Goal: Task Accomplishment & Management: Manage account settings

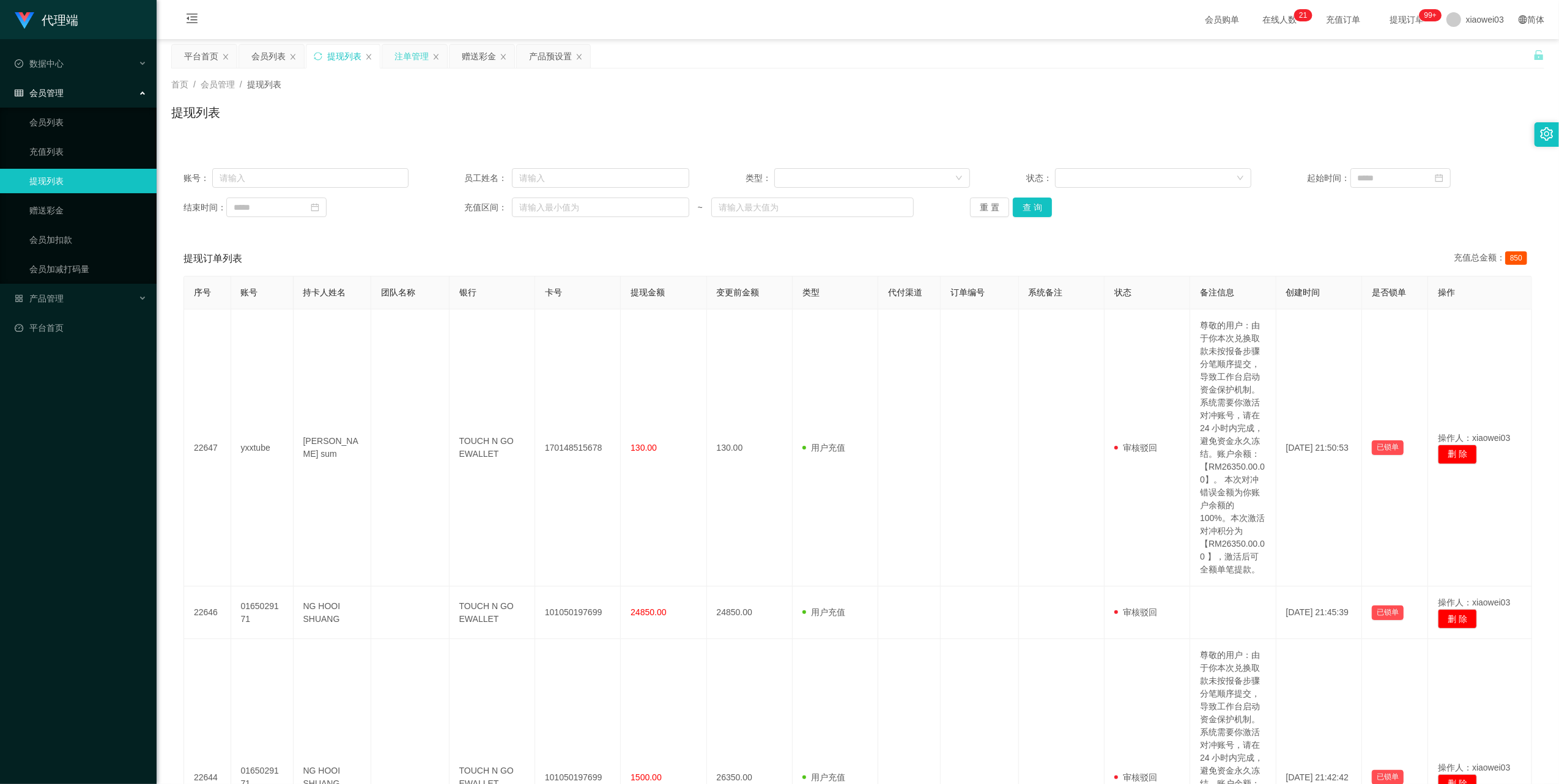
click at [394, 57] on div "注单管理" at bounding box center [414, 56] width 65 height 23
click at [482, 54] on div "赠送彩金" at bounding box center [478, 56] width 34 height 23
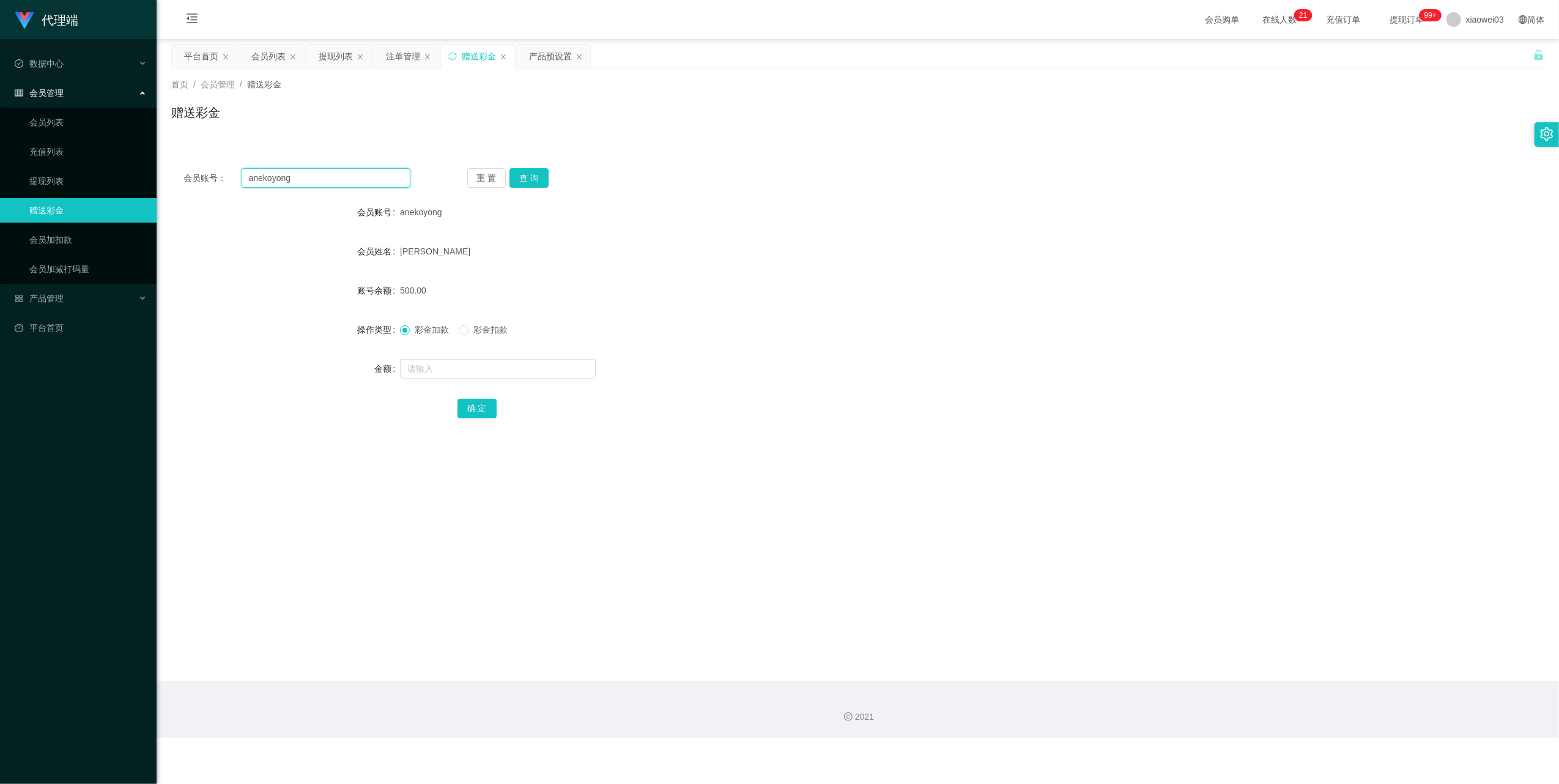
click at [372, 184] on input "anekoyong" at bounding box center [326, 177] width 169 height 19
drag, startPoint x: 372, startPoint y: 184, endPoint x: 453, endPoint y: 209, distance: 84.8
click at [371, 184] on input "anekoyong" at bounding box center [326, 177] width 169 height 19
paste input "Maygoh18"
type input "Maygoh18"
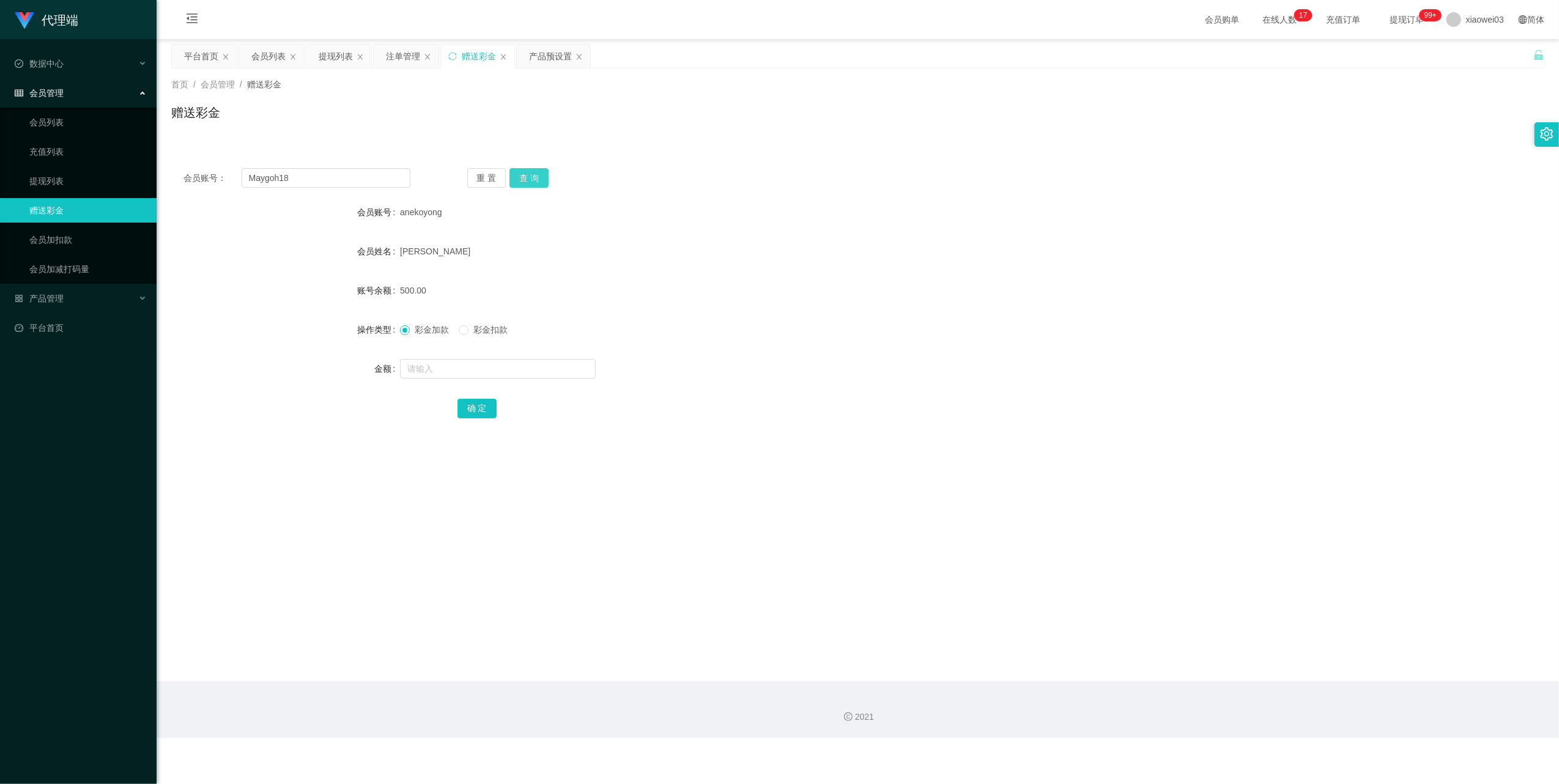
click at [537, 175] on button "查 询" at bounding box center [529, 177] width 39 height 19
click at [520, 371] on input "text" at bounding box center [498, 368] width 196 height 19
type input "30"
click at [473, 411] on button "确 定" at bounding box center [477, 408] width 39 height 19
click at [328, 184] on input "Maygoh18" at bounding box center [326, 177] width 169 height 19
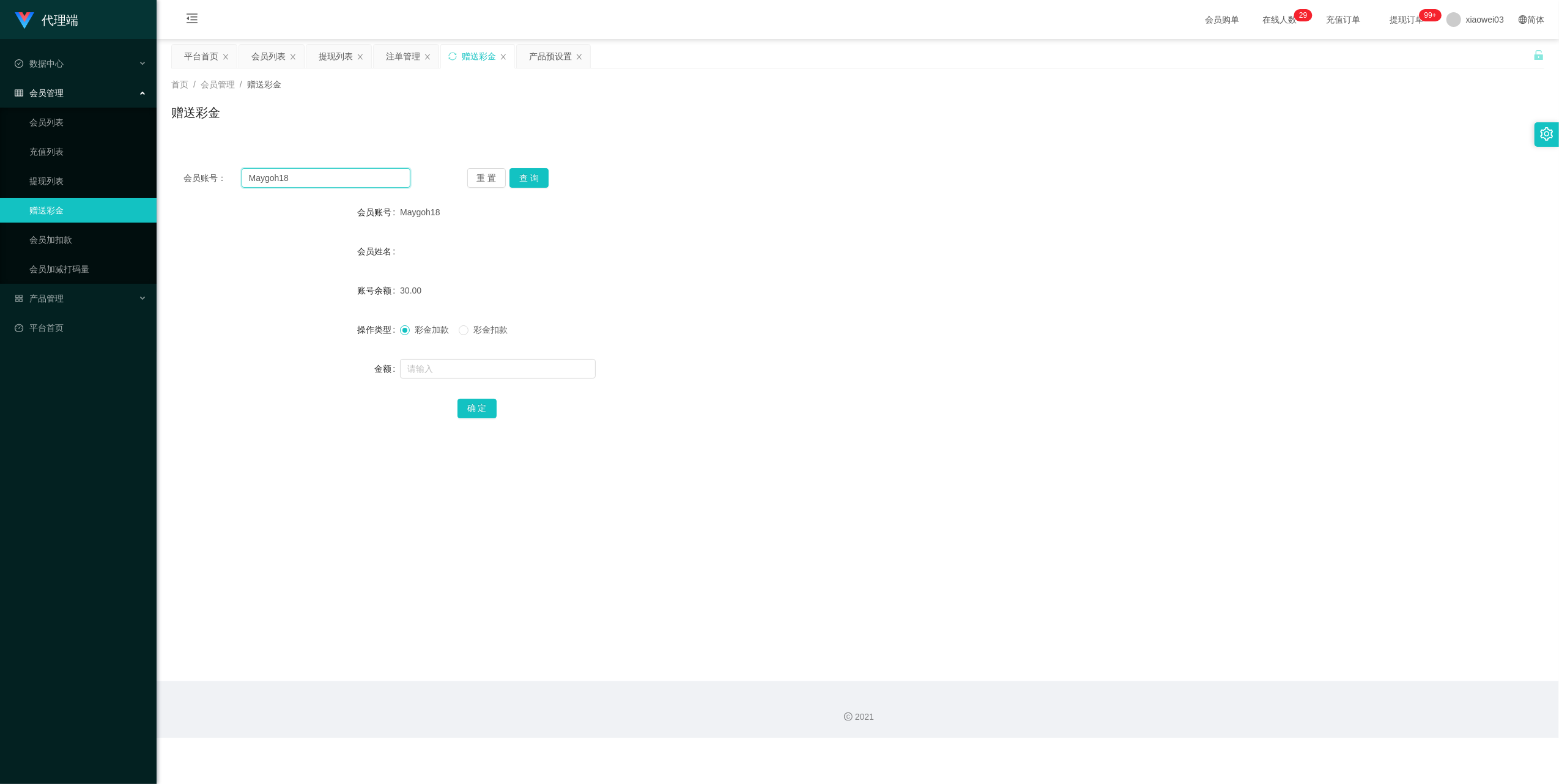
drag, startPoint x: 328, startPoint y: 184, endPoint x: 421, endPoint y: 225, distance: 101.6
click at [328, 184] on input "Maygoh18" at bounding box center [326, 177] width 169 height 19
paste input "tzenyie01"
type input "tzenyie01"
click at [537, 167] on div "会员账号： tzenyie01 重 置 查 询 会员账号 Maygoh18 会员姓名 账号余额 30.00 操作类型 彩金加款 彩金扣款 金额 确 定" at bounding box center [857, 301] width 1373 height 291
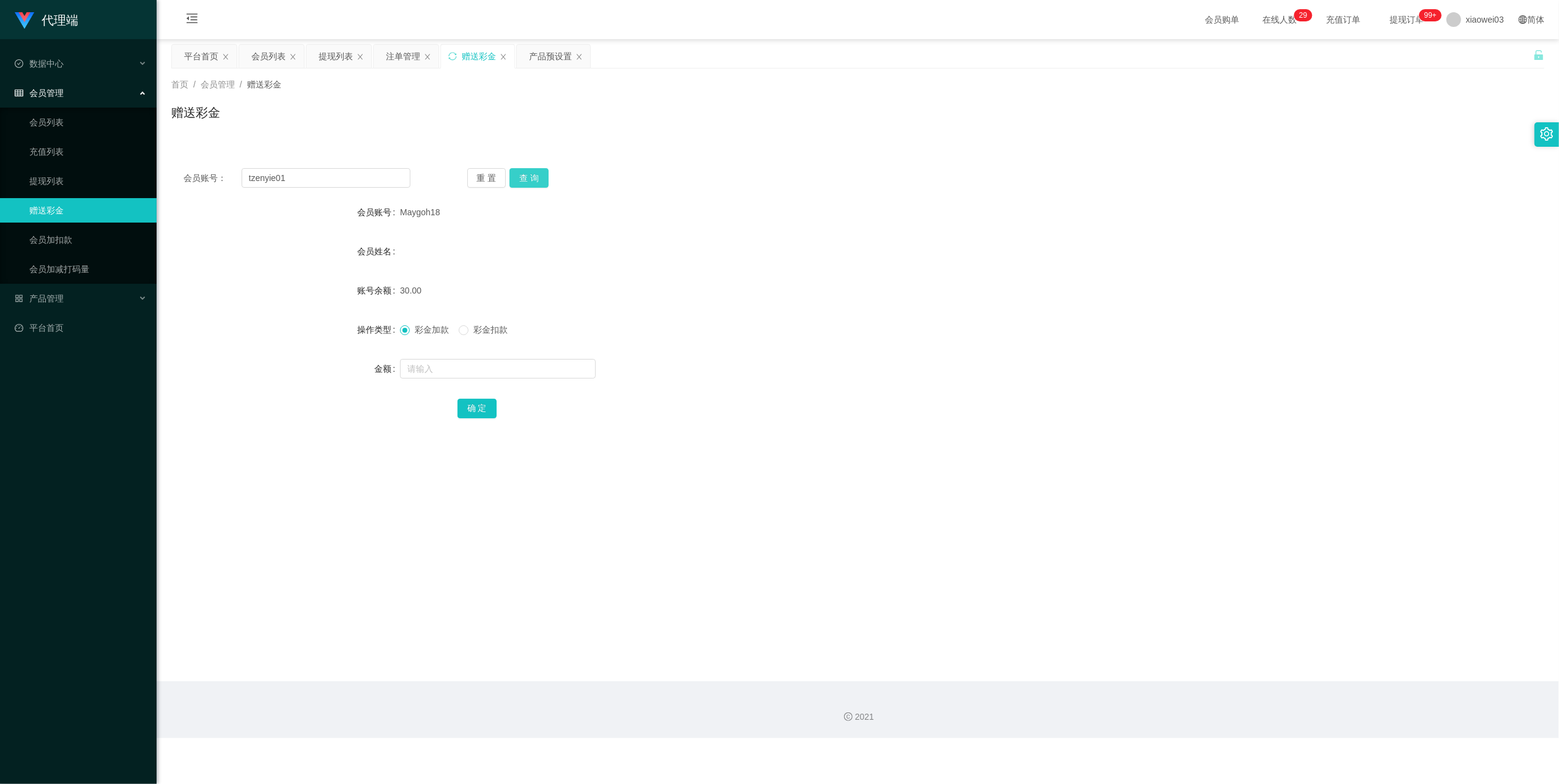
click at [537, 177] on button "查 询" at bounding box center [529, 177] width 39 height 19
click at [471, 368] on input "text" at bounding box center [498, 368] width 196 height 19
type input "30"
click at [470, 407] on button "确 定" at bounding box center [477, 408] width 39 height 19
click at [353, 179] on input "tzenyie01" at bounding box center [326, 177] width 169 height 19
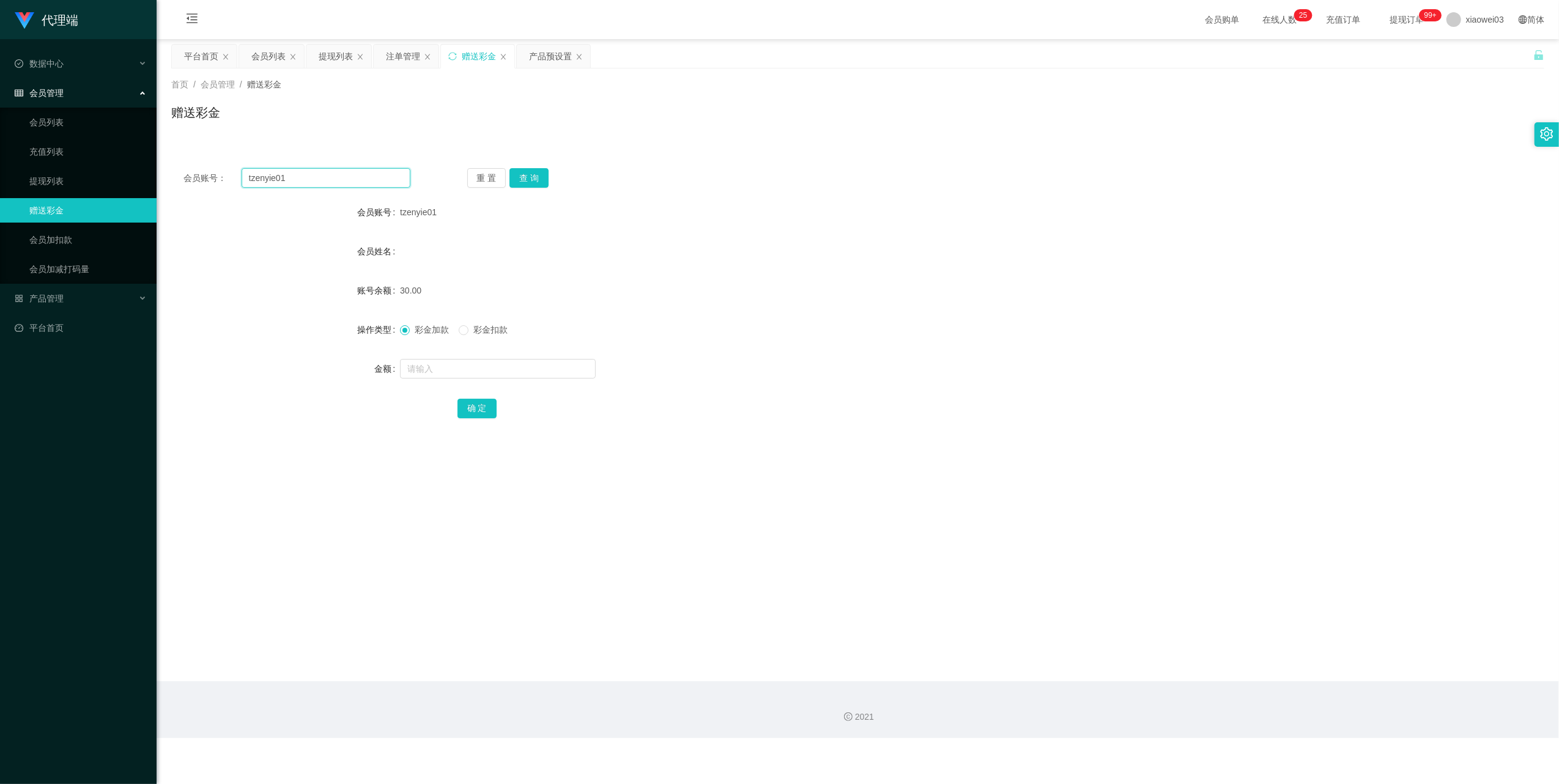
drag, startPoint x: 353, startPoint y: 179, endPoint x: 424, endPoint y: 200, distance: 74.0
click at [353, 180] on input "tzenyie01" at bounding box center [326, 177] width 169 height 19
paste input "Gazett3"
type input "Gazett3"
click at [521, 173] on button "查 询" at bounding box center [529, 177] width 39 height 19
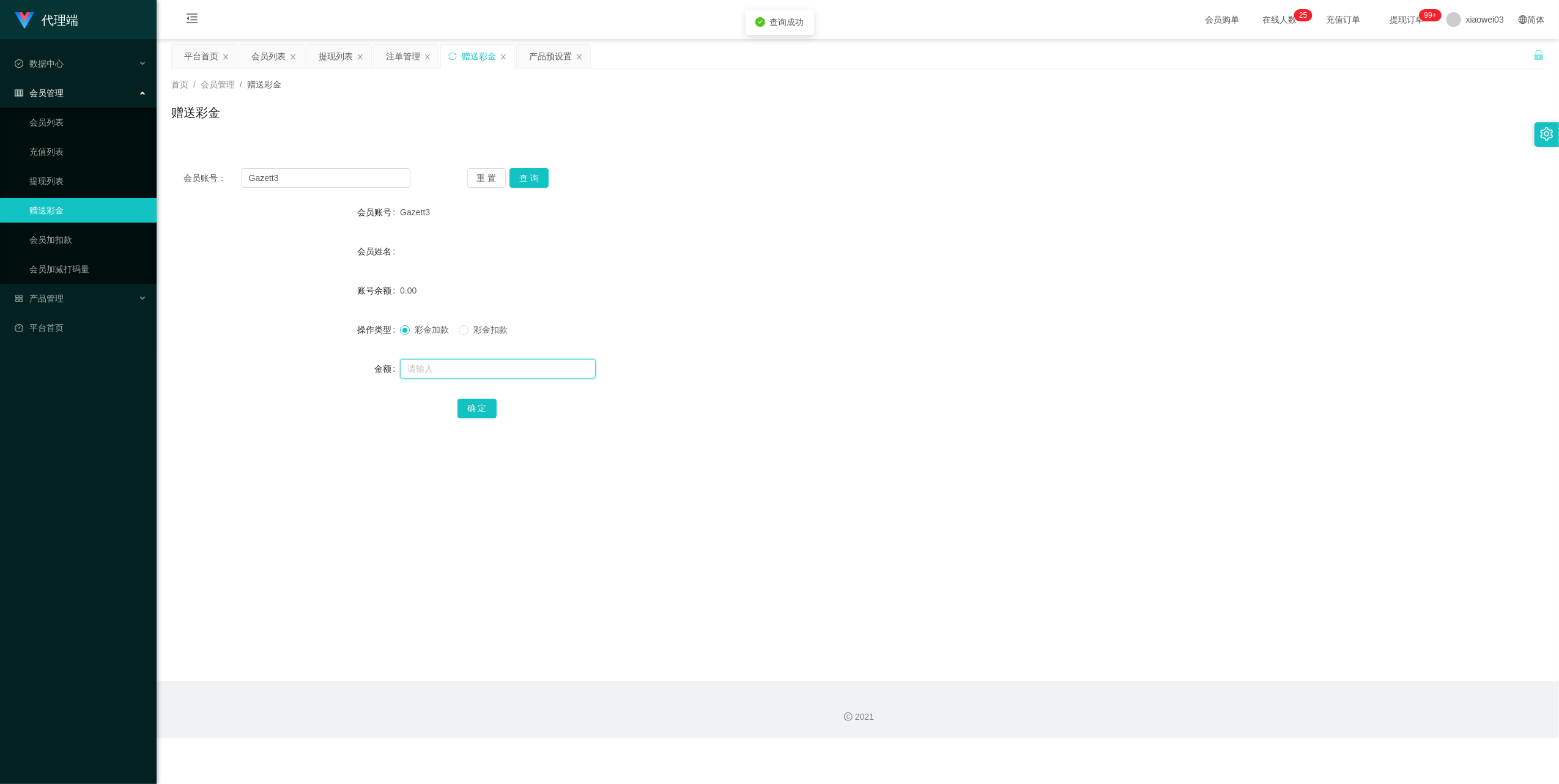
click at [497, 367] on input "text" at bounding box center [498, 368] width 196 height 19
type input "30"
click at [485, 406] on button "确 定" at bounding box center [477, 408] width 39 height 19
click at [336, 176] on input "Gazett3" at bounding box center [326, 177] width 169 height 19
drag, startPoint x: 336, startPoint y: 176, endPoint x: 416, endPoint y: 221, distance: 91.8
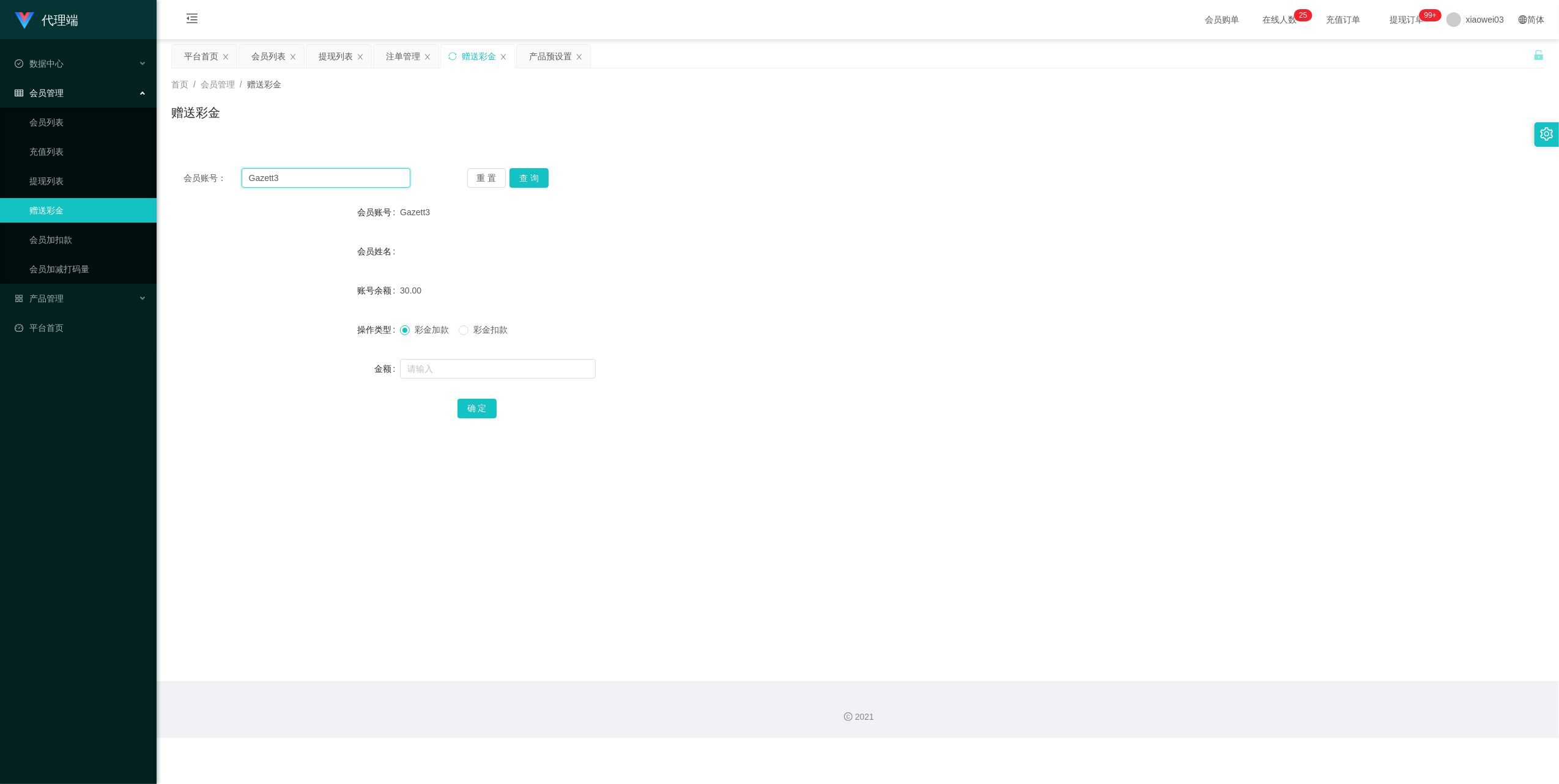
click at [336, 175] on input "Gazett3" at bounding box center [326, 177] width 169 height 19
paste input "chailingkho2051"
type input "chailingkho2051"
drag, startPoint x: 535, startPoint y: 171, endPoint x: 540, endPoint y: 177, distance: 7.8
click at [535, 171] on button "查 询" at bounding box center [529, 177] width 39 height 19
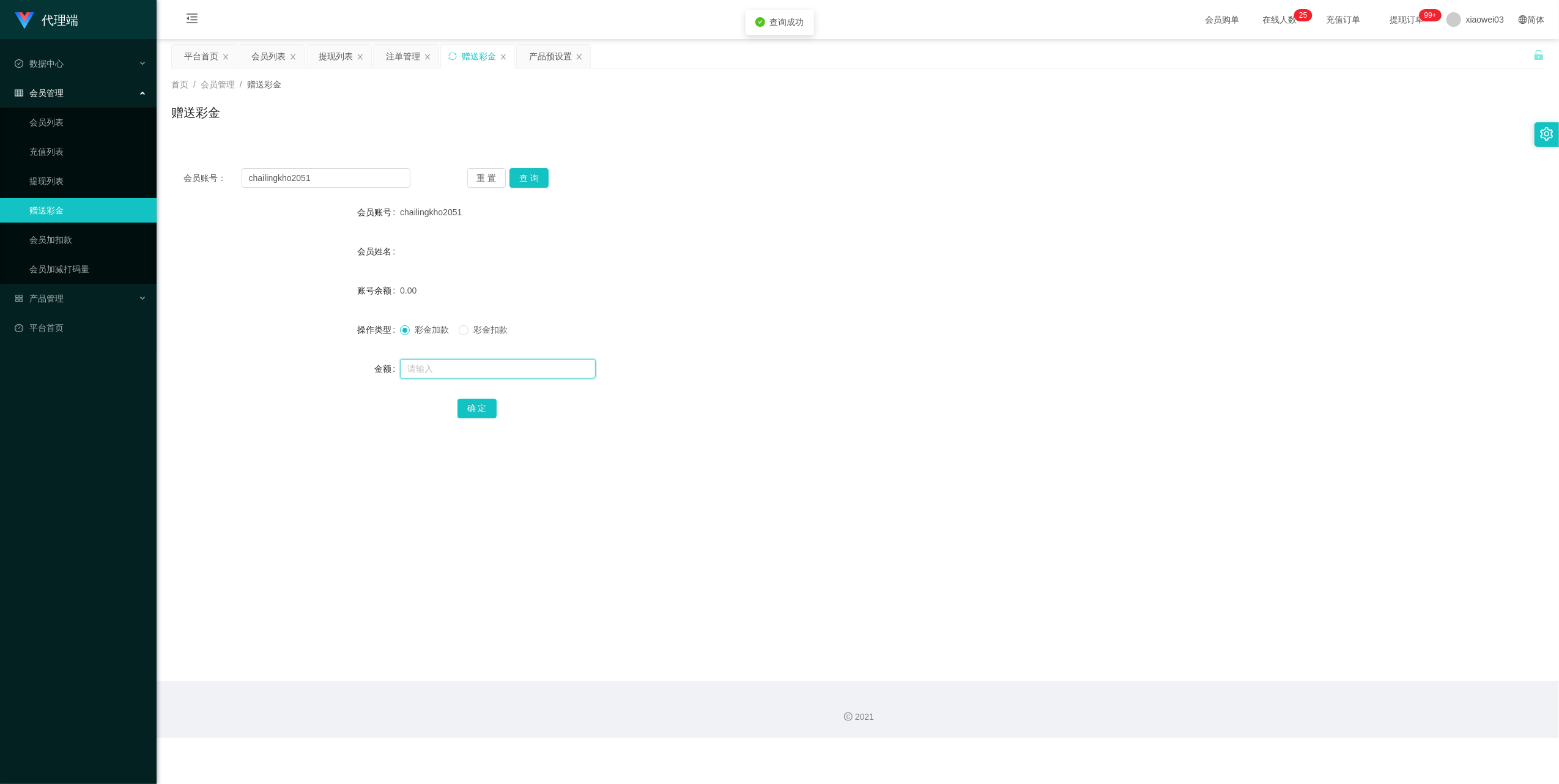
click at [492, 371] on input "text" at bounding box center [498, 368] width 196 height 19
type input "30"
click at [478, 416] on button "确 定" at bounding box center [477, 408] width 39 height 19
click at [375, 183] on input "chailingkho2051" at bounding box center [326, 177] width 169 height 19
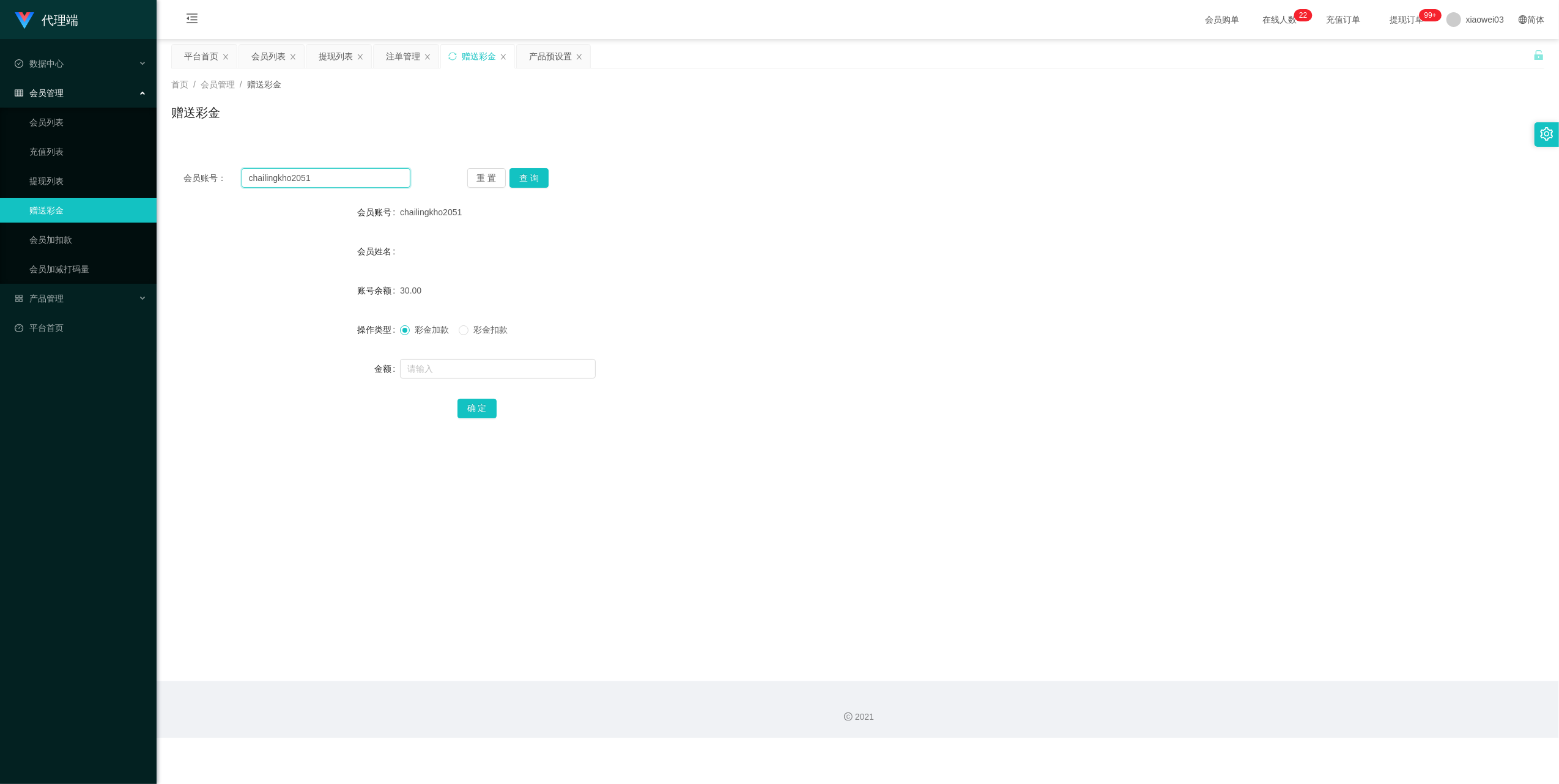
paste input "inkhailin"
type input "chinkhailin"
drag, startPoint x: 529, startPoint y: 174, endPoint x: 525, endPoint y: 277, distance: 103.1
click at [529, 175] on button "查 询" at bounding box center [529, 177] width 39 height 19
click at [492, 370] on input "text" at bounding box center [498, 368] width 196 height 19
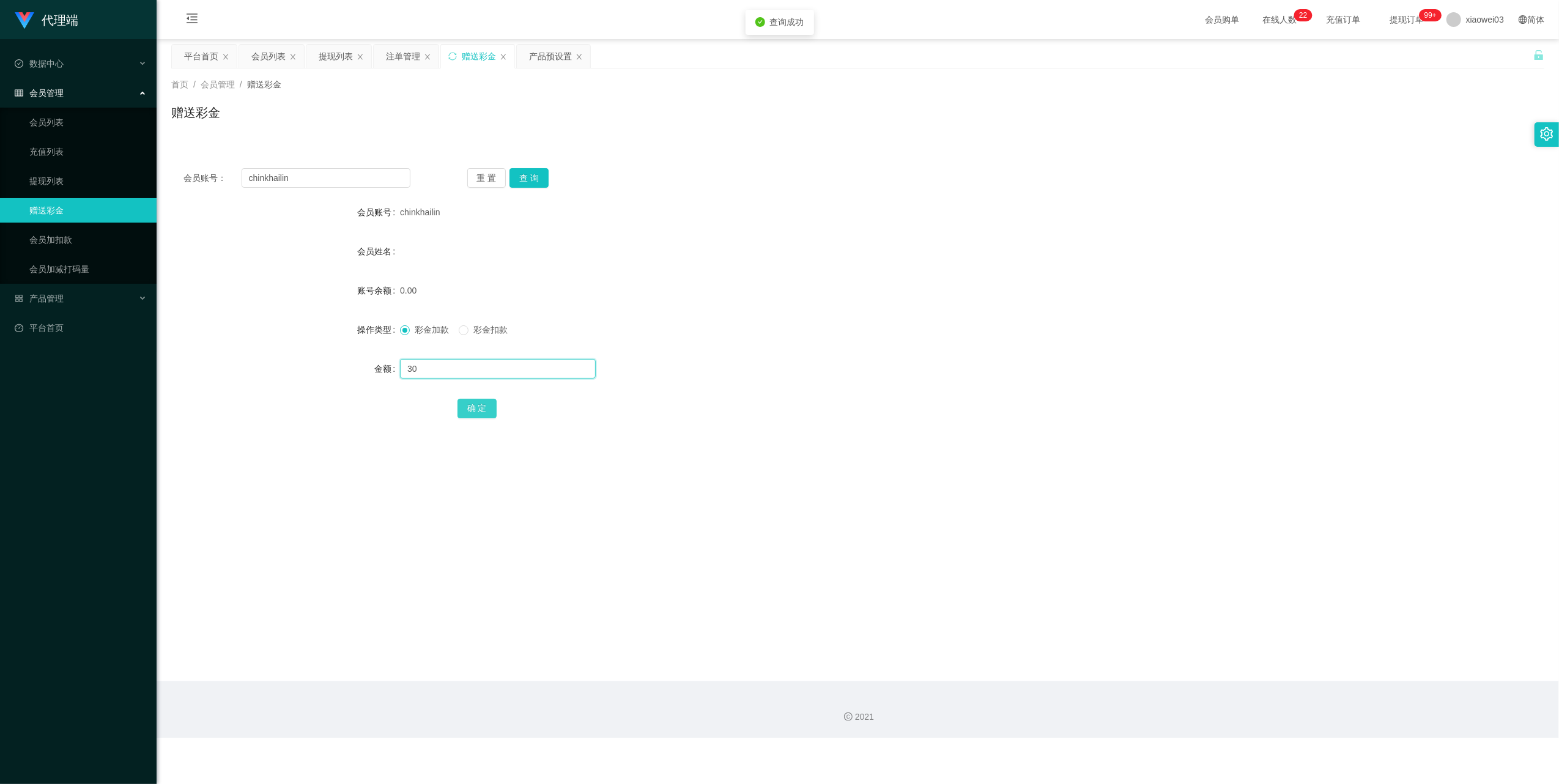
type input "30"
click at [479, 417] on button "确 定" at bounding box center [477, 408] width 39 height 19
drag, startPoint x: 357, startPoint y: 188, endPoint x: 348, endPoint y: 165, distance: 24.7
click at [356, 188] on div "会员账号： chinkhailin 重 置 查 询 会员账号 chinkhailin 会员姓名 账号余额 30.00 操作类型 彩金加款 彩金扣款 金额 确 定" at bounding box center [857, 301] width 1373 height 291
click at [348, 164] on div "会员账号： chinkhailin 重 置 查 询 会员账号 chinkhailin 会员姓名 账号余额 30.00 操作类型 彩金加款 彩金扣款 金额 确 定" at bounding box center [857, 301] width 1373 height 291
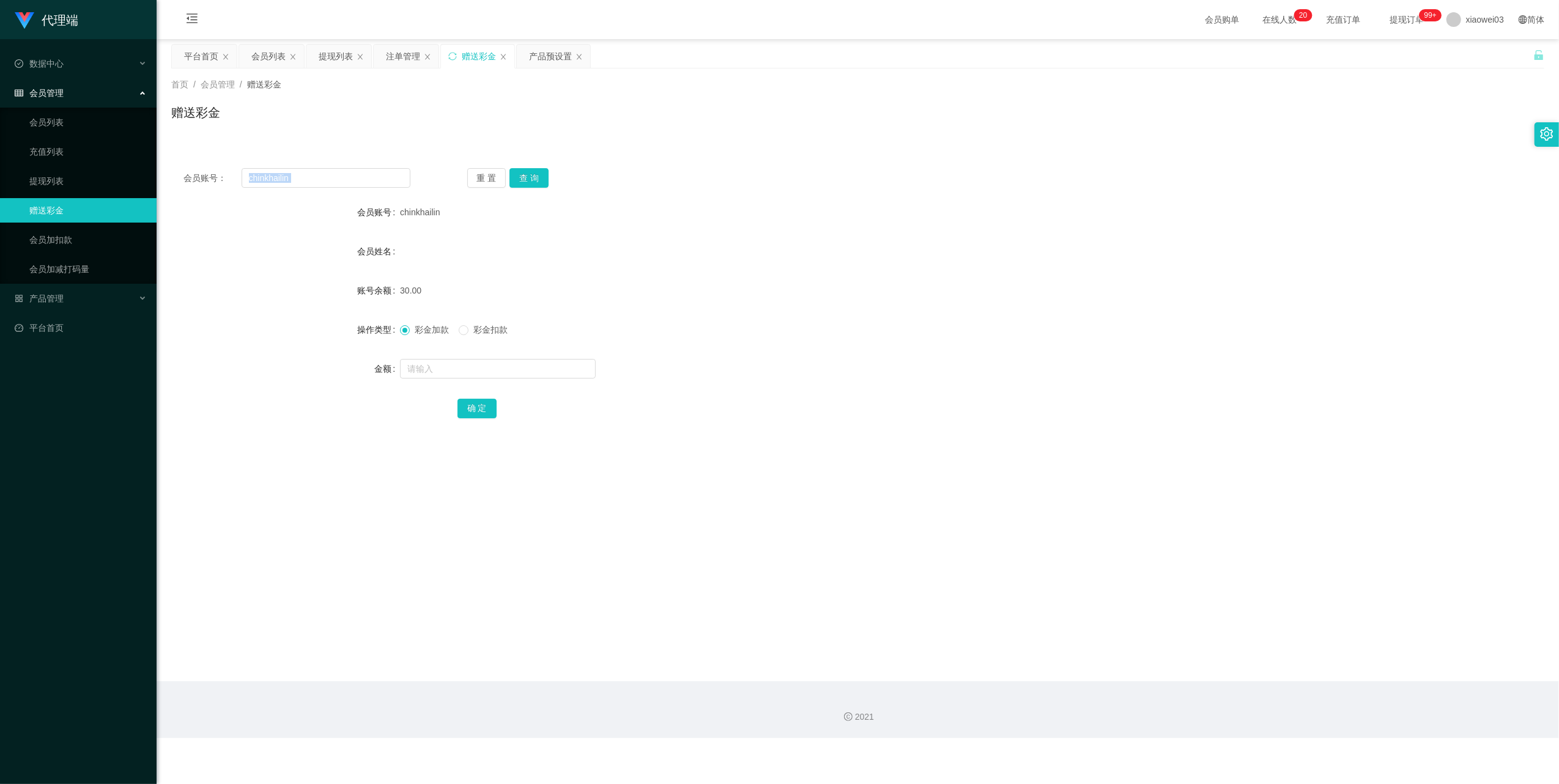
click at [348, 164] on div "会员账号： chinkhailin 重 置 查 询 会员账号 chinkhailin 会员姓名 账号余额 30.00 操作类型 彩金加款 彩金扣款 金额 确 定" at bounding box center [857, 301] width 1373 height 291
drag, startPoint x: 348, startPoint y: 164, endPoint x: 348, endPoint y: 176, distance: 12.0
click at [348, 176] on input "chinkhailin" at bounding box center [326, 177] width 169 height 19
drag, startPoint x: 348, startPoint y: 176, endPoint x: 375, endPoint y: 192, distance: 31.4
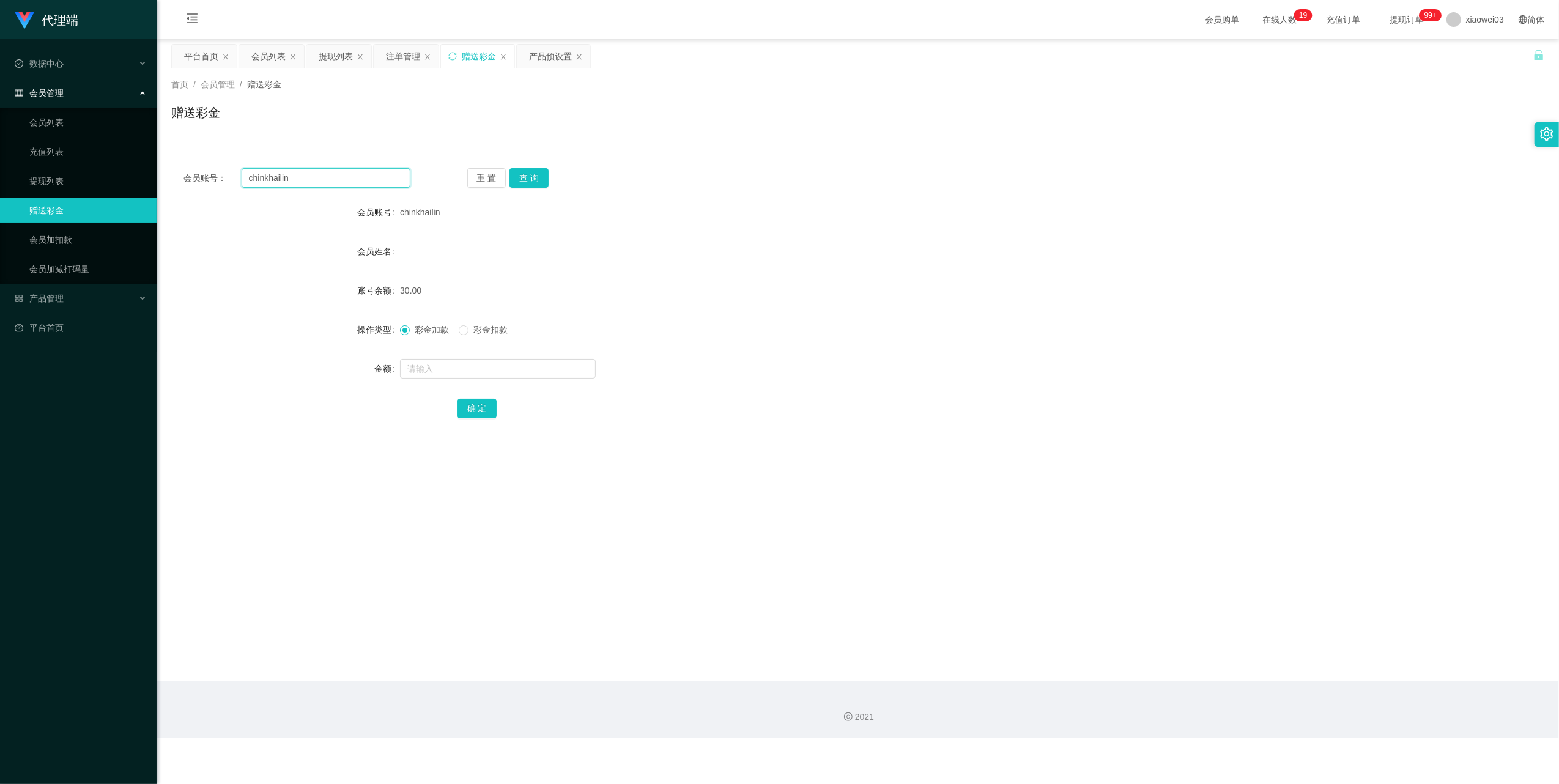
click at [348, 177] on input "chinkhailin" at bounding box center [326, 177] width 169 height 19
paste input "blackpink"
type input "blackpink"
click at [531, 166] on div "会员账号： blackpink 重 置 查 询 会员账号 chinkhailin 会员姓名 账号余额 30.00 操作类型 彩金加款 彩金扣款 金额 确 定" at bounding box center [857, 301] width 1373 height 291
click at [531, 176] on button "查 询" at bounding box center [529, 177] width 39 height 19
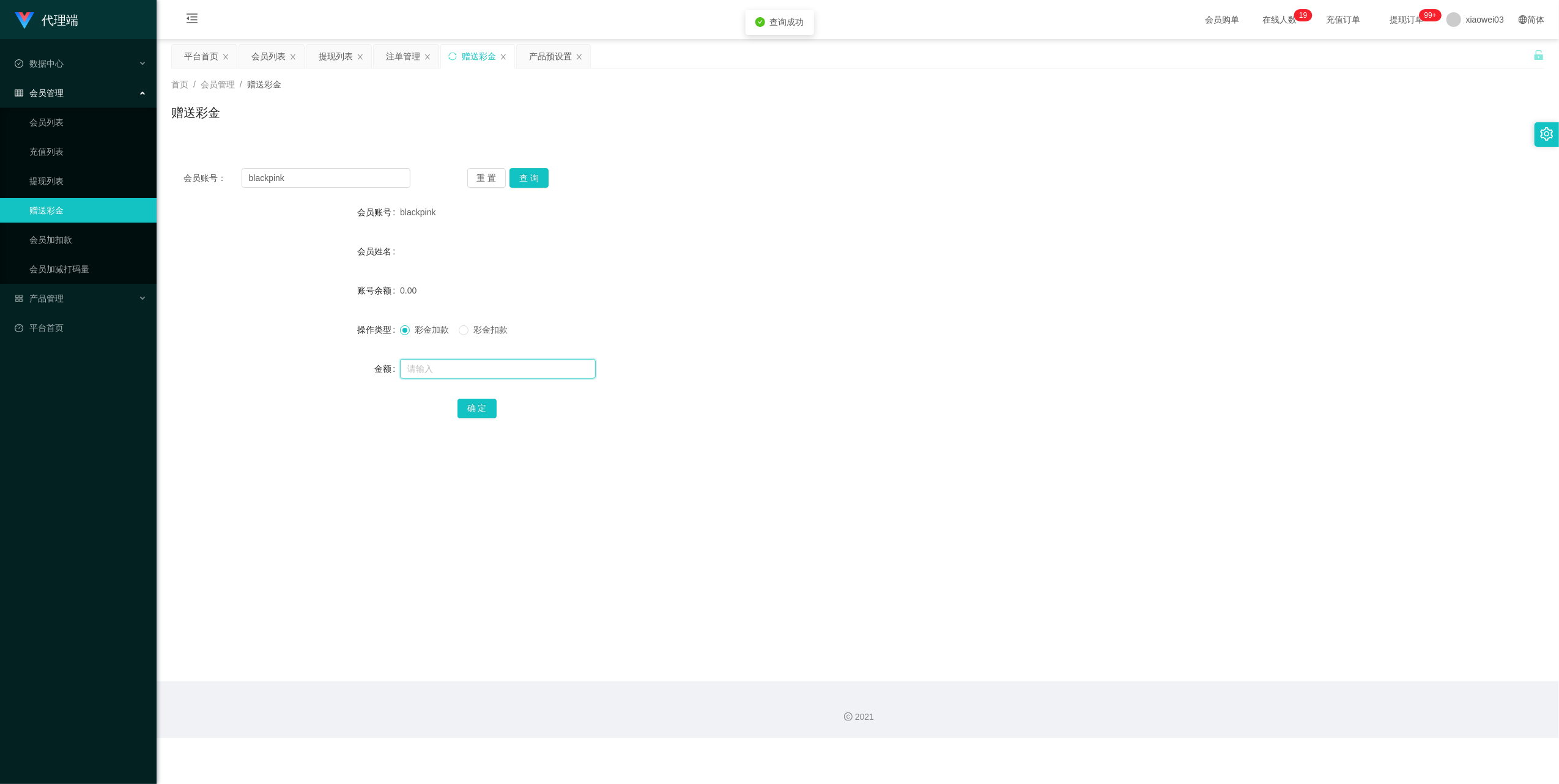
click at [501, 368] on input "text" at bounding box center [498, 368] width 196 height 19
type input "30"
drag, startPoint x: 480, startPoint y: 400, endPoint x: 495, endPoint y: 401, distance: 15.0
click at [480, 400] on button "确 定" at bounding box center [477, 408] width 39 height 19
click at [356, 176] on input "blackpink" at bounding box center [326, 177] width 169 height 19
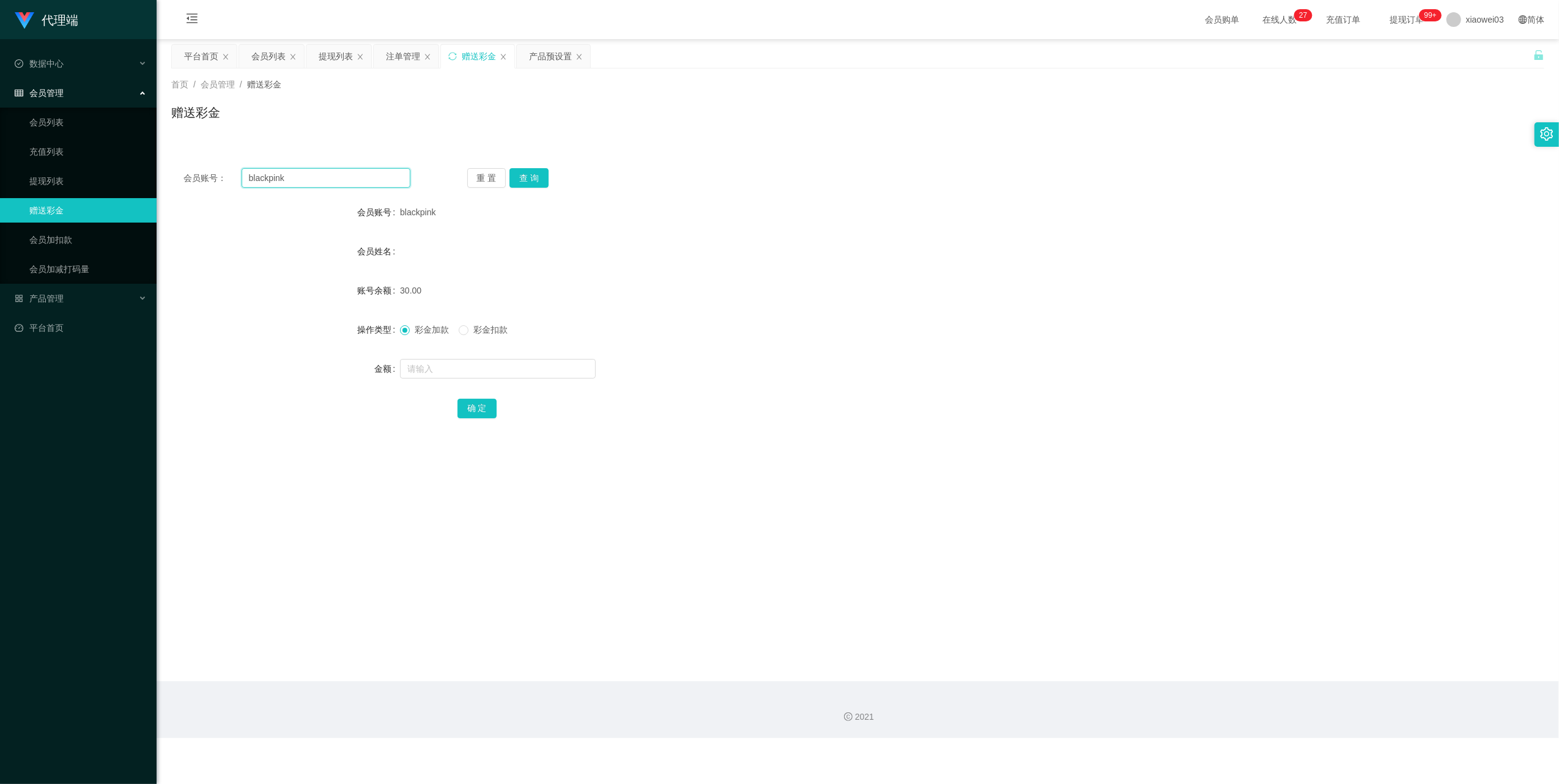
click at [356, 176] on input "blackpink" at bounding box center [326, 177] width 169 height 19
paste input "Ccmyoutube"
type input "Ccmyoutube"
click at [523, 181] on button "查 询" at bounding box center [529, 177] width 39 height 19
click at [504, 375] on input "text" at bounding box center [498, 368] width 196 height 19
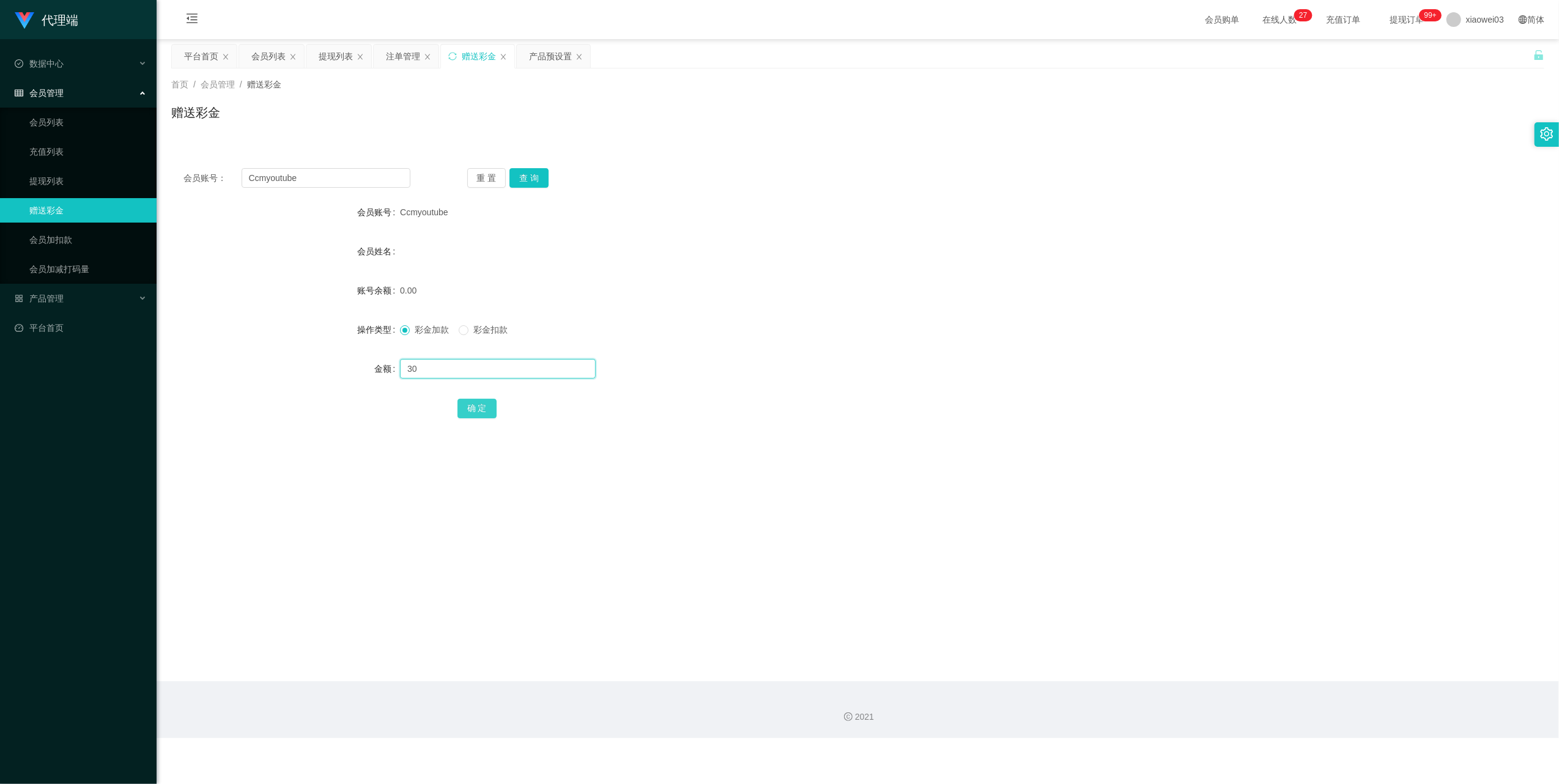
type input "30"
drag, startPoint x: 483, startPoint y: 410, endPoint x: 516, endPoint y: 395, distance: 36.2
click at [483, 410] on button "确 定" at bounding box center [477, 408] width 39 height 19
click at [325, 171] on input "Ccmyoutube" at bounding box center [326, 177] width 169 height 19
drag, startPoint x: 325, startPoint y: 171, endPoint x: 468, endPoint y: 219, distance: 150.8
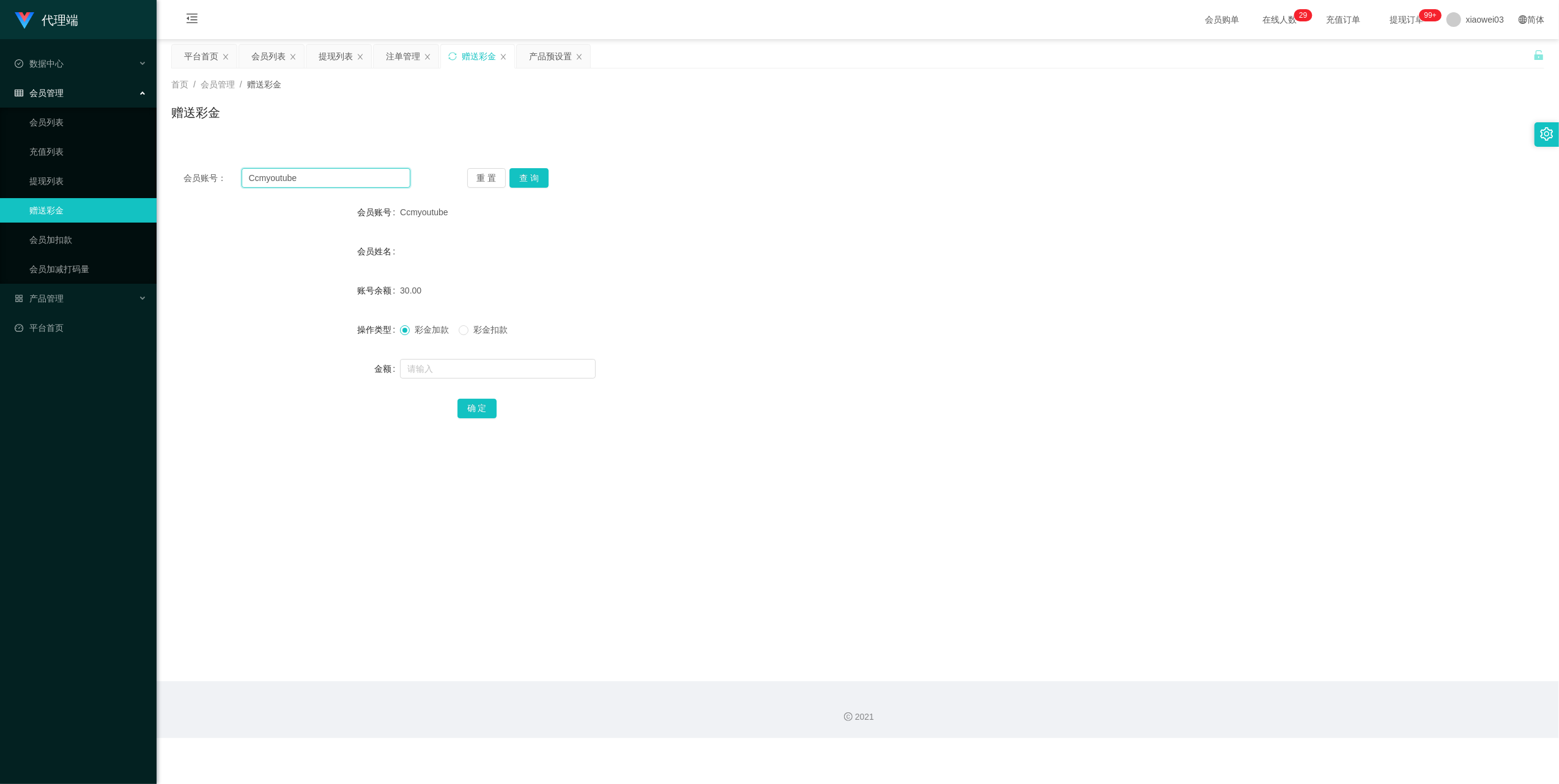
click at [324, 171] on input "Ccmyoutube" at bounding box center [326, 177] width 169 height 19
paste input "9515"
click at [526, 186] on button "查 询" at bounding box center [529, 177] width 39 height 19
click at [367, 183] on input "9515" at bounding box center [326, 177] width 169 height 19
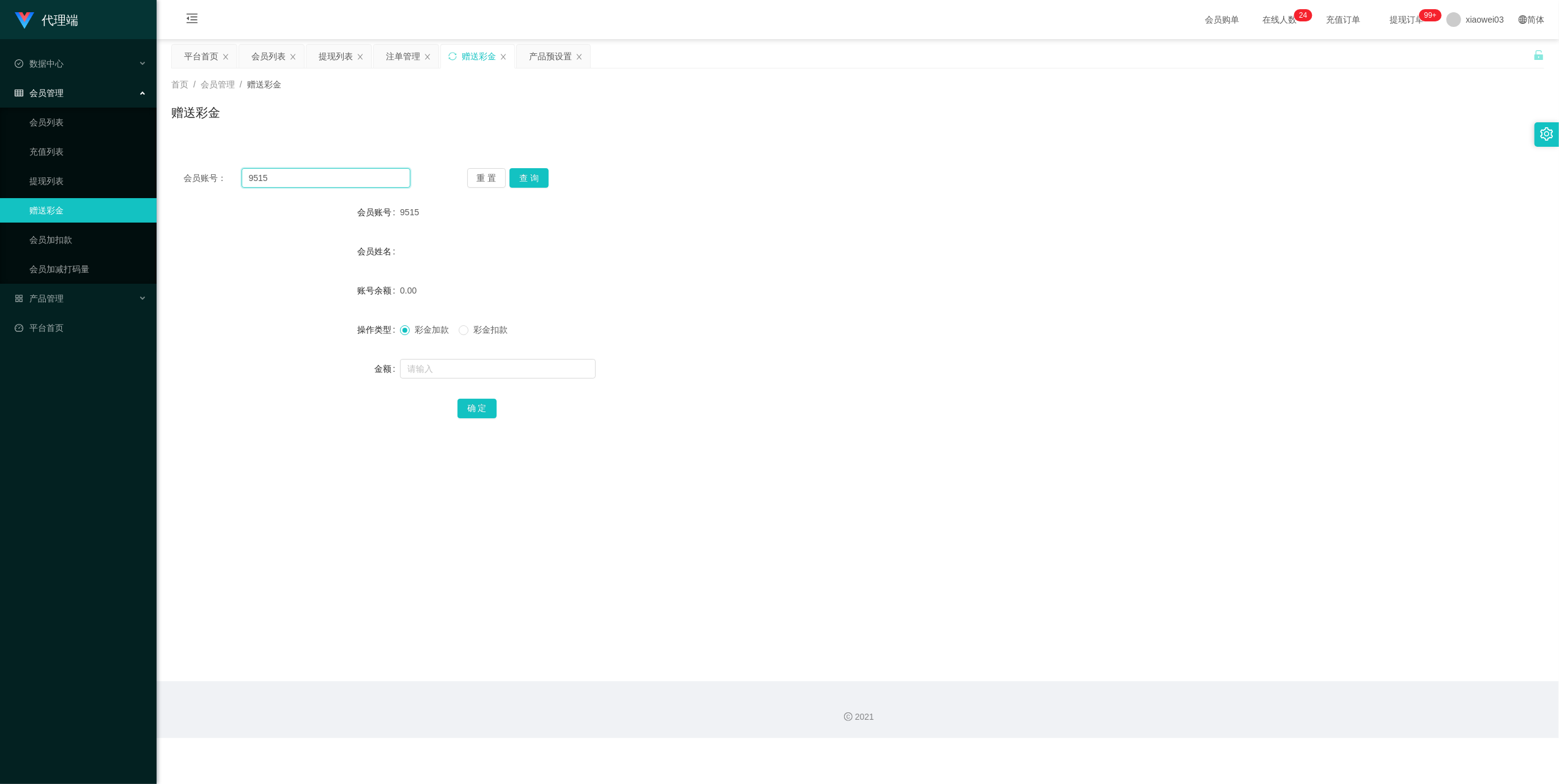
paste input "Ean7763"
type input "Ean7763"
click at [540, 171] on button "查 询" at bounding box center [529, 177] width 39 height 19
click at [513, 365] on input "text" at bounding box center [498, 368] width 196 height 19
type input "30"
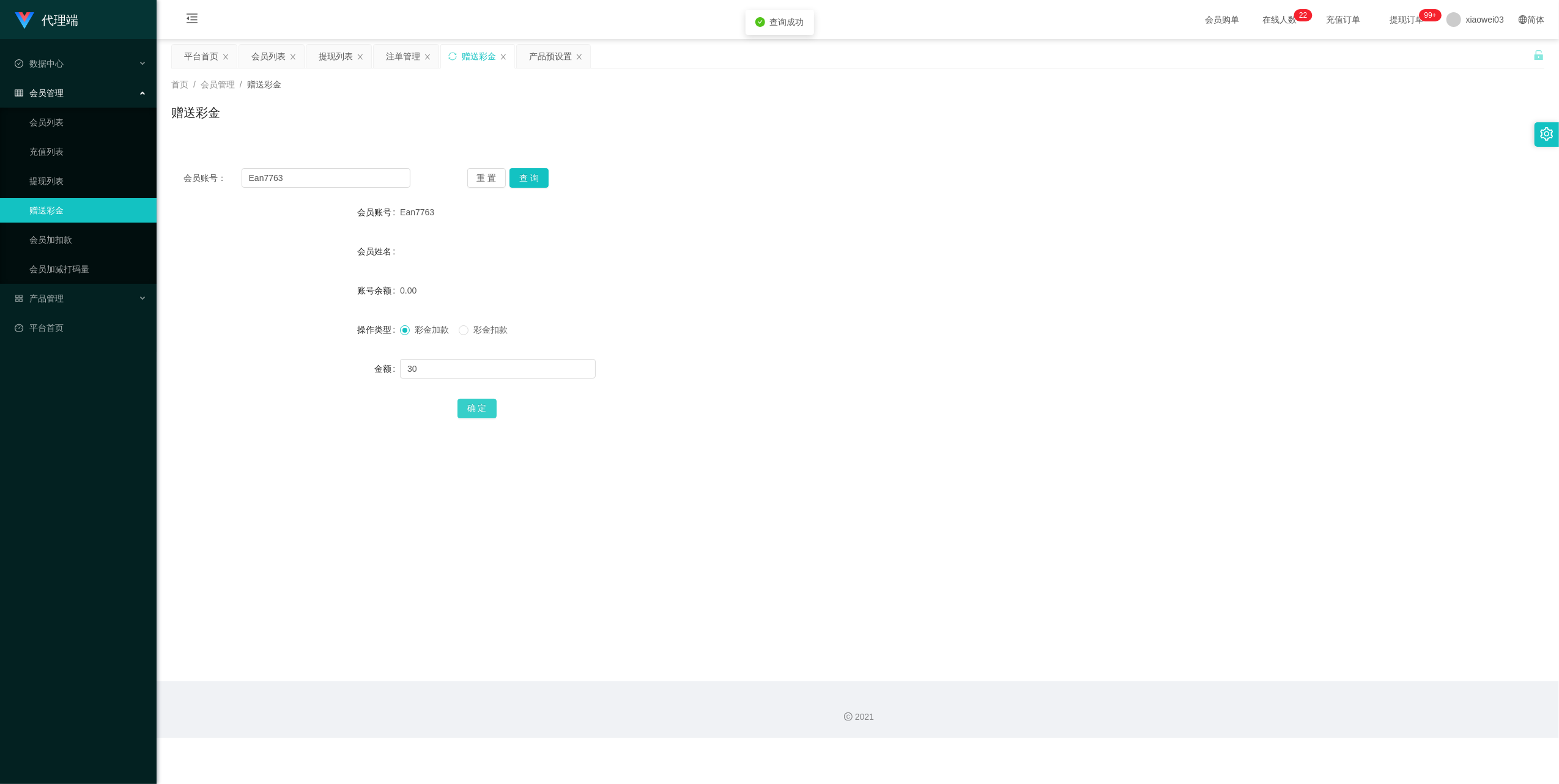
drag, startPoint x: 490, startPoint y: 406, endPoint x: 510, endPoint y: 399, distance: 21.2
click at [490, 406] on button "确 定" at bounding box center [477, 408] width 39 height 19
click at [328, 166] on div "会员账号： Ean7763 重 置 查 询 会员账号 Ean7763 会员姓名 账号余额 30.00 操作类型 彩金加款 彩金扣款 金额 确 定" at bounding box center [857, 301] width 1373 height 291
click at [330, 173] on input "Ean7763" at bounding box center [326, 177] width 169 height 19
drag, startPoint x: 330, startPoint y: 173, endPoint x: 389, endPoint y: 198, distance: 64.1
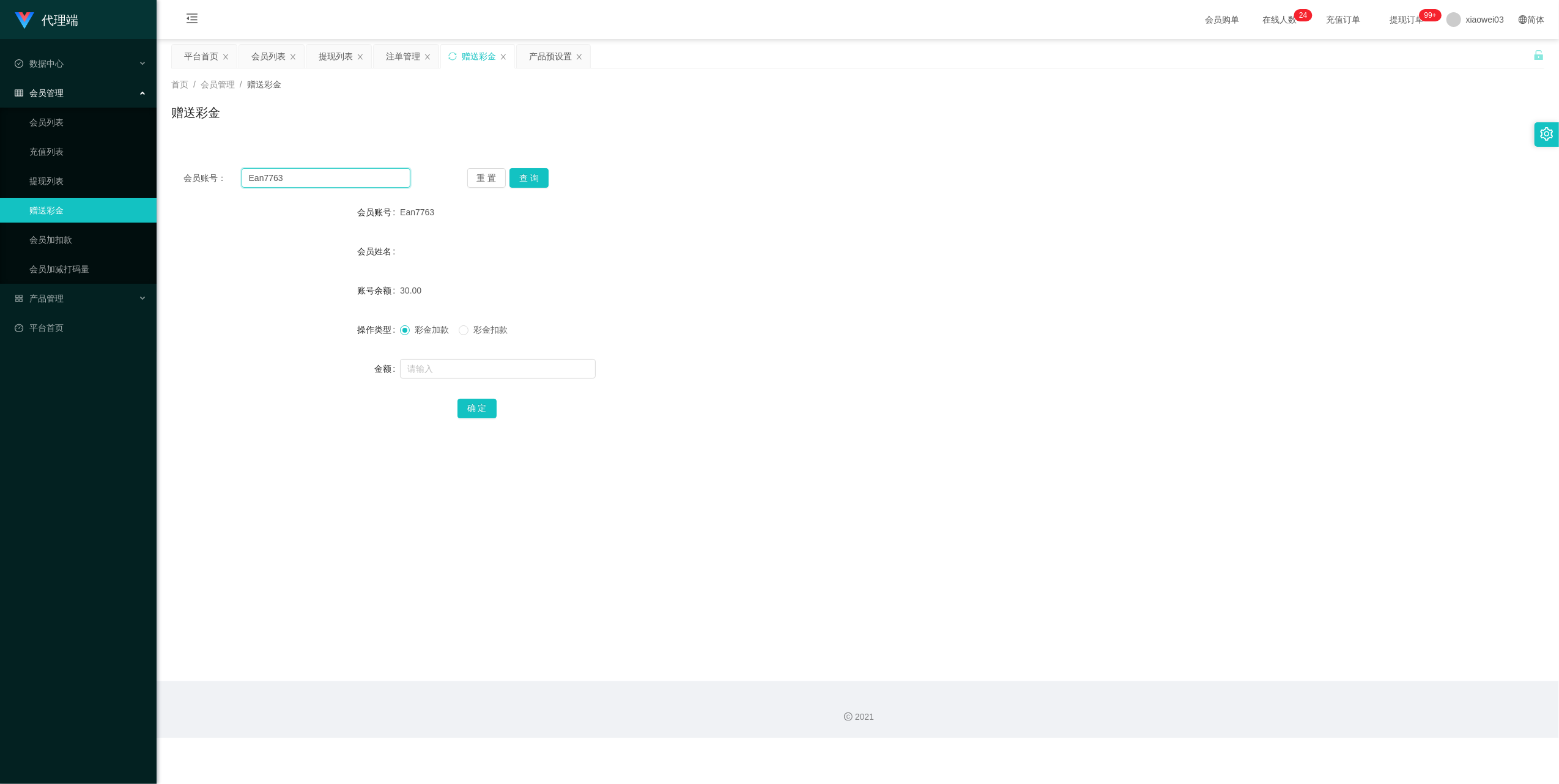
click at [331, 174] on input "Ean7763" at bounding box center [326, 177] width 169 height 19
paste input "9515"
type input "9515"
drag, startPoint x: 537, startPoint y: 182, endPoint x: 512, endPoint y: 235, distance: 58.6
click at [537, 182] on button "查 询" at bounding box center [529, 177] width 39 height 19
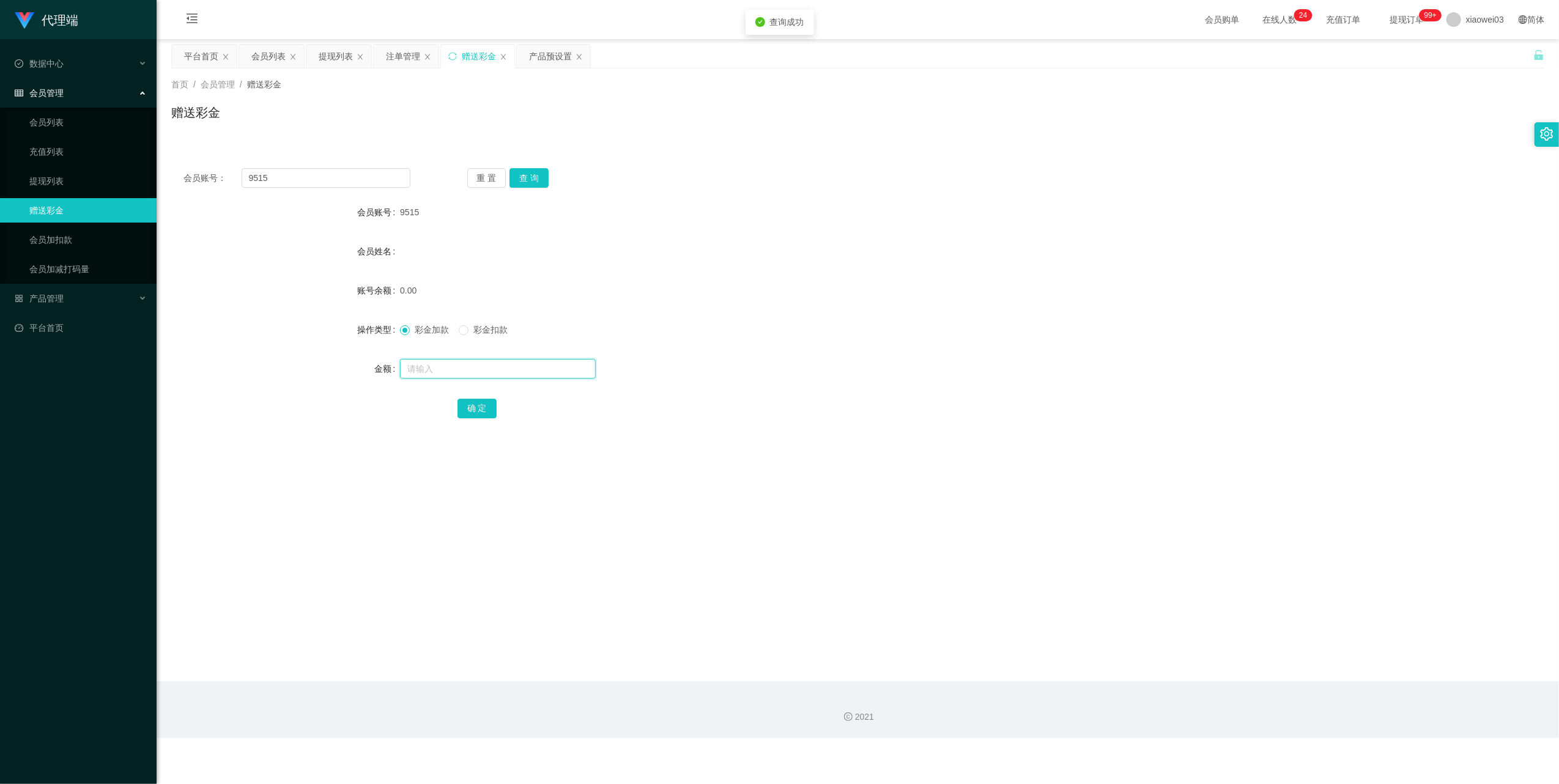
click at [474, 370] on input "text" at bounding box center [498, 368] width 196 height 19
type input "30"
click at [472, 397] on div "确 定" at bounding box center [858, 408] width 801 height 24
click at [473, 409] on button "确 定" at bounding box center [477, 408] width 39 height 19
click at [555, 54] on div "产品预设置" at bounding box center [551, 56] width 43 height 23
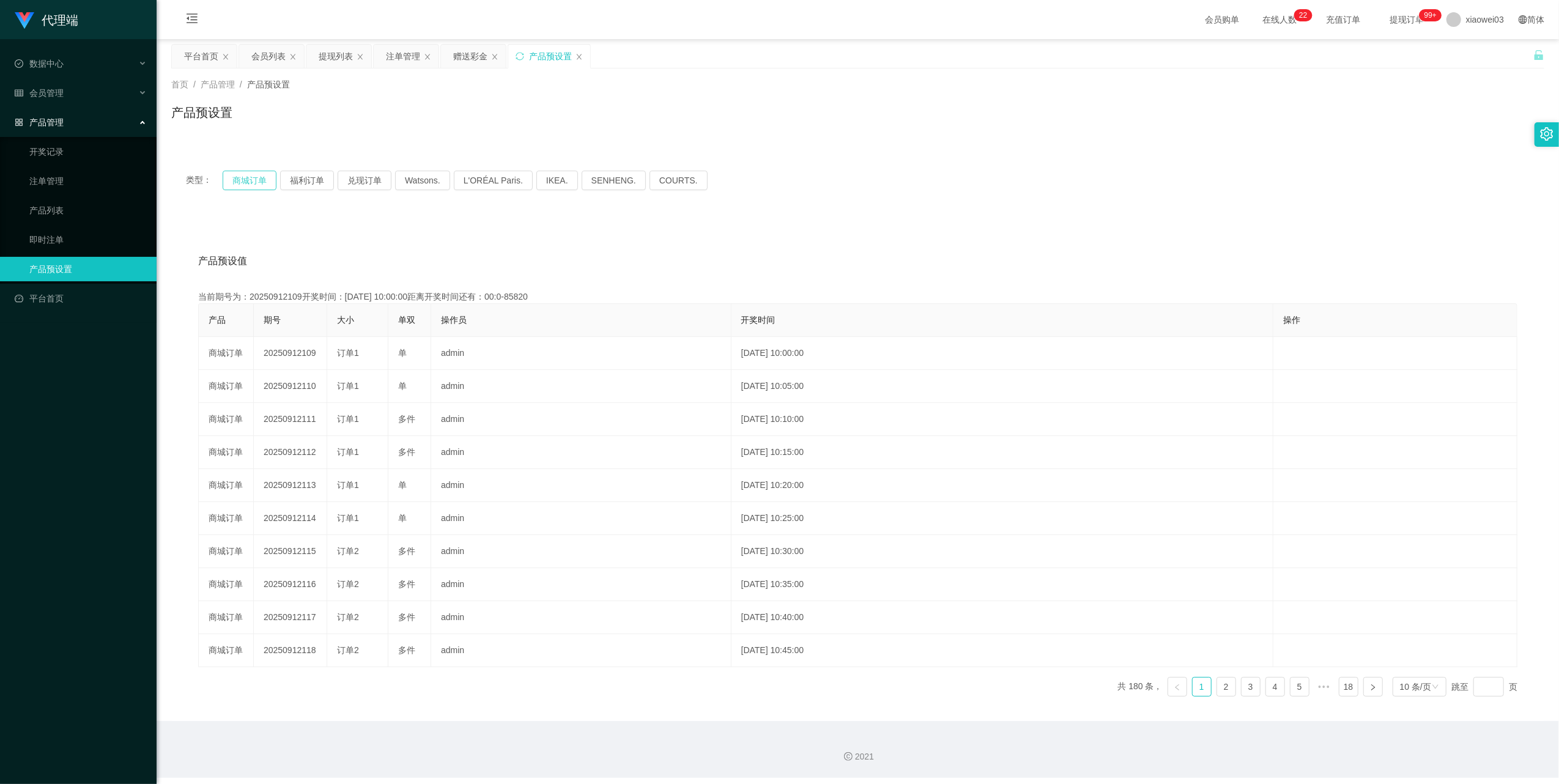
click at [225, 181] on button "商城订单" at bounding box center [249, 180] width 54 height 19
click at [240, 183] on button "商城订单" at bounding box center [249, 180] width 54 height 19
click at [250, 186] on button "商城订单" at bounding box center [249, 180] width 54 height 19
click at [402, 51] on div "注单管理" at bounding box center [402, 56] width 34 height 23
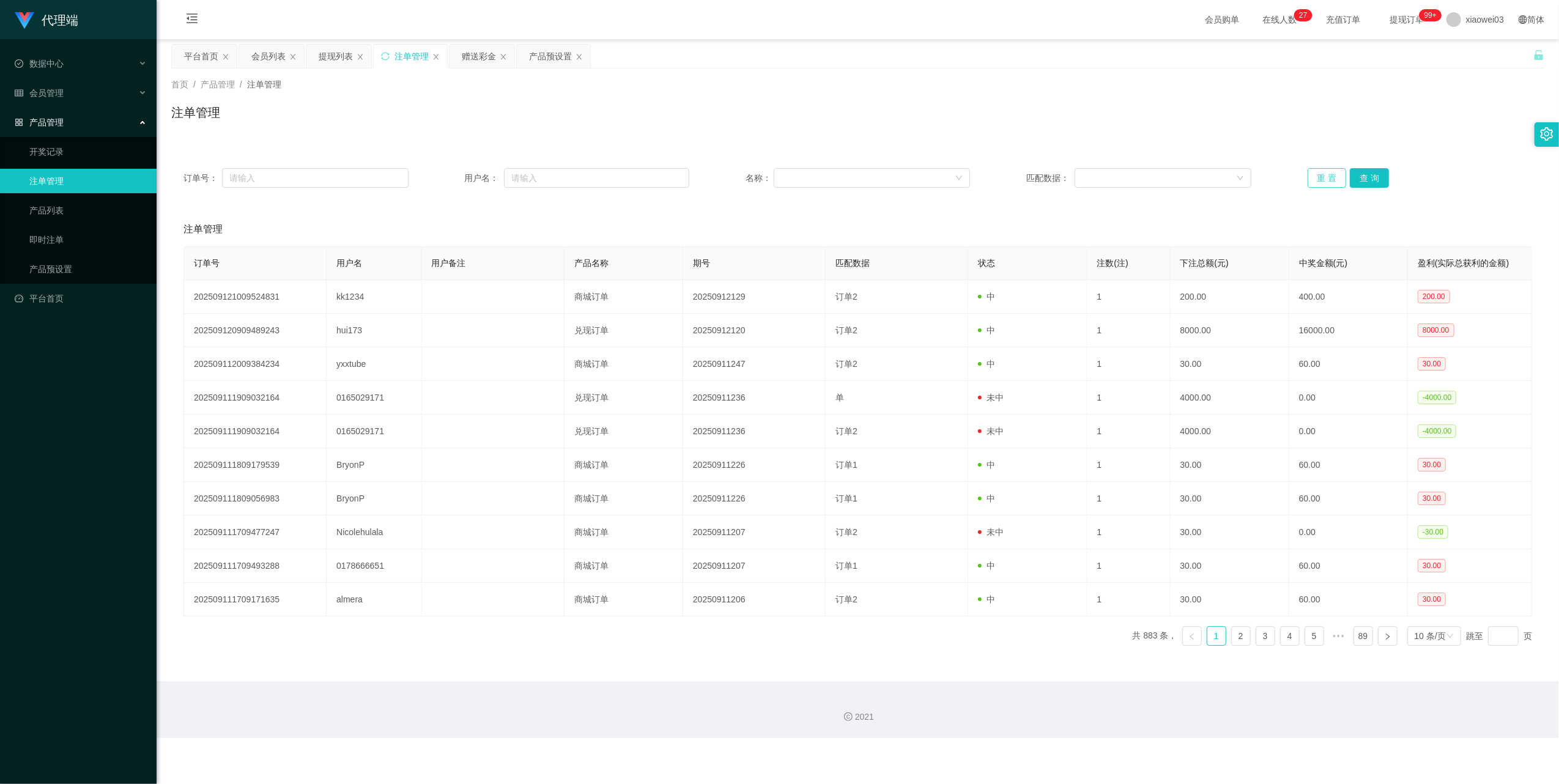
click at [1316, 177] on button "重 置" at bounding box center [1327, 177] width 39 height 19
click at [333, 65] on div "提现列表" at bounding box center [336, 56] width 34 height 23
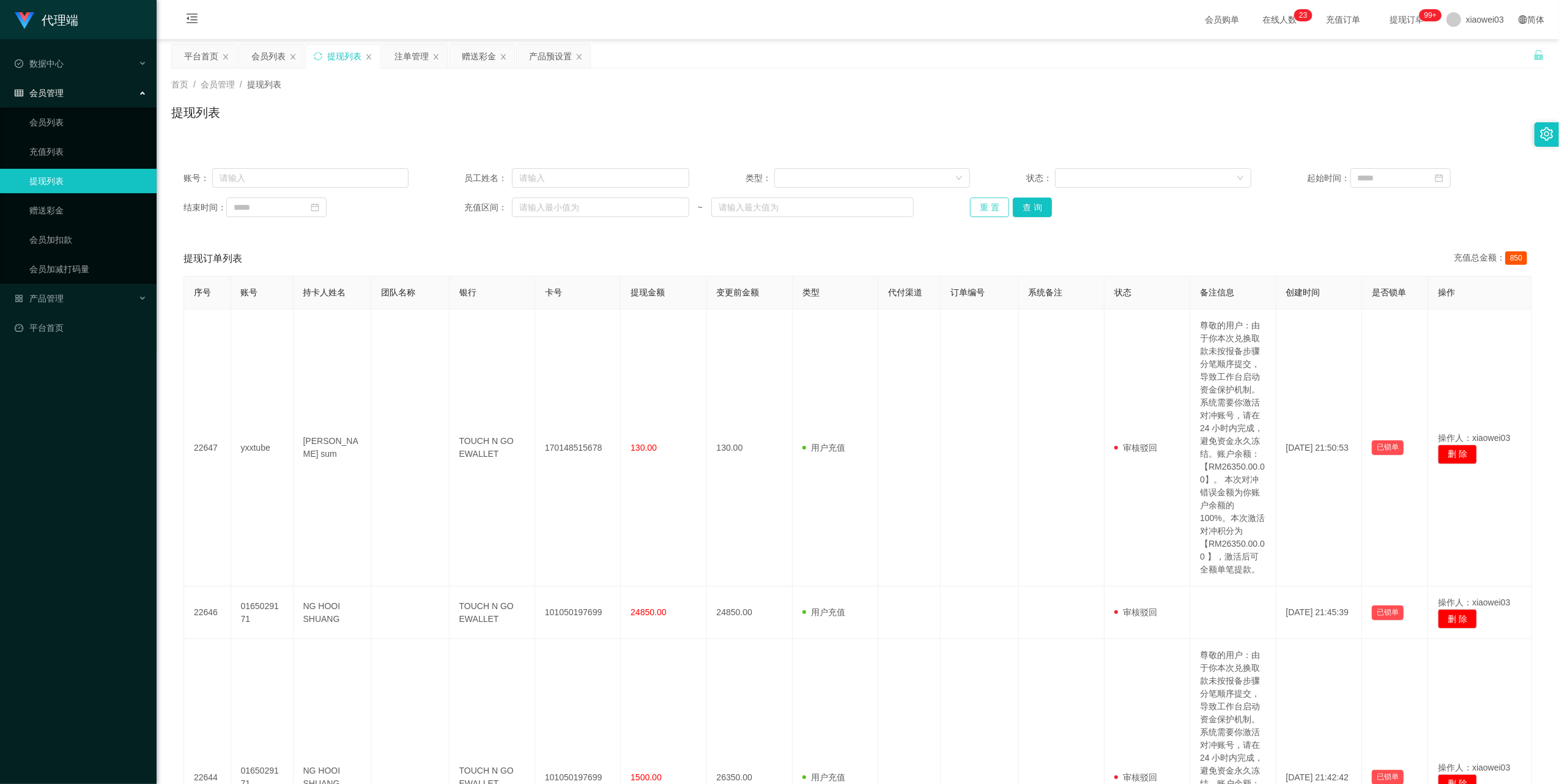
click at [984, 204] on button "重 置" at bounding box center [990, 207] width 39 height 19
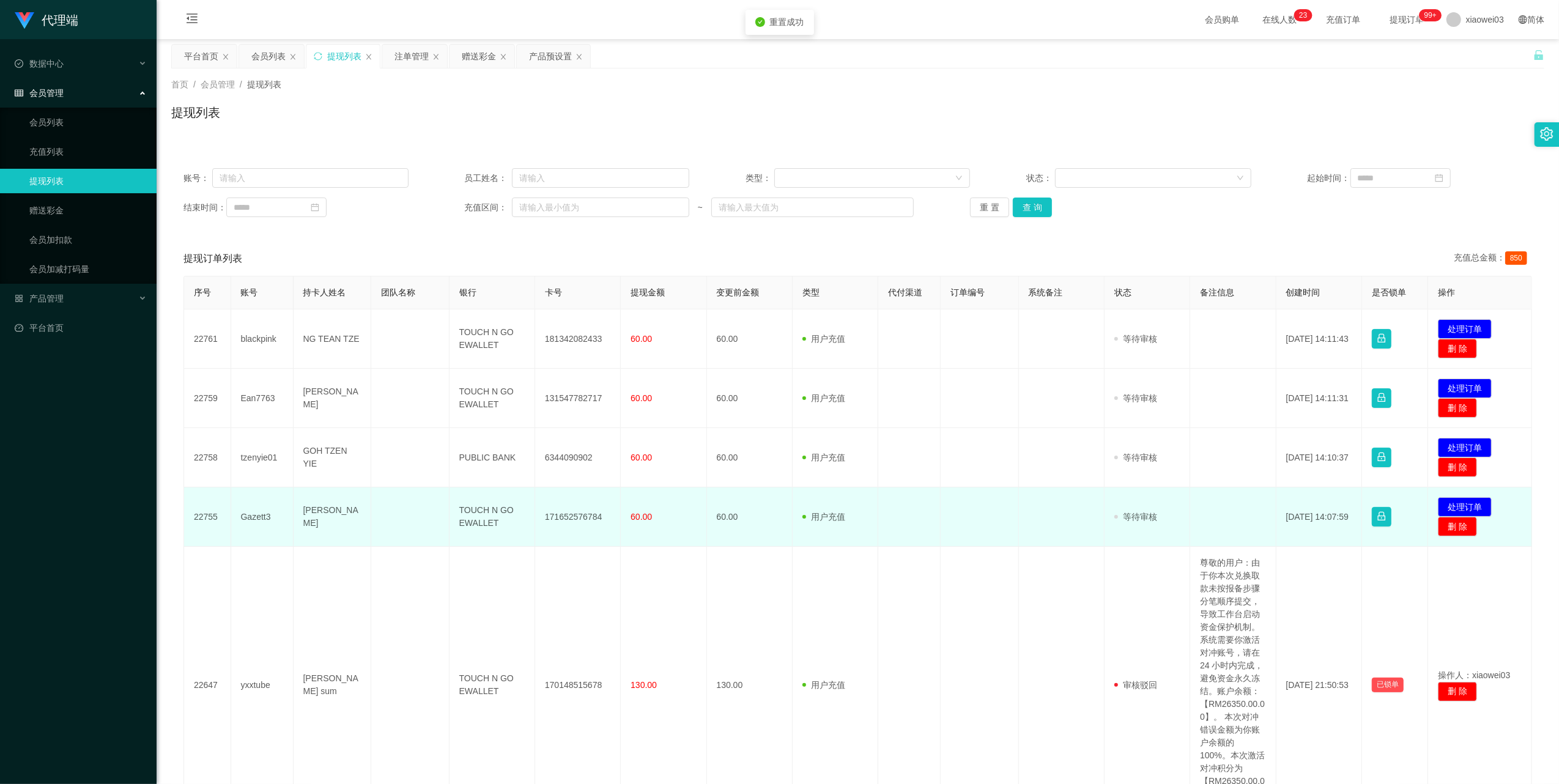
click at [569, 515] on td "171652576784" at bounding box center [577, 517] width 85 height 59
copy td "171652576784"
click at [485, 512] on td "TOUCH N GO EWALLET" at bounding box center [492, 517] width 85 height 59
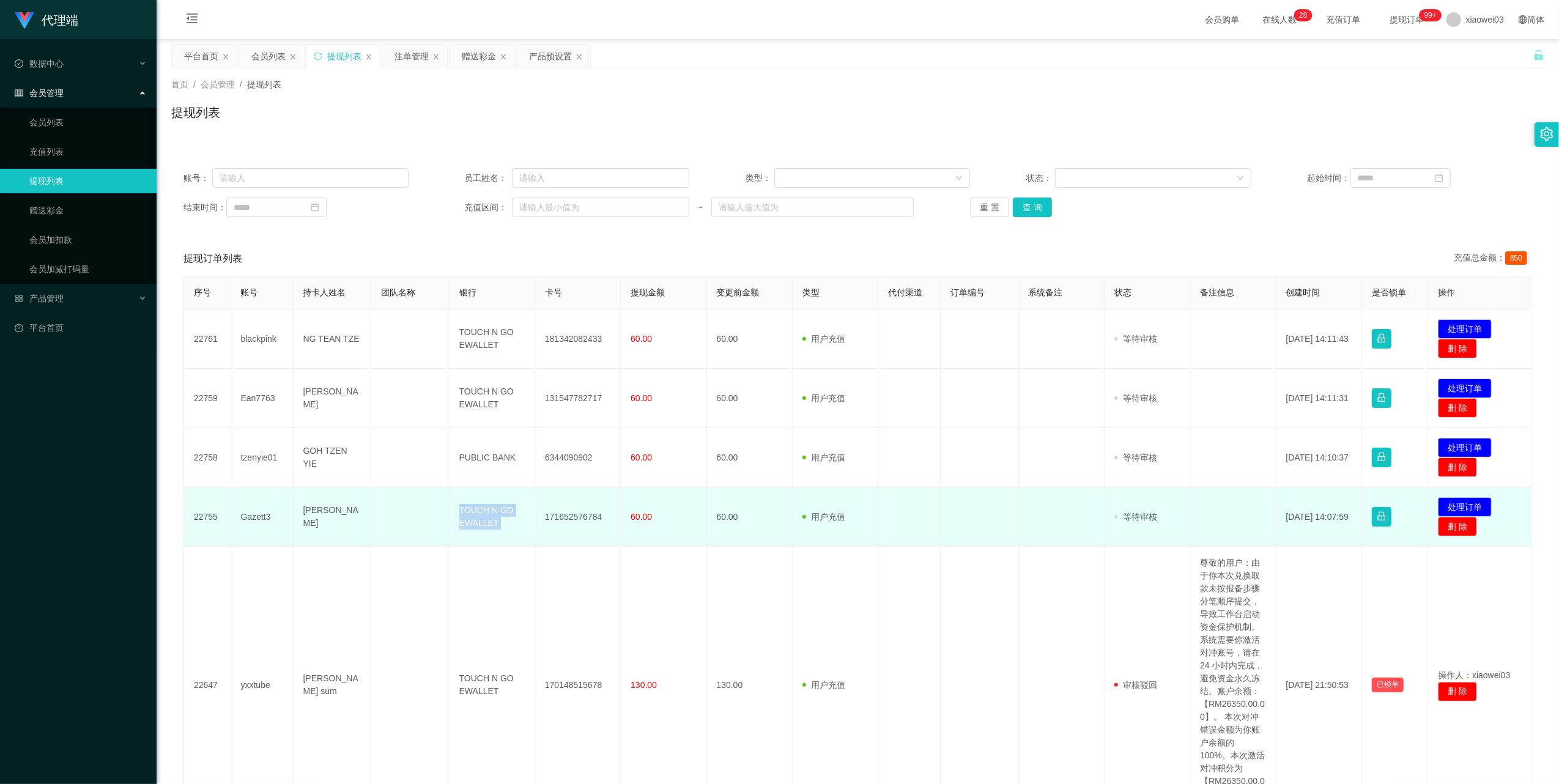
click at [485, 512] on td "TOUCH N GO EWALLET" at bounding box center [492, 517] width 85 height 59
copy td "TOUCH N GO EWALLET"
click at [1454, 509] on button "处理订单" at bounding box center [1464, 506] width 54 height 19
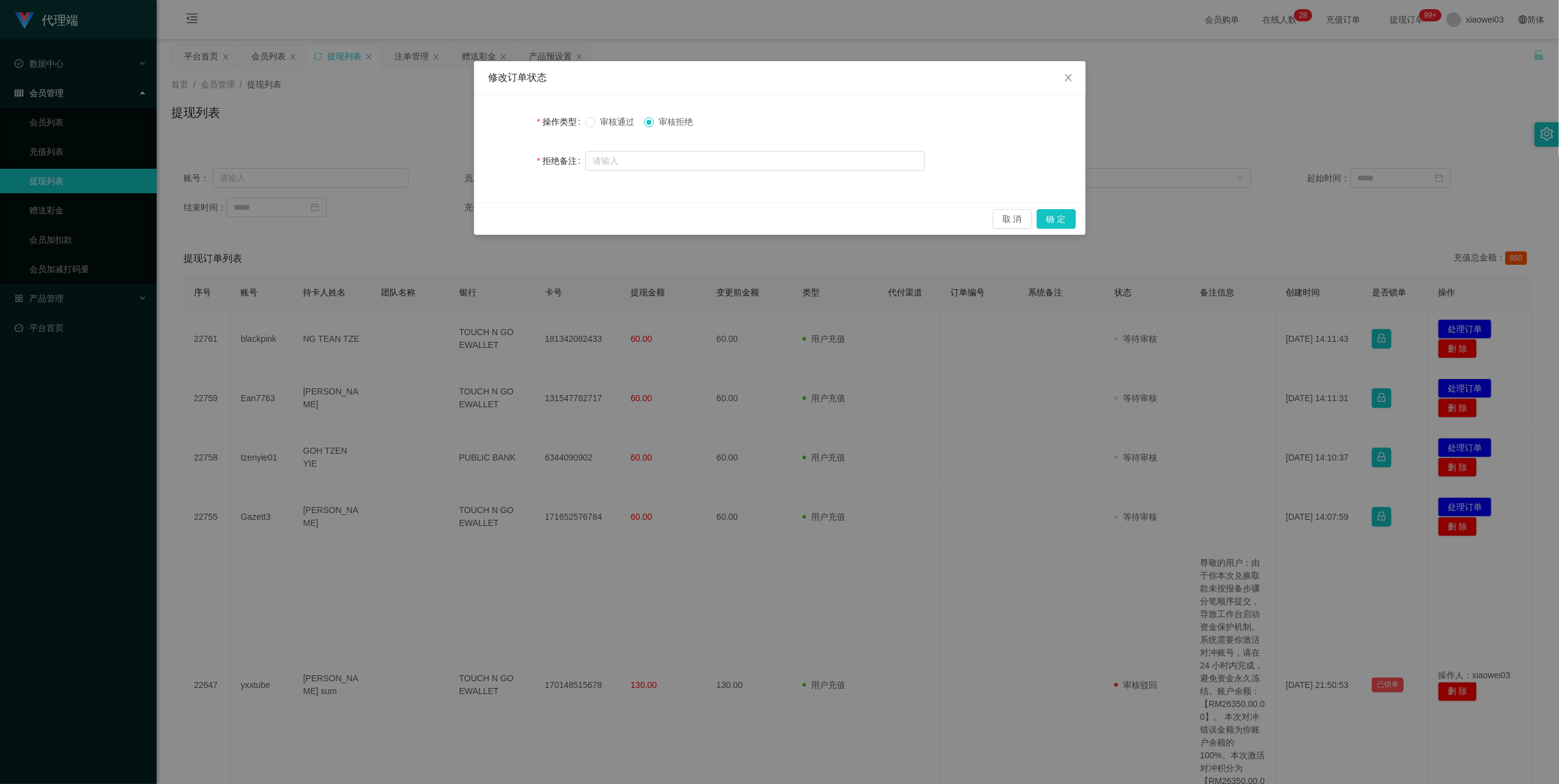
click at [597, 123] on span "审核通过" at bounding box center [617, 121] width 44 height 10
click at [1053, 222] on button "确 定" at bounding box center [1057, 219] width 39 height 19
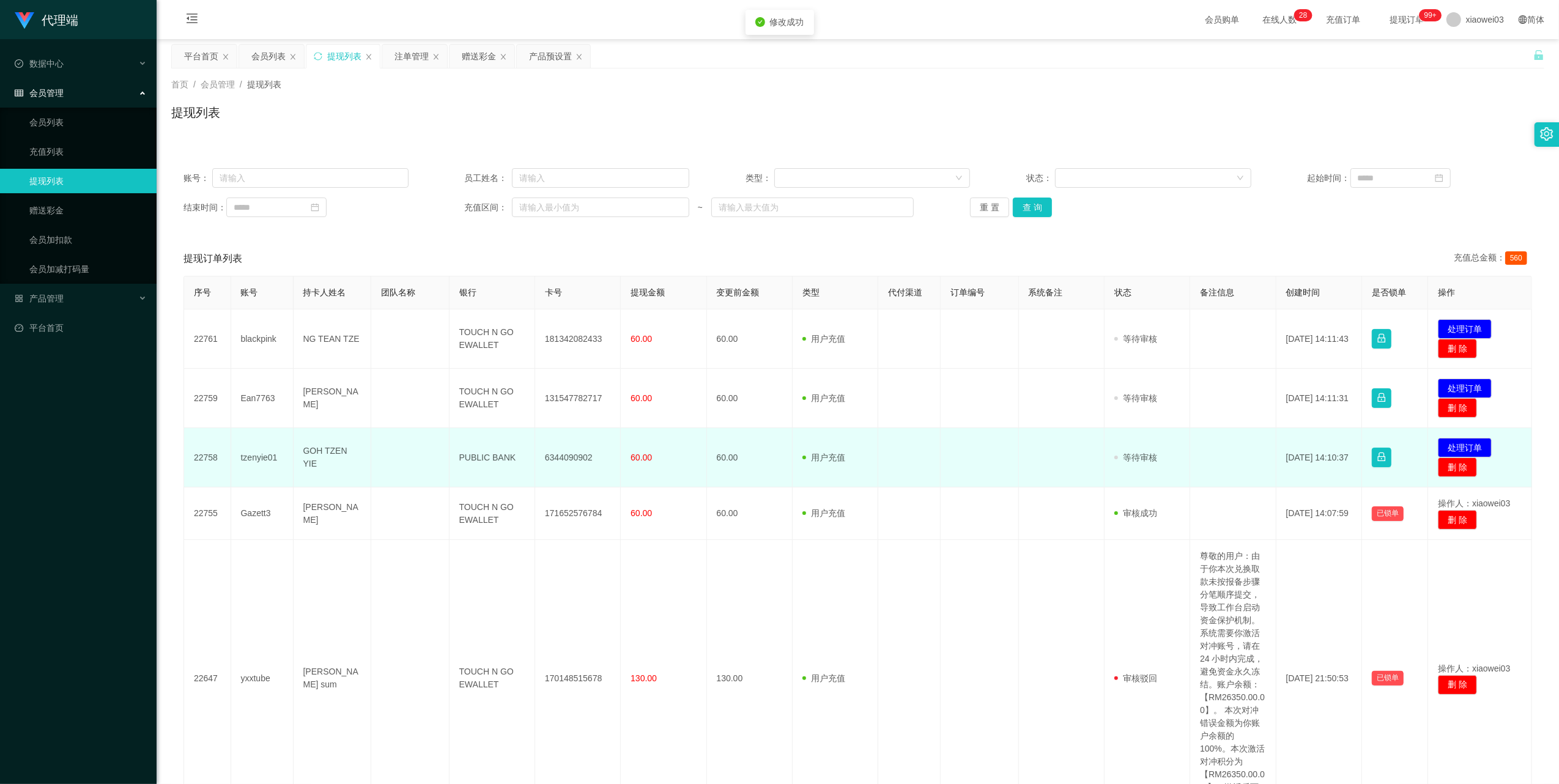
click at [578, 456] on td "6344090902" at bounding box center [577, 458] width 85 height 59
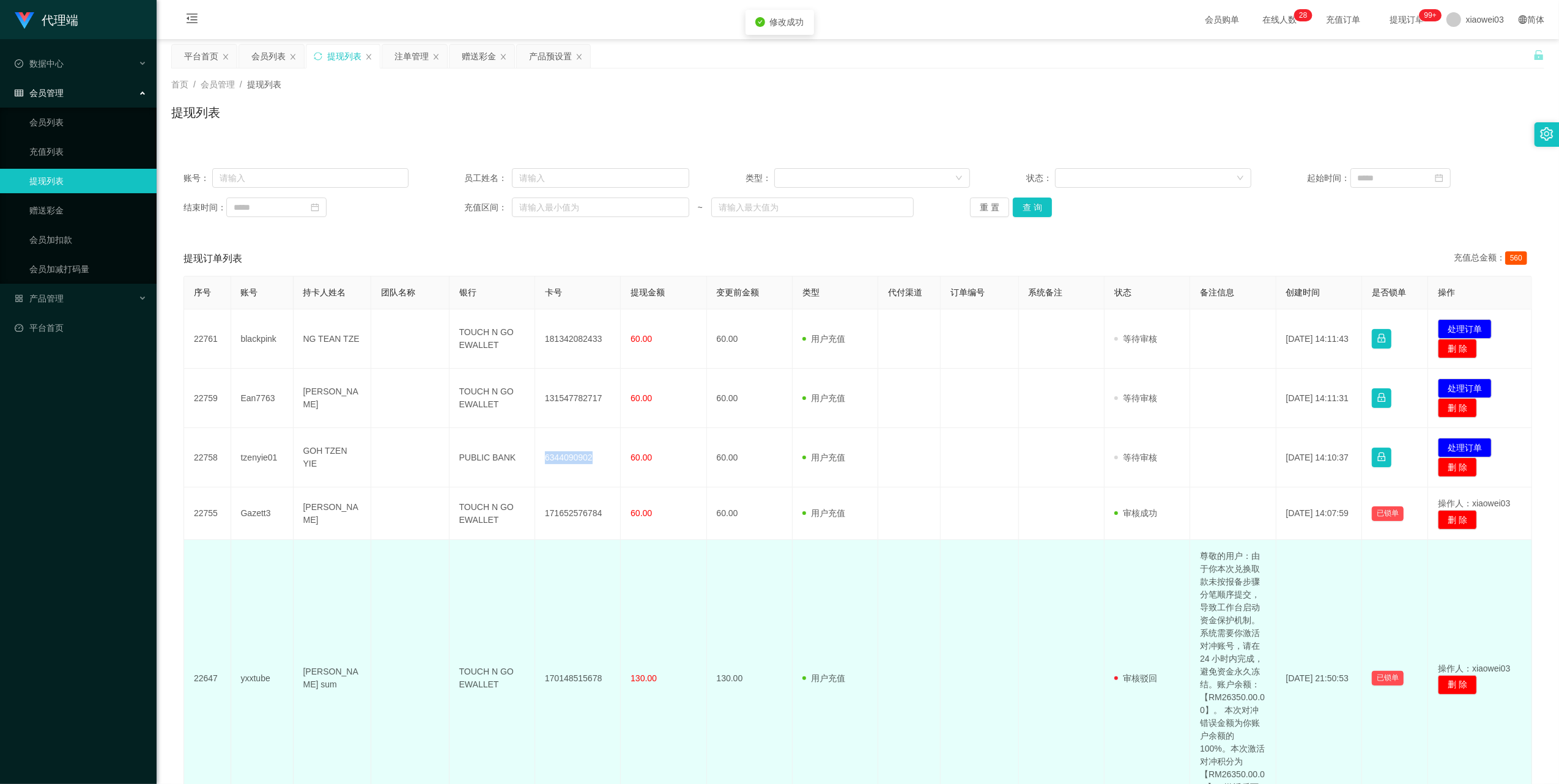
copy td "6344090902"
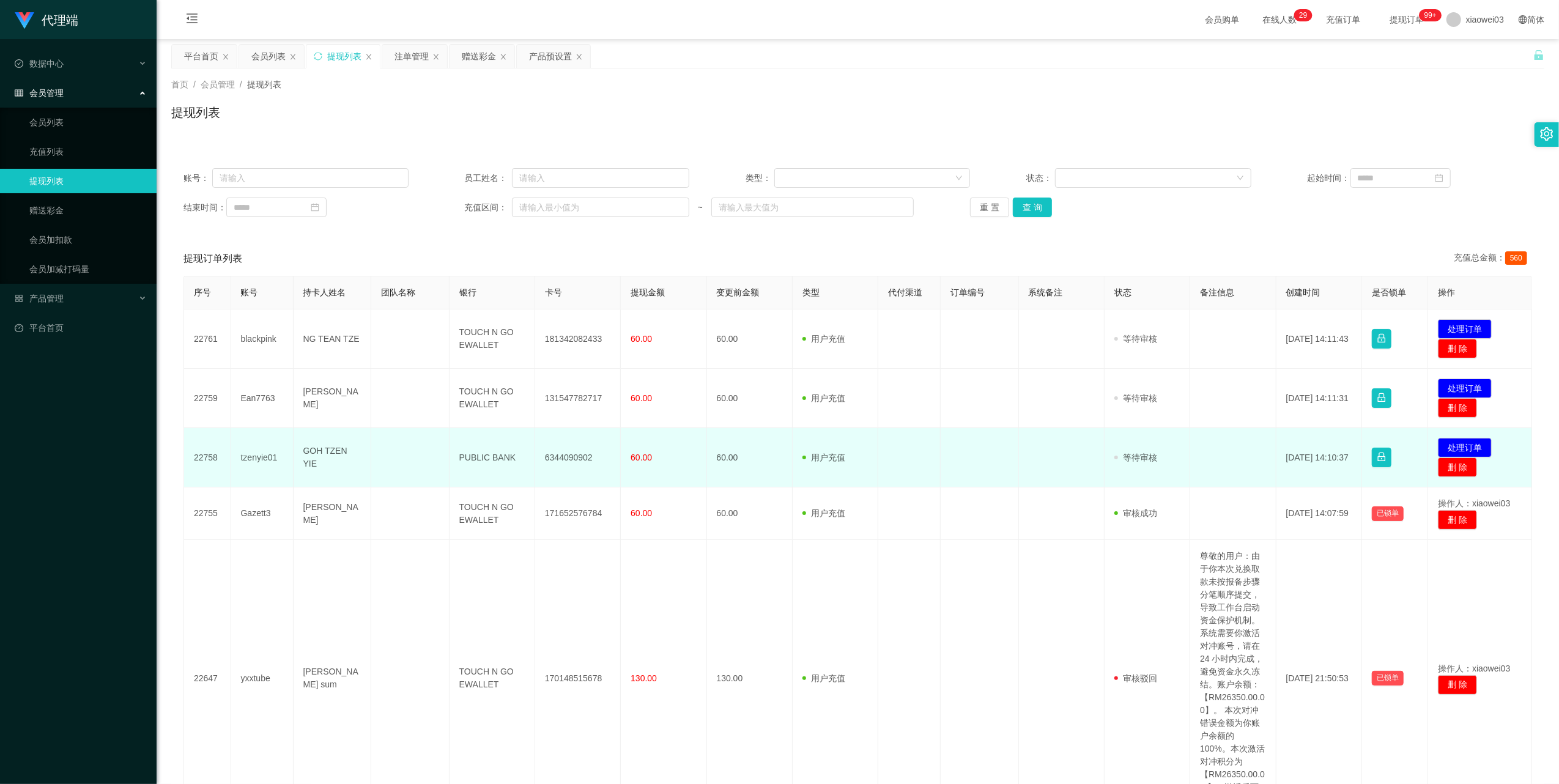
click at [492, 458] on td "PUBLIC BANK" at bounding box center [492, 458] width 85 height 59
copy td "PUBLIC BANK"
click at [1474, 445] on button "处理订单" at bounding box center [1464, 447] width 54 height 19
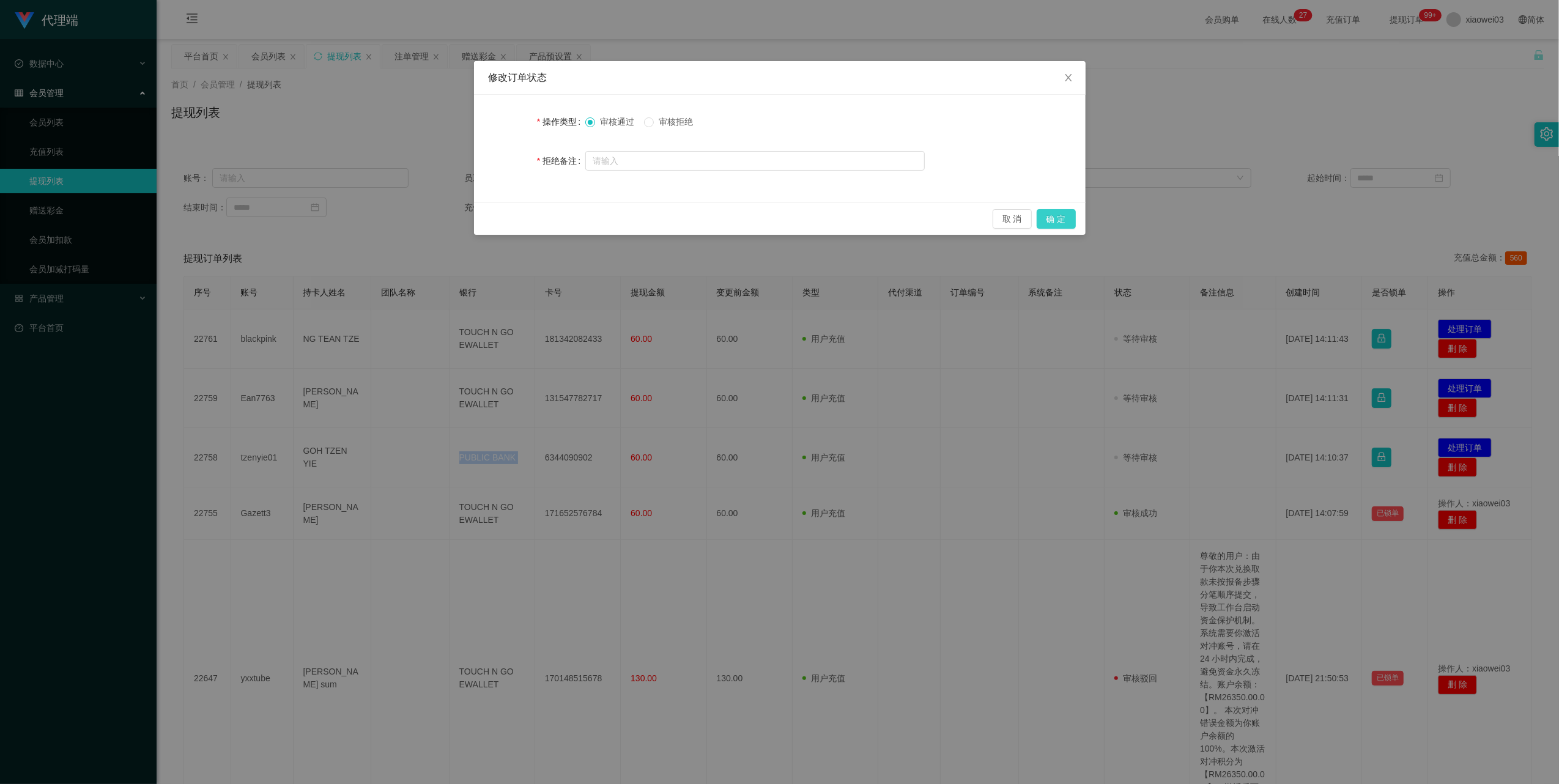
click at [1070, 216] on button "确 定" at bounding box center [1057, 219] width 39 height 19
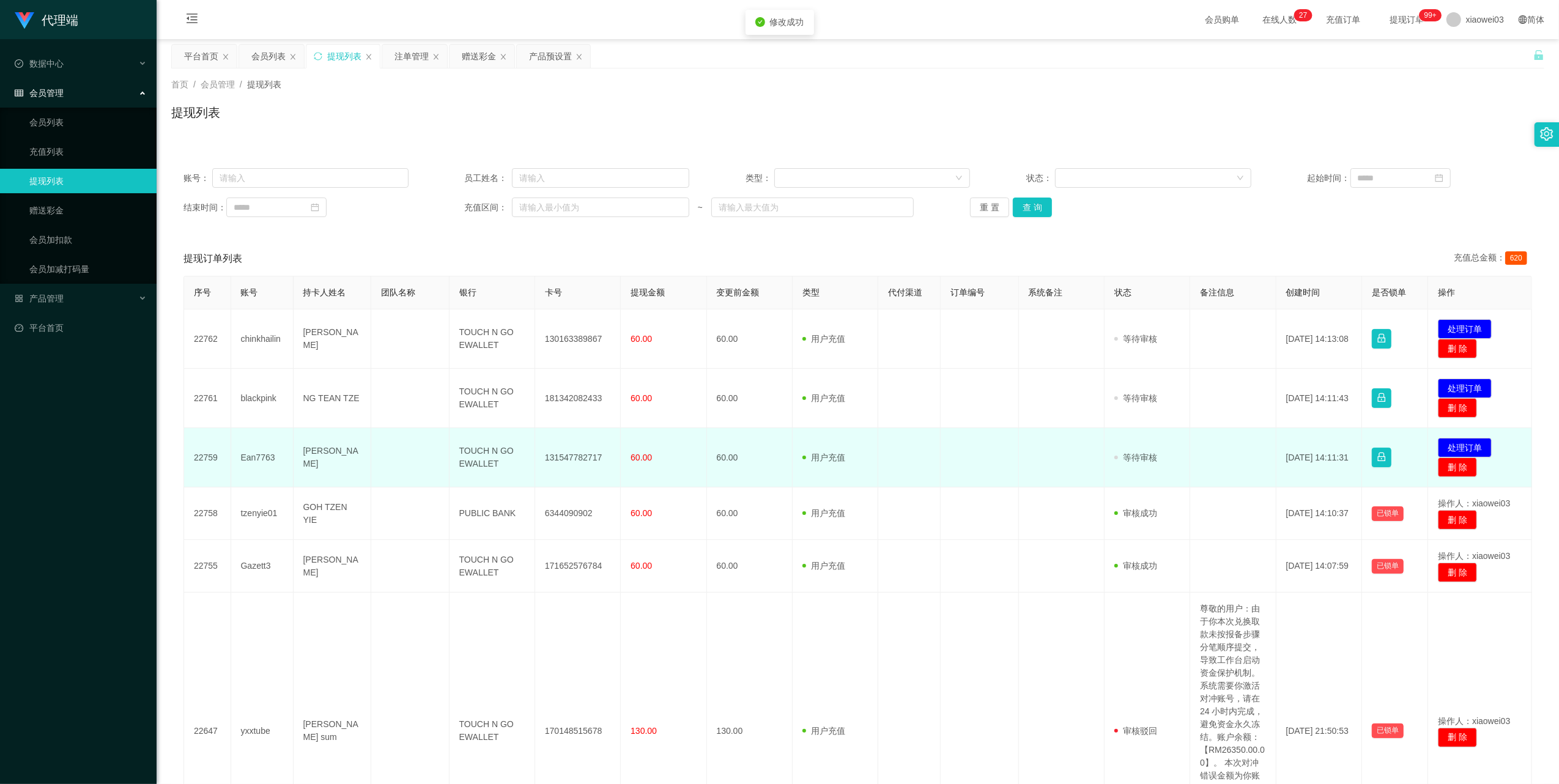
click at [573, 458] on td "131547782717" at bounding box center [577, 458] width 85 height 59
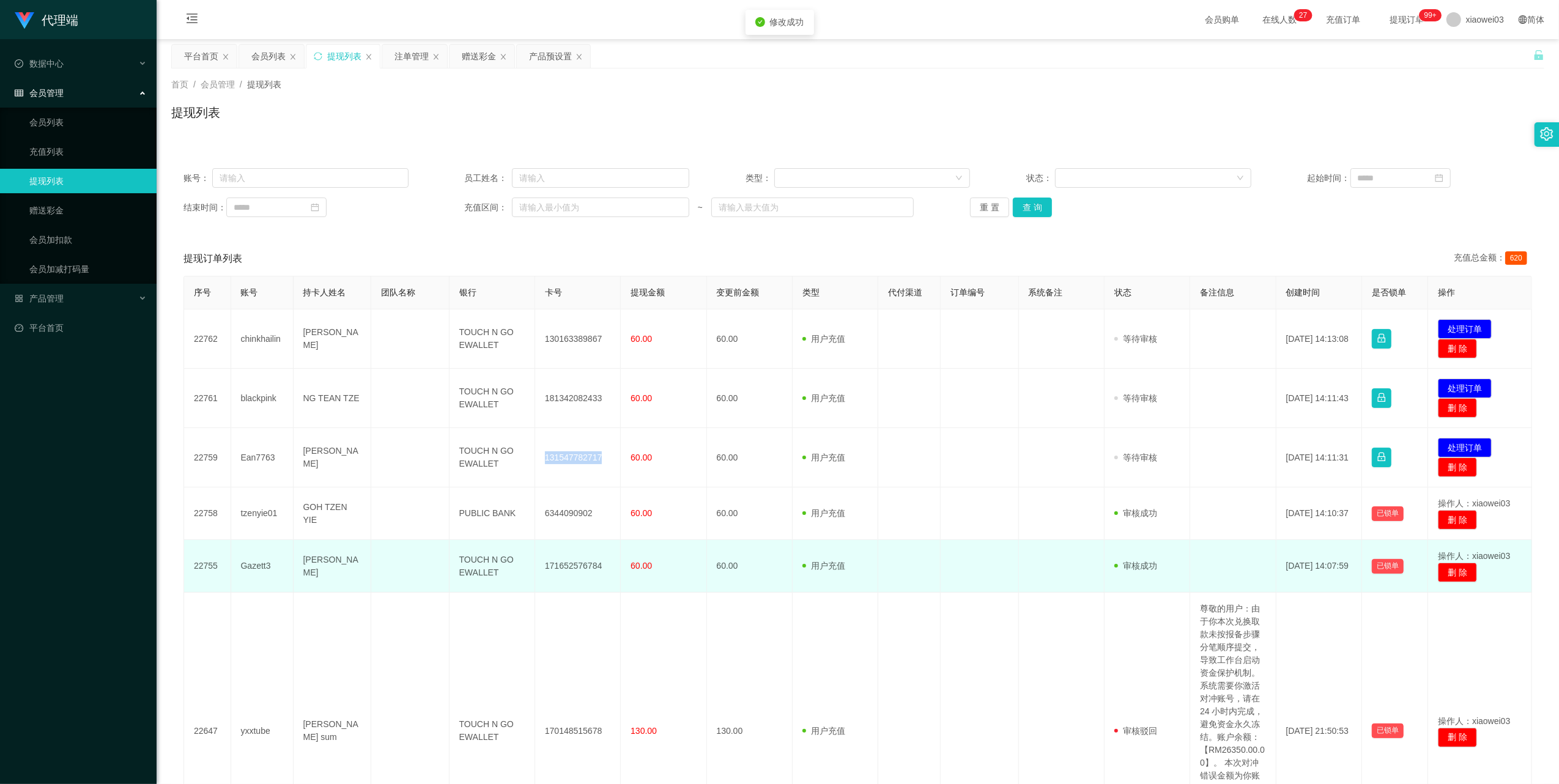
copy td "131547782717"
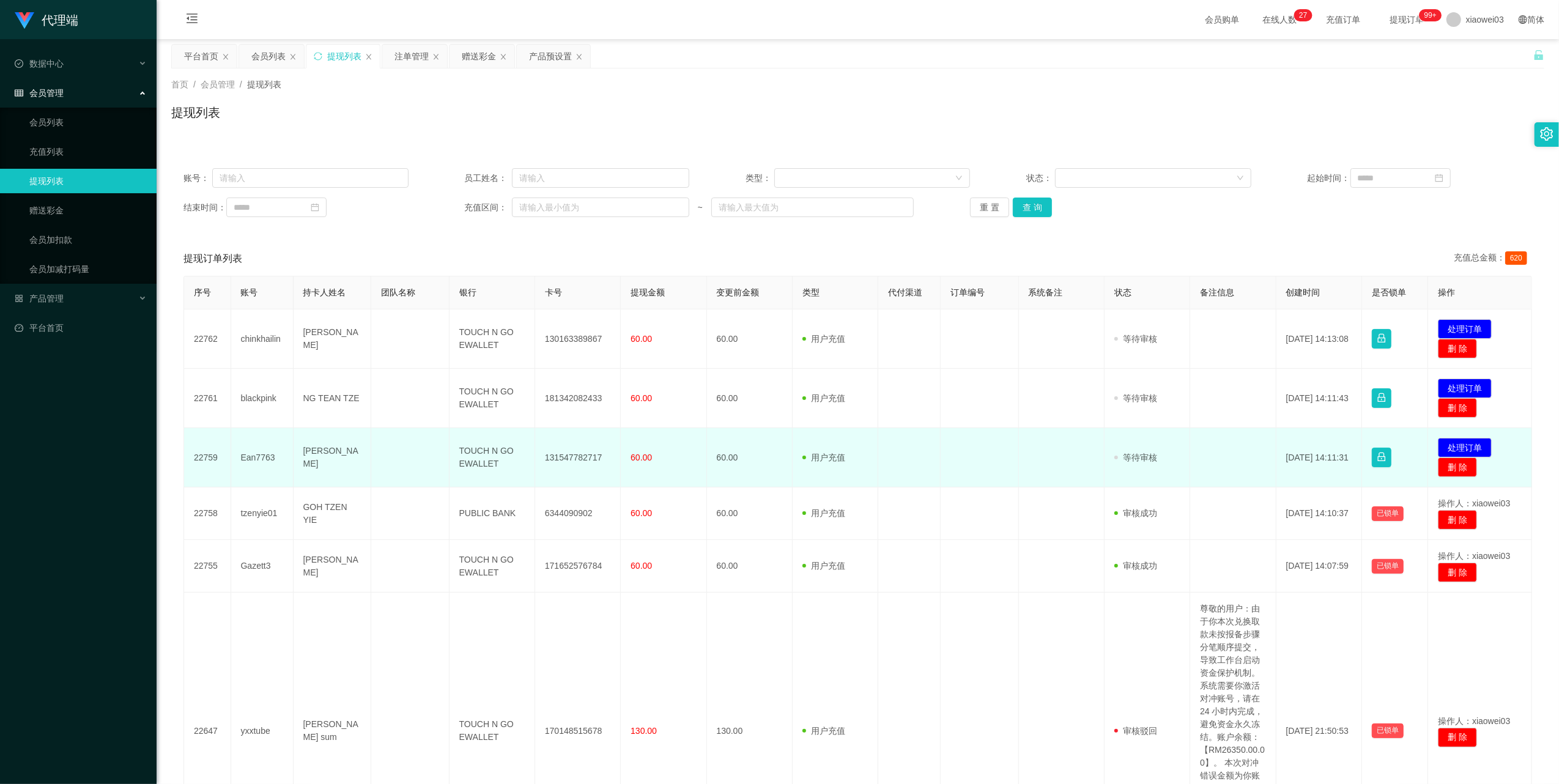
click at [485, 455] on td "TOUCH N GO EWALLET" at bounding box center [492, 458] width 85 height 59
click at [483, 455] on td "TOUCH N GO EWALLET" at bounding box center [492, 458] width 85 height 59
copy td "TOUCH N GO EWALLET"
click at [1454, 439] on button "处理订单" at bounding box center [1464, 447] width 54 height 19
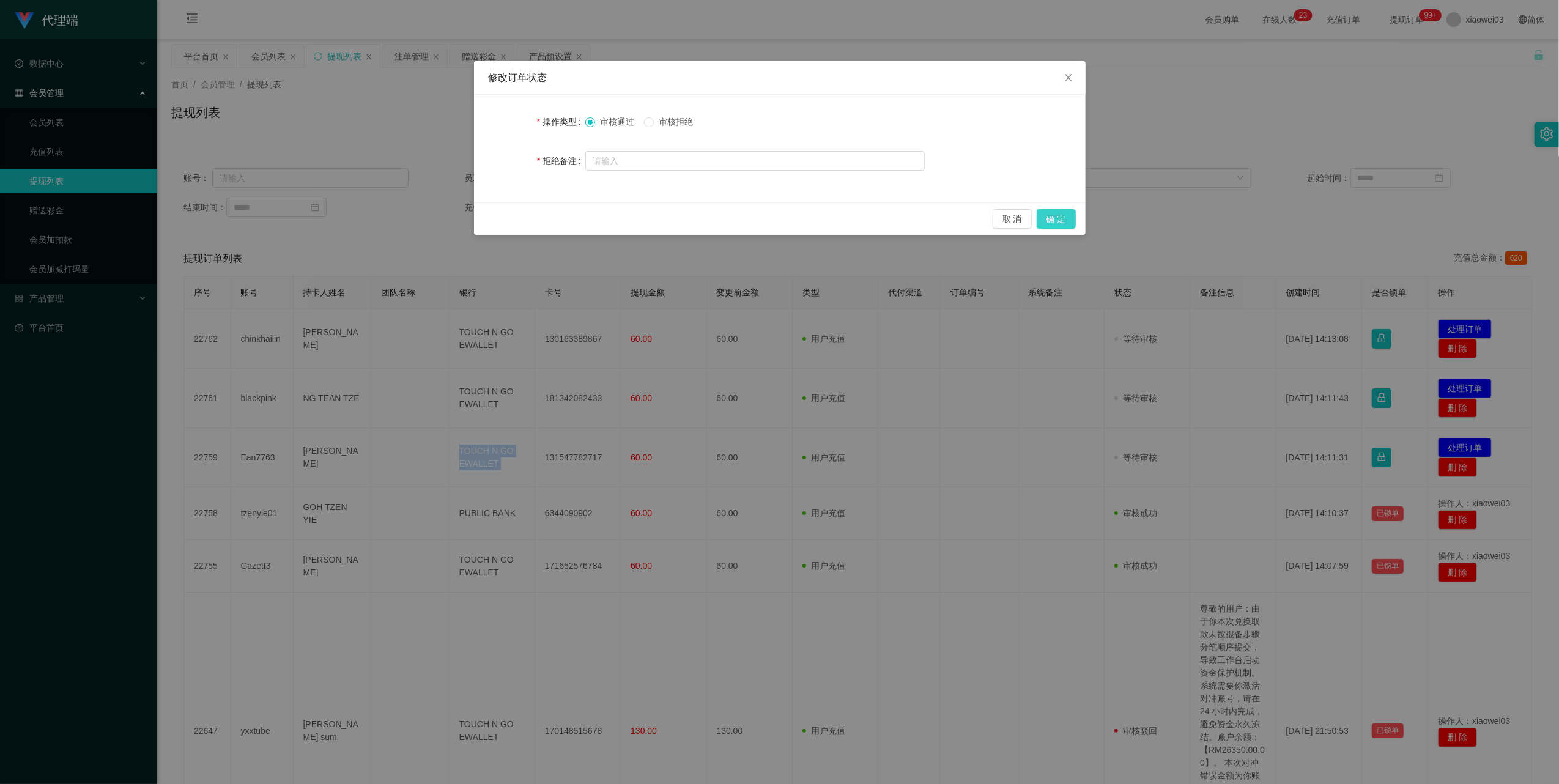
click at [1058, 215] on button "确 定" at bounding box center [1057, 219] width 39 height 19
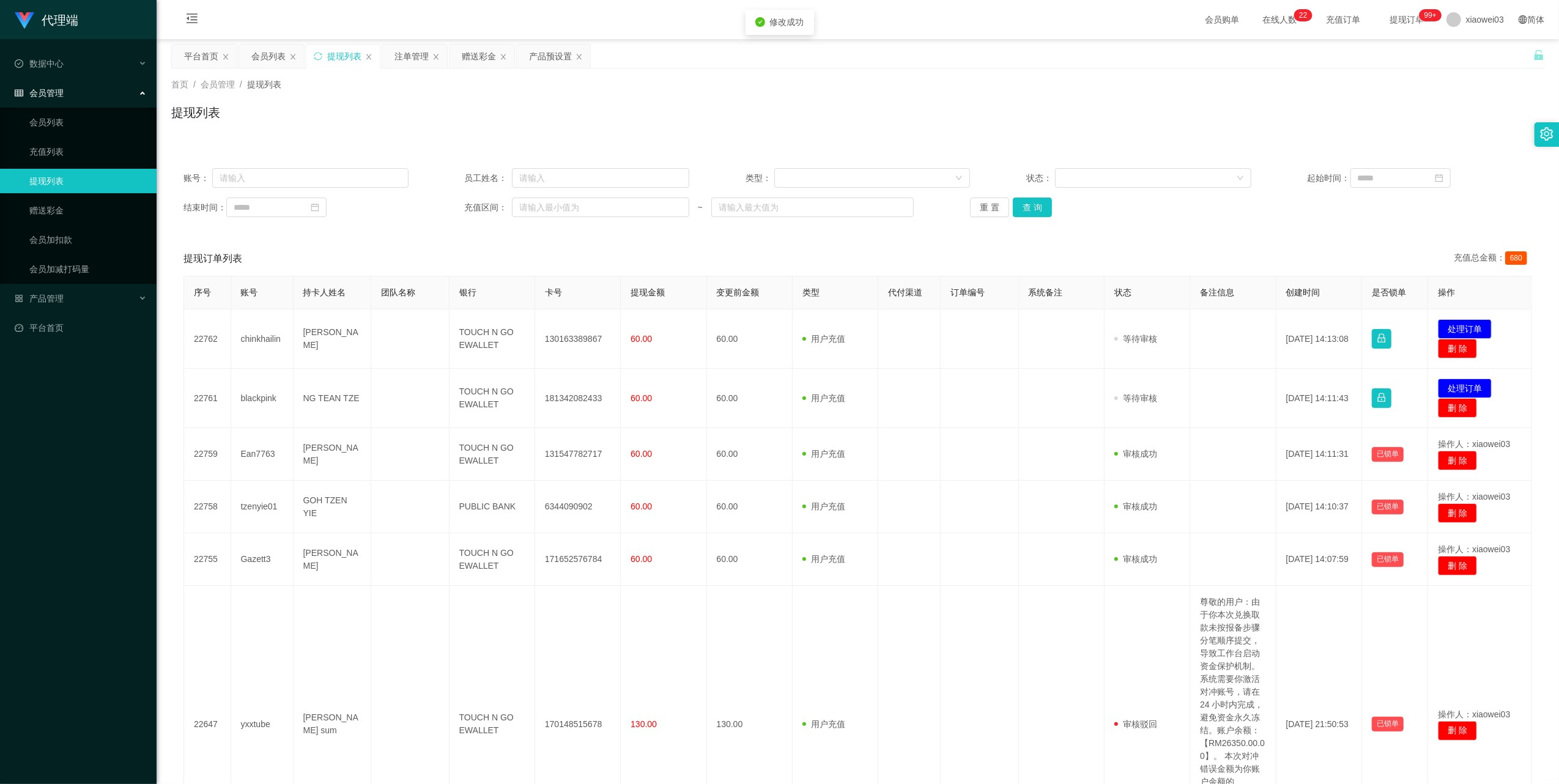
click at [581, 395] on td "181342082433" at bounding box center [577, 398] width 85 height 59
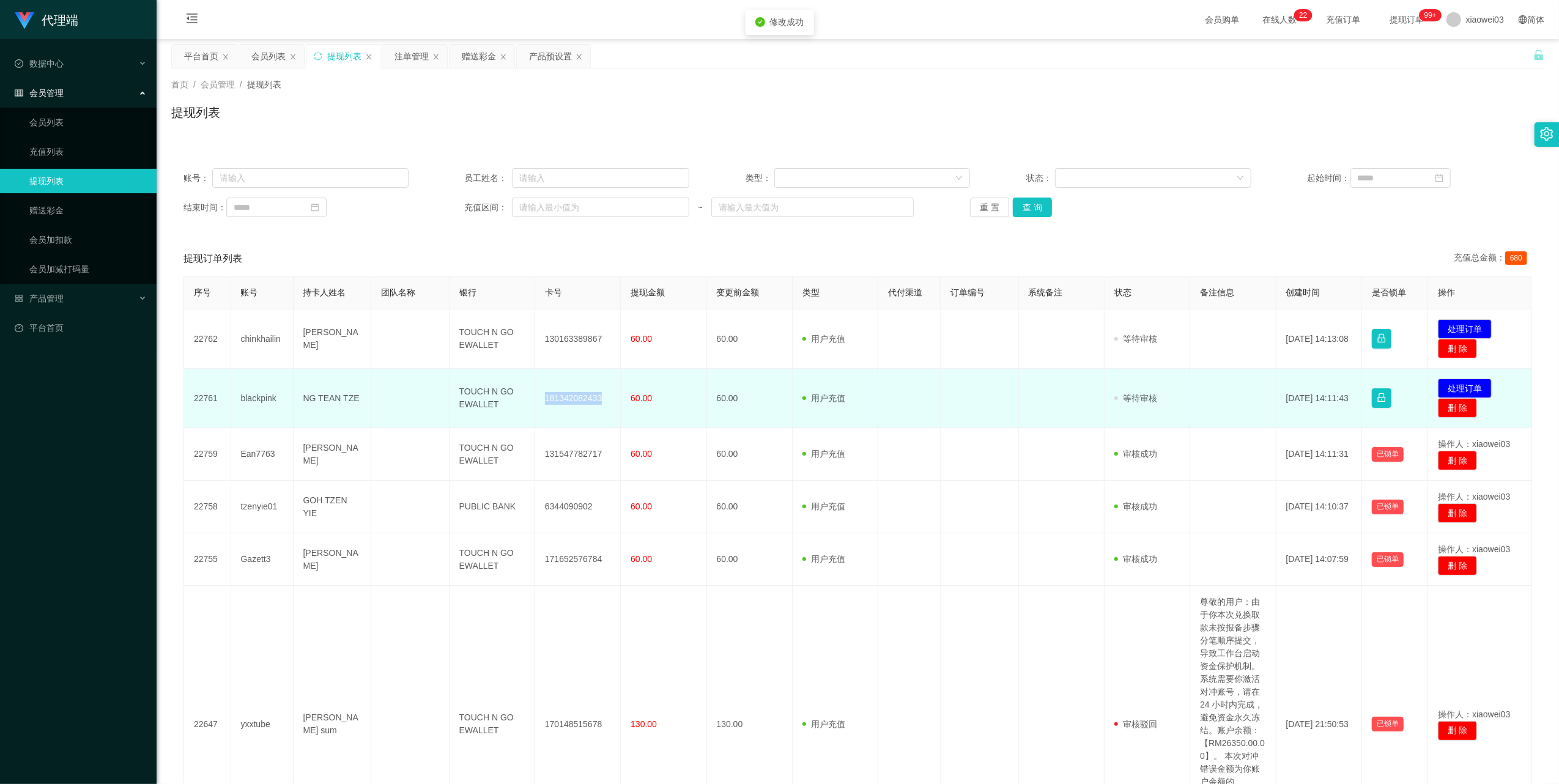
click at [581, 395] on td "181342082433" at bounding box center [577, 398] width 85 height 59
copy td "181342082433"
click at [486, 393] on td "TOUCH N GO EWALLET" at bounding box center [492, 398] width 85 height 59
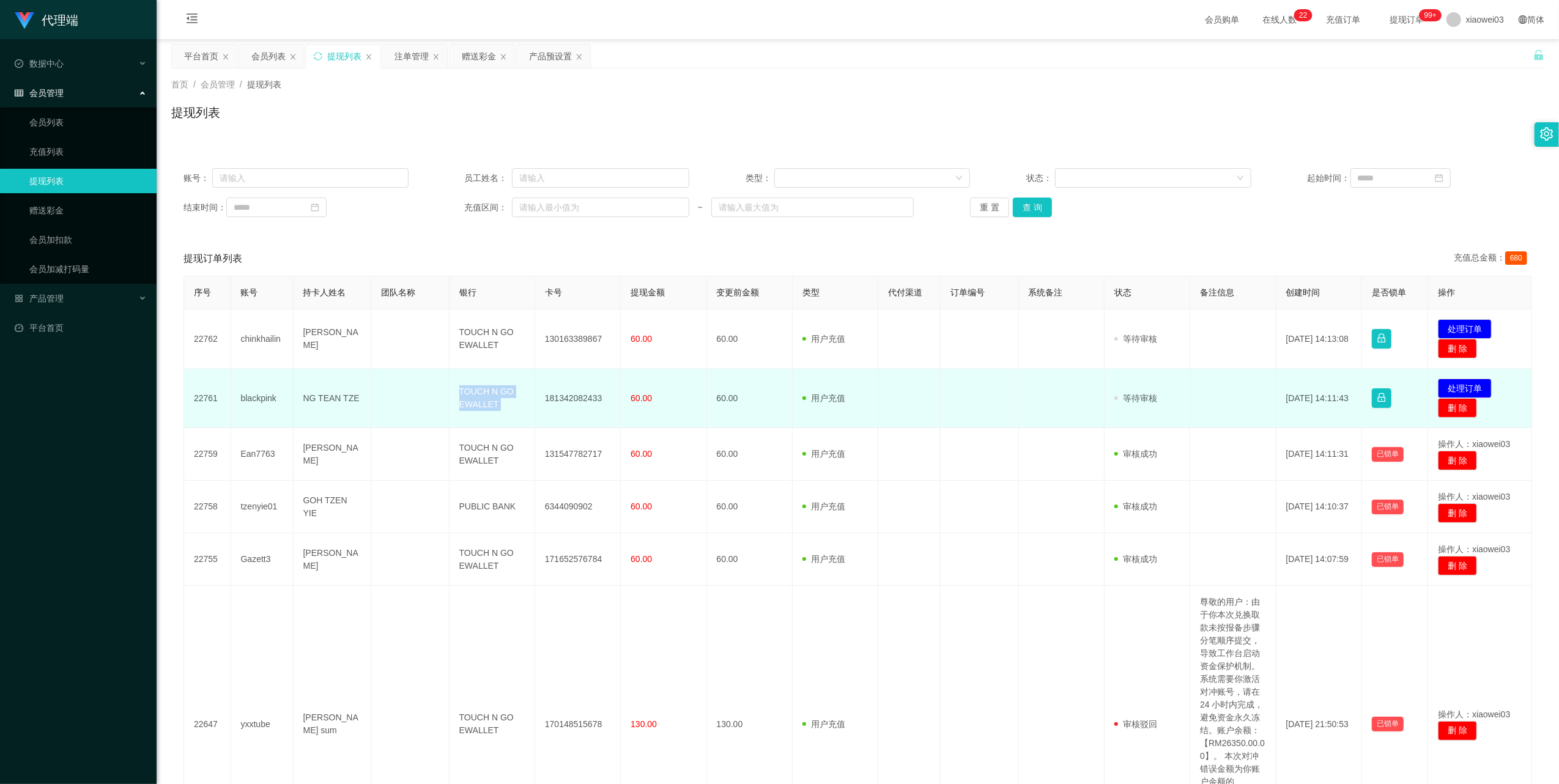
copy td "TOUCH N GO EWALLET"
click at [1454, 384] on button "处理订单" at bounding box center [1464, 387] width 54 height 19
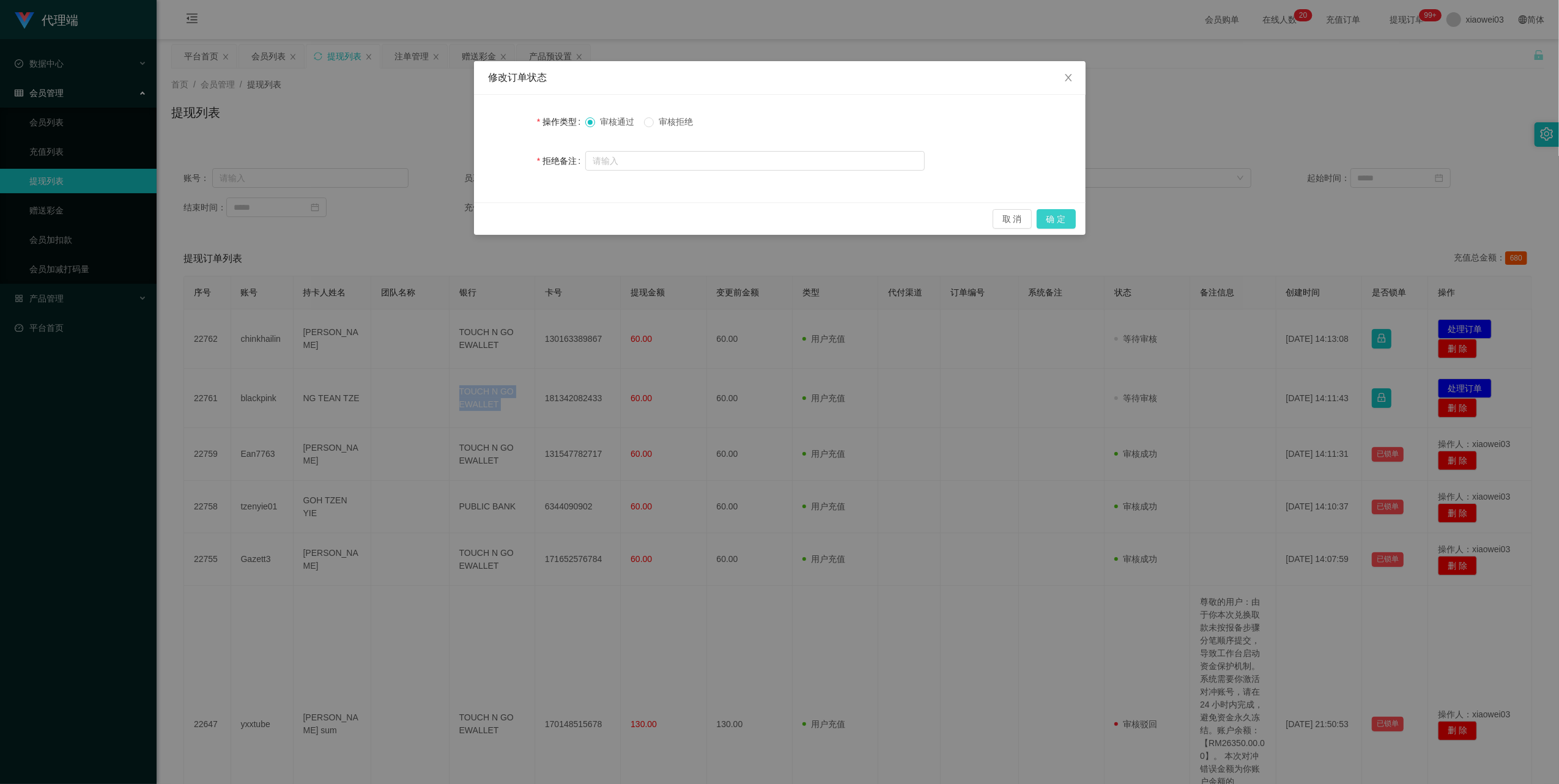
click at [1058, 219] on button "确 定" at bounding box center [1057, 219] width 39 height 19
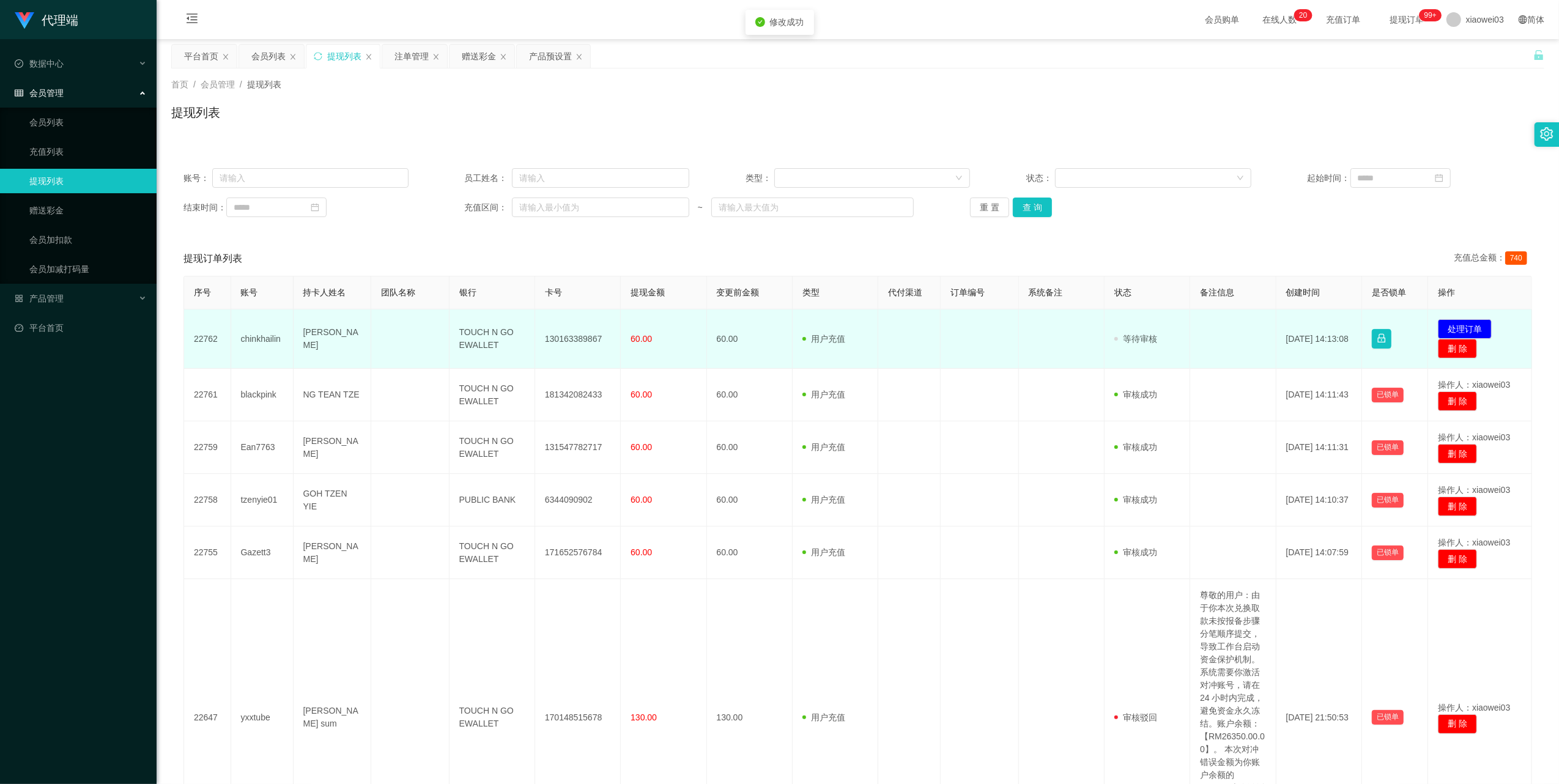
click at [577, 338] on td "130163389867" at bounding box center [577, 339] width 85 height 59
click at [577, 337] on td "130163389867" at bounding box center [577, 339] width 85 height 59
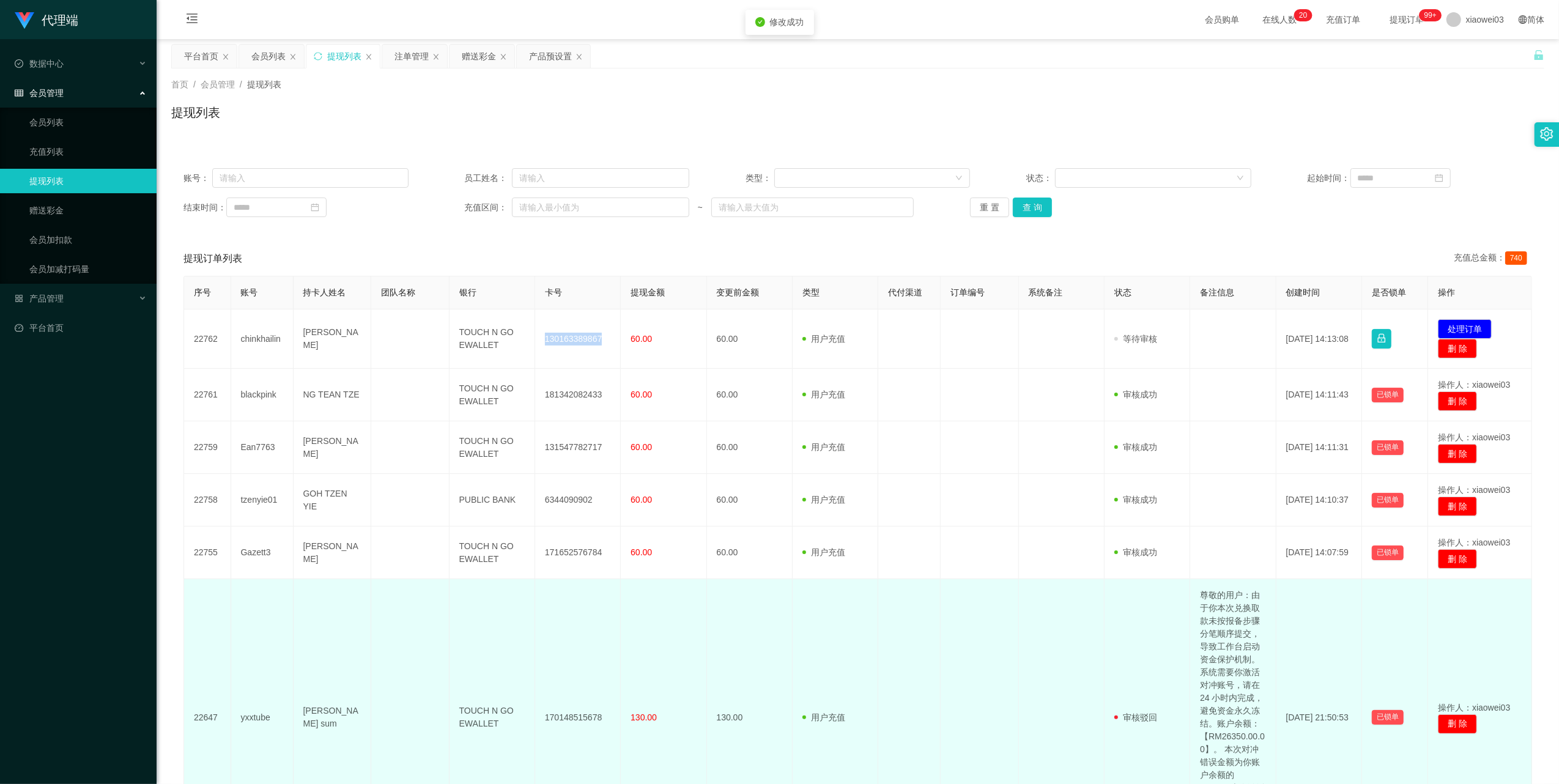
copy td "130163389867"
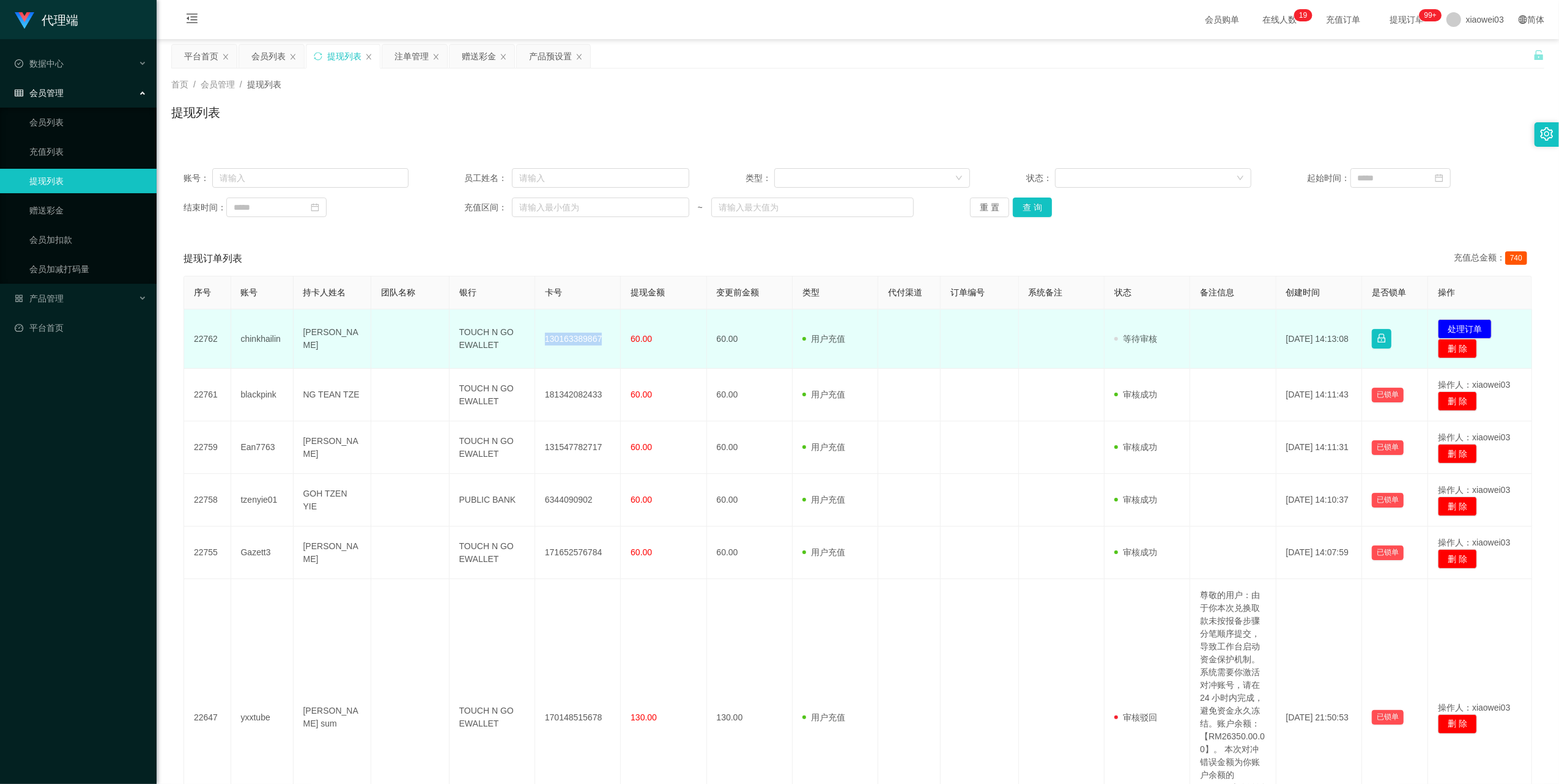
click at [479, 341] on td "TOUCH N GO EWALLET" at bounding box center [492, 339] width 85 height 59
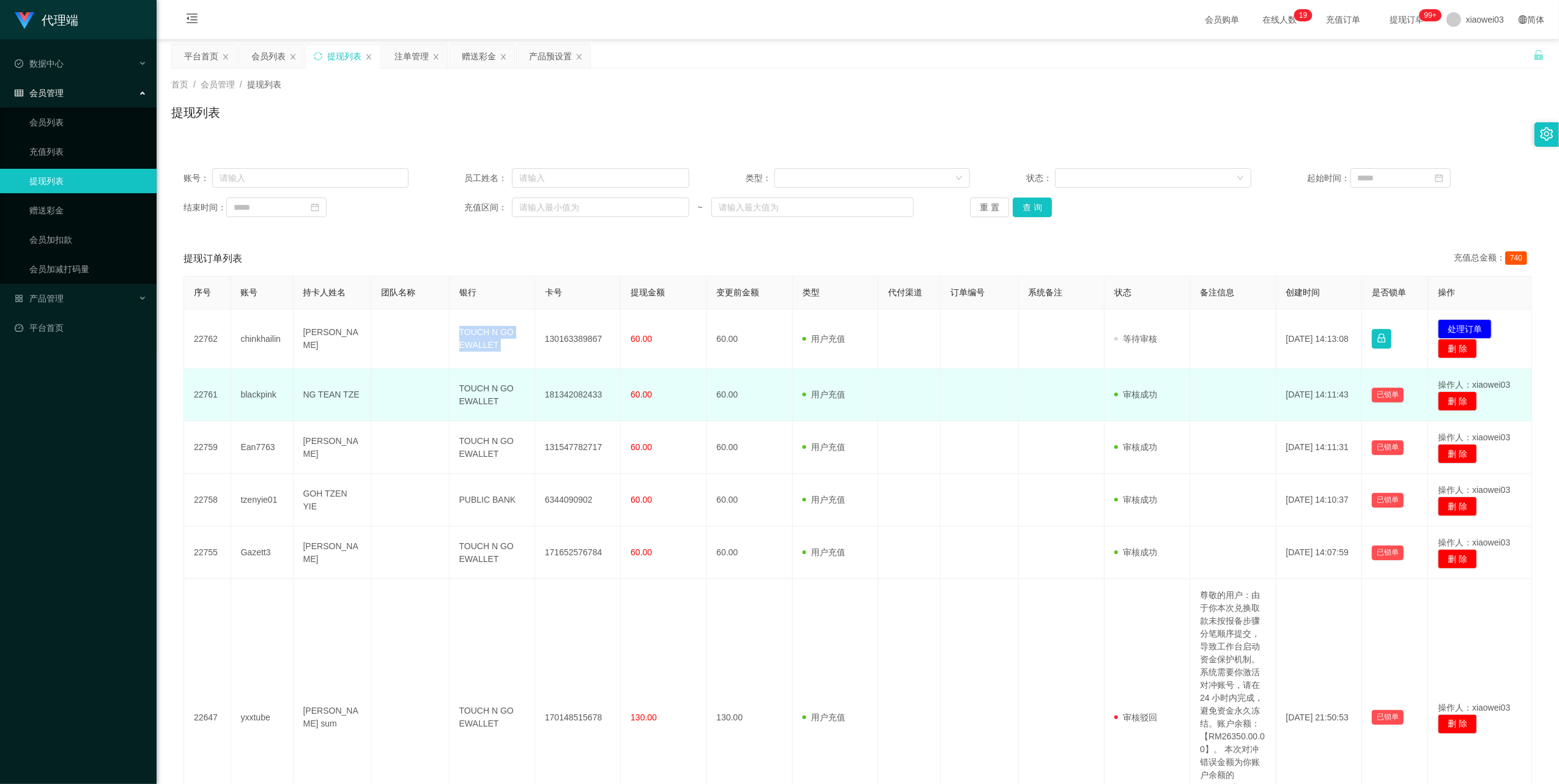
drag, startPoint x: 479, startPoint y: 341, endPoint x: 504, endPoint y: 372, distance: 39.8
click at [479, 341] on td "TOUCH N GO EWALLET" at bounding box center [492, 339] width 85 height 59
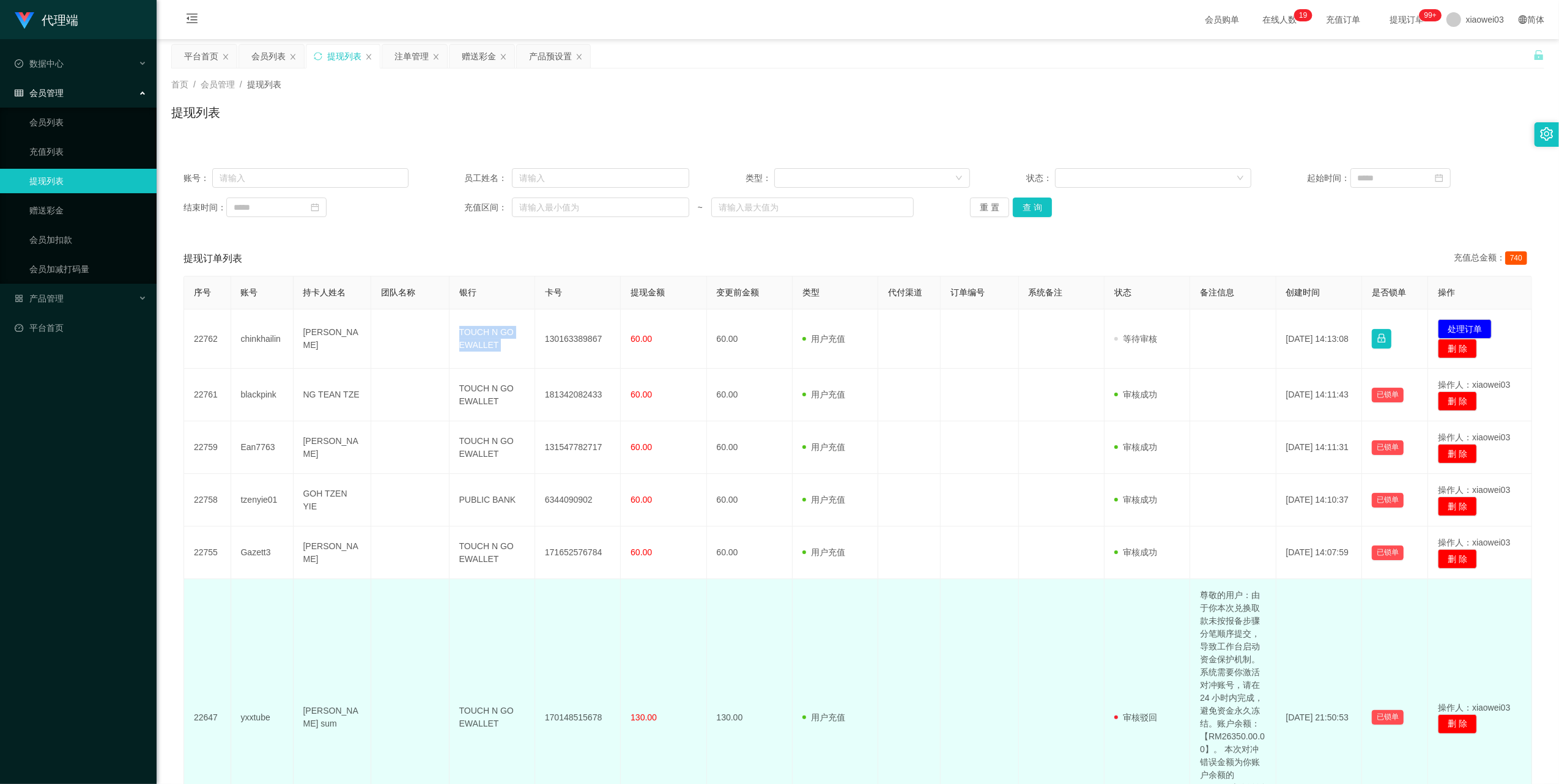
copy td "TOUCH N GO EWALLET"
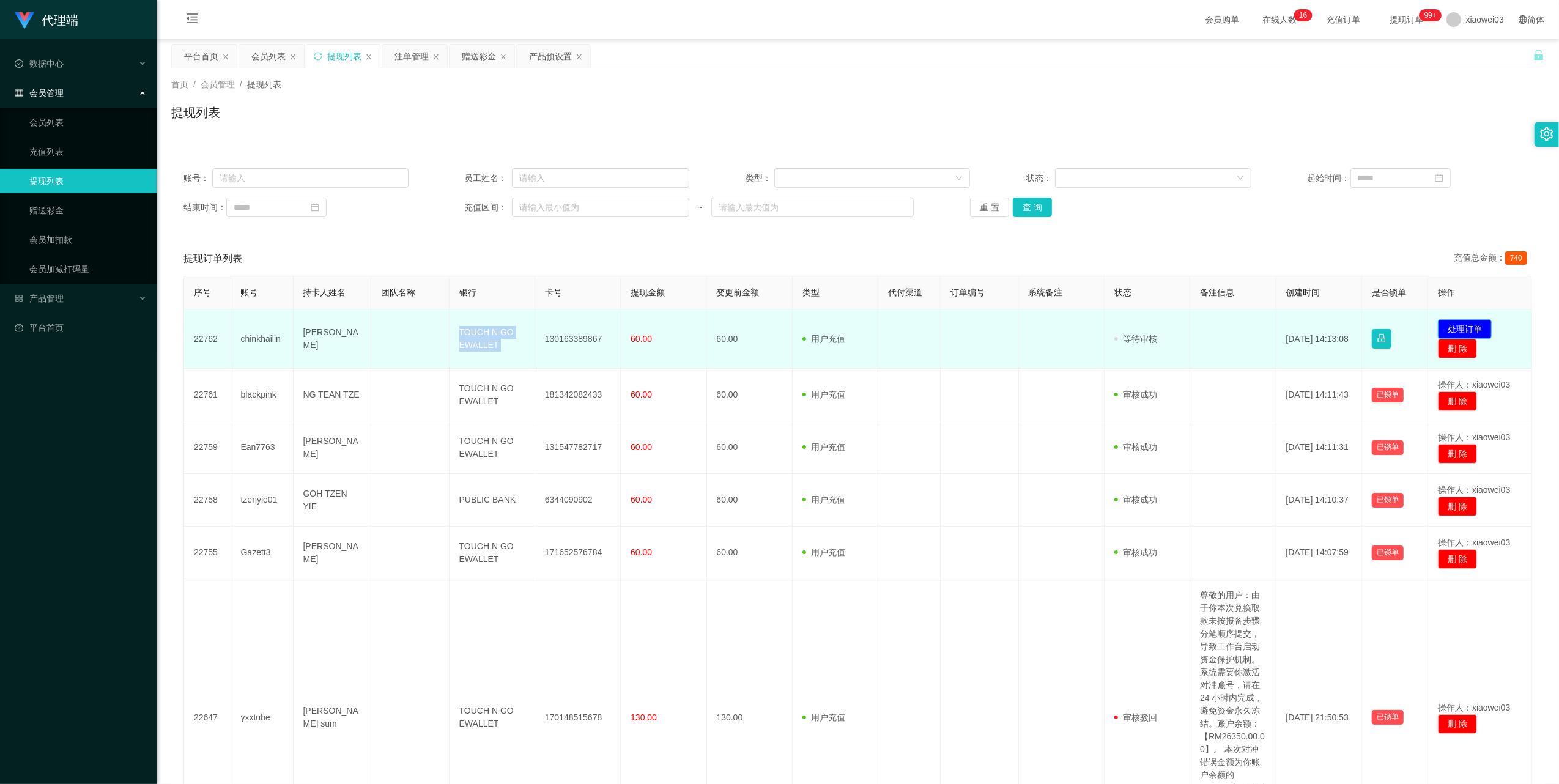
click at [1449, 323] on button "处理订单" at bounding box center [1464, 328] width 54 height 19
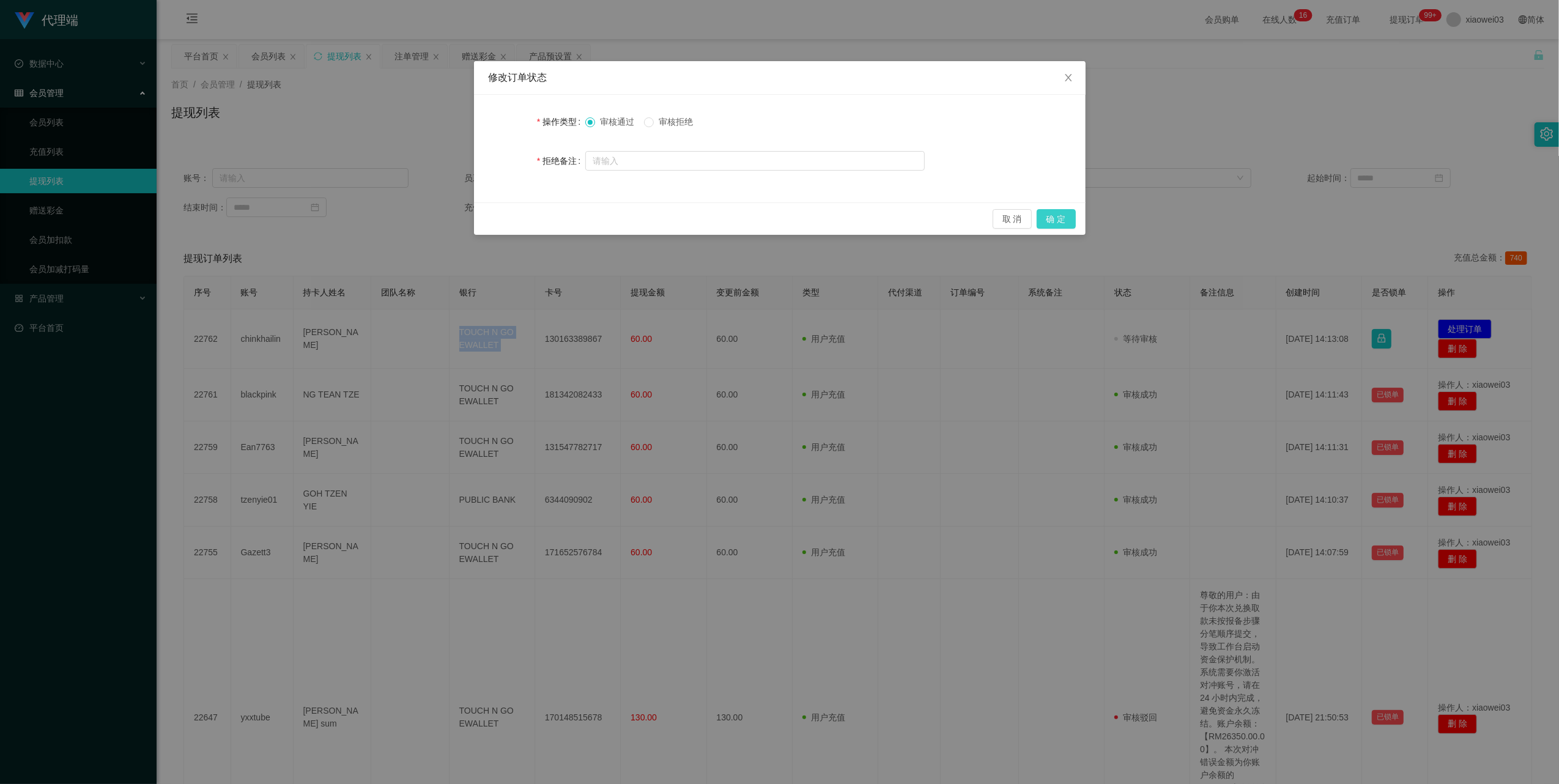
click at [1063, 215] on button "确 定" at bounding box center [1057, 219] width 39 height 19
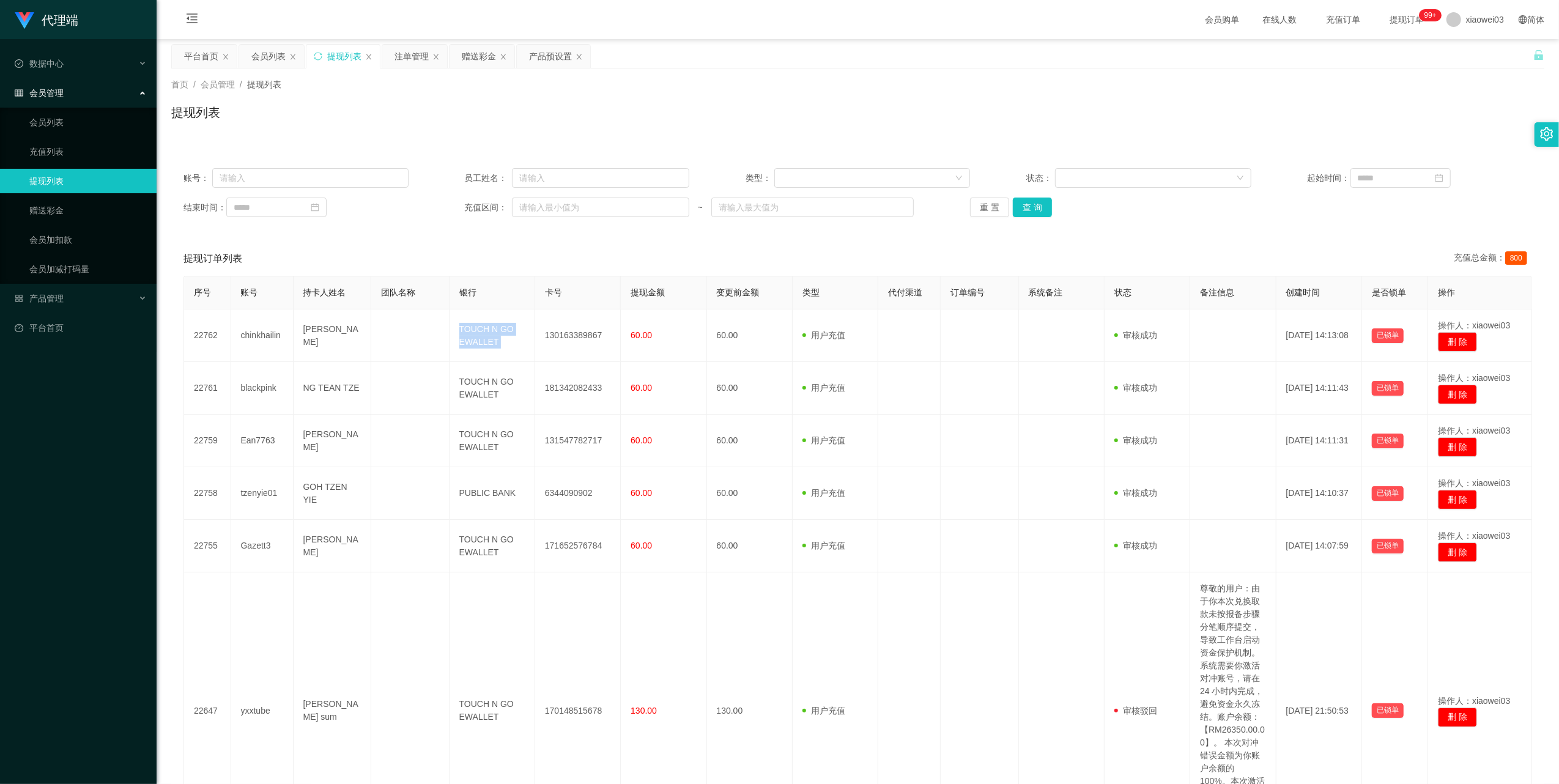
click at [543, 57] on div "产品预设置" at bounding box center [551, 56] width 43 height 23
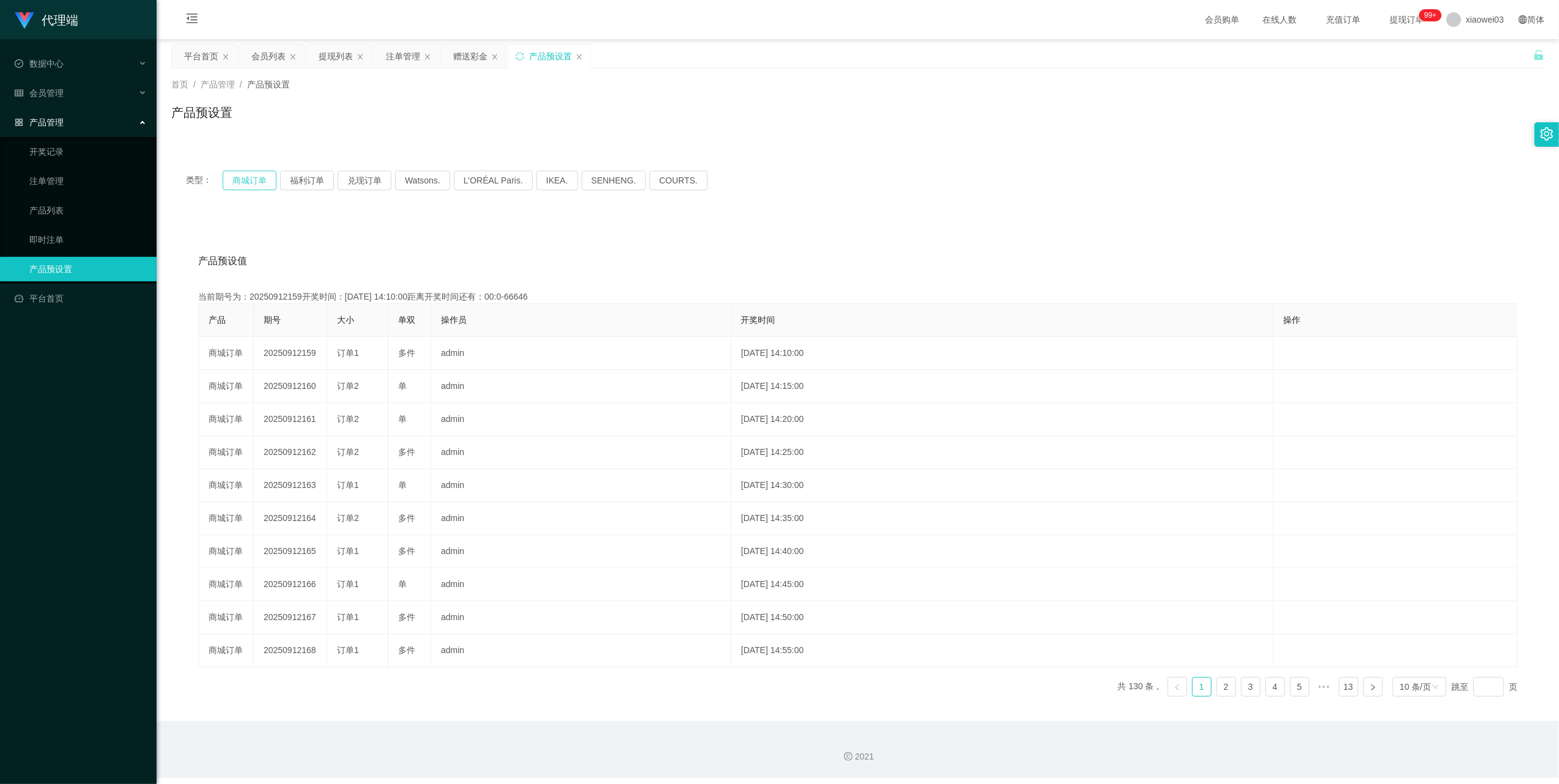
click at [256, 184] on button "商城订单" at bounding box center [249, 180] width 54 height 19
click at [336, 57] on div "提现列表" at bounding box center [336, 56] width 34 height 23
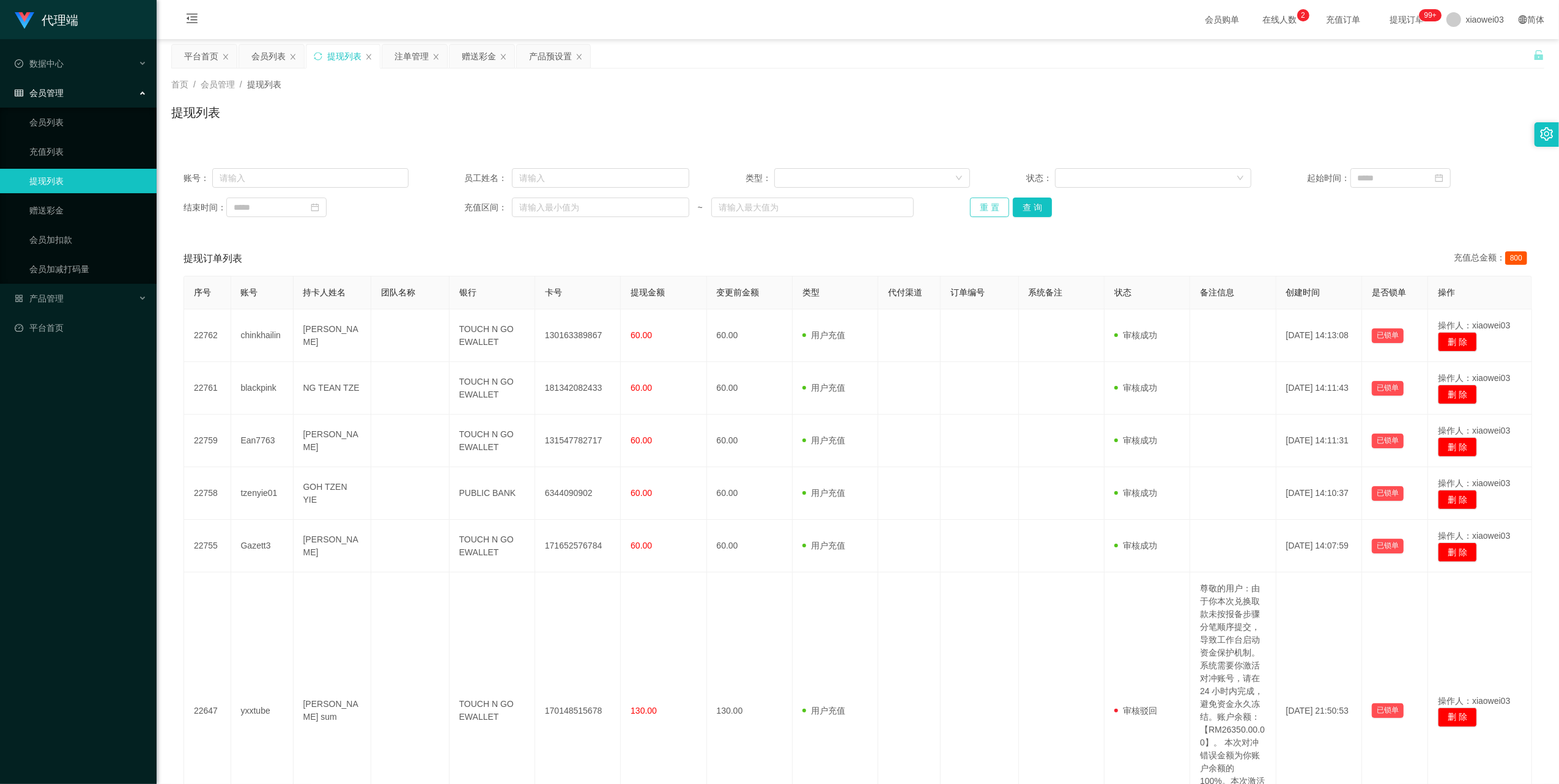
click at [990, 209] on button "重 置" at bounding box center [990, 207] width 39 height 19
click at [406, 60] on div "注单管理" at bounding box center [412, 56] width 34 height 23
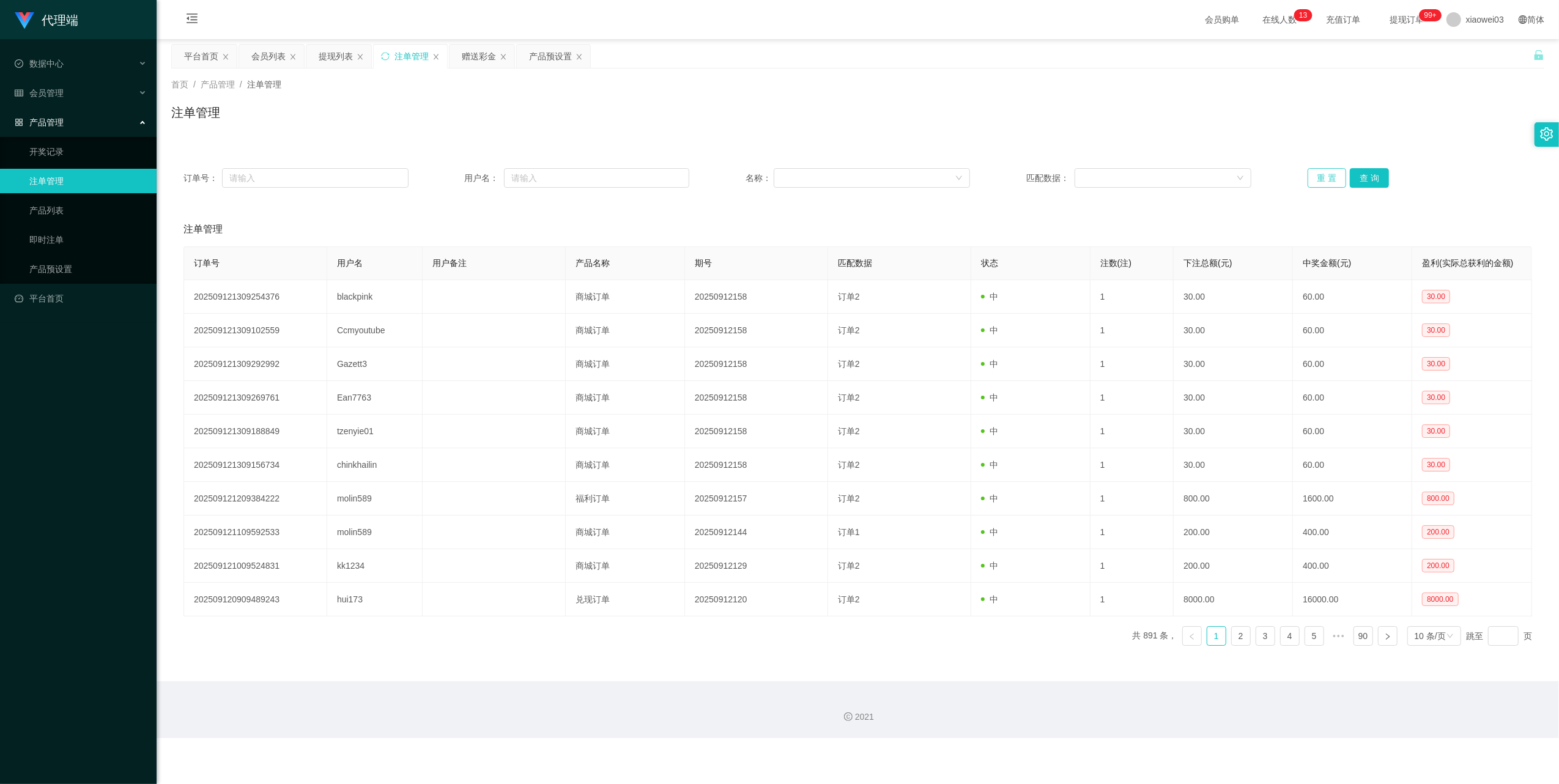
click at [1312, 177] on button "重 置" at bounding box center [1327, 177] width 39 height 19
click at [1323, 180] on button "重 置" at bounding box center [1327, 177] width 39 height 19
drag, startPoint x: 589, startPoint y: 171, endPoint x: 597, endPoint y: 173, distance: 8.2
click at [590, 171] on input "text" at bounding box center [597, 177] width 185 height 19
paste input "Gazett3"
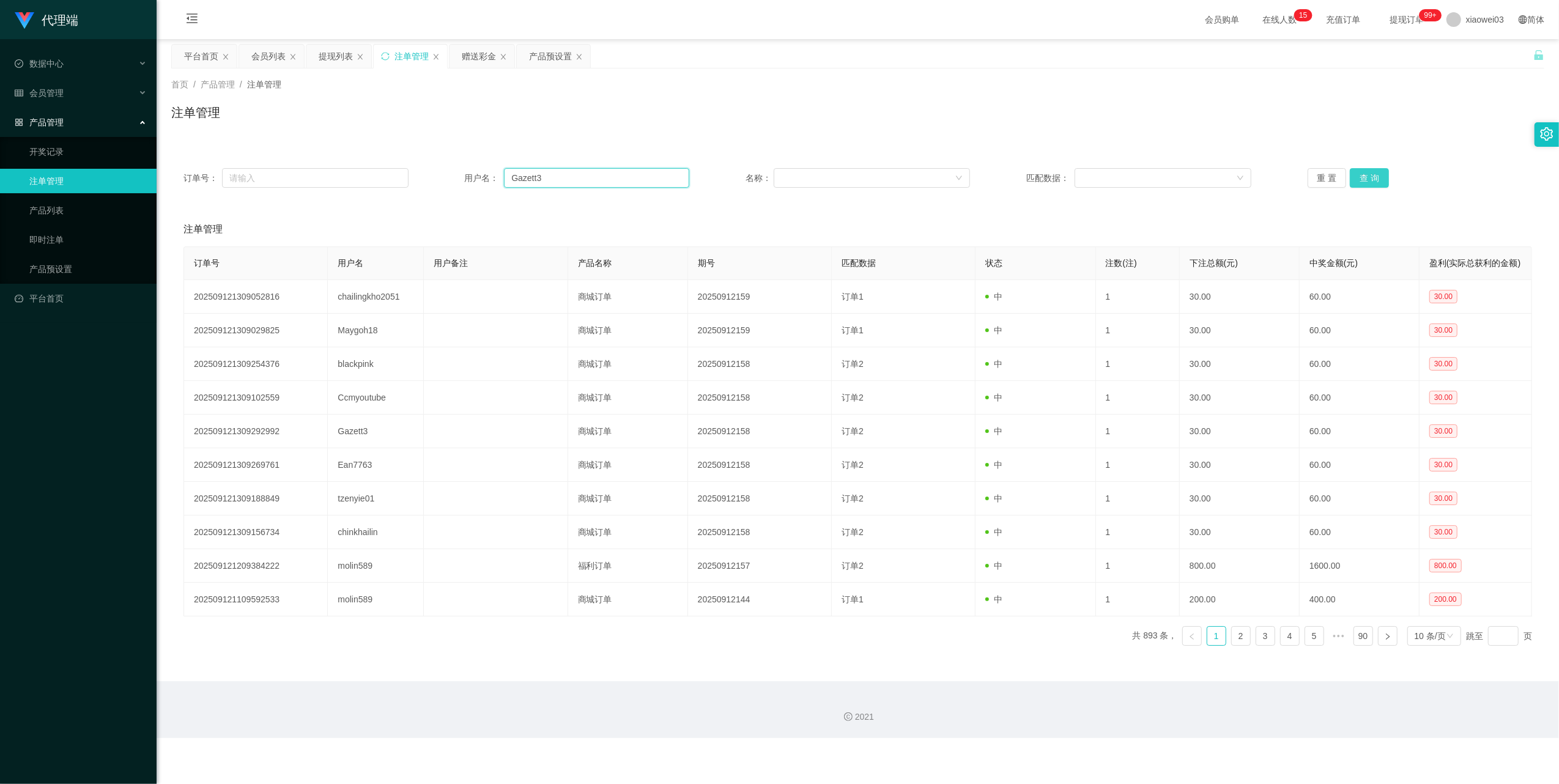
type input "Gazett3"
click at [1363, 183] on button "查 询" at bounding box center [1369, 177] width 39 height 19
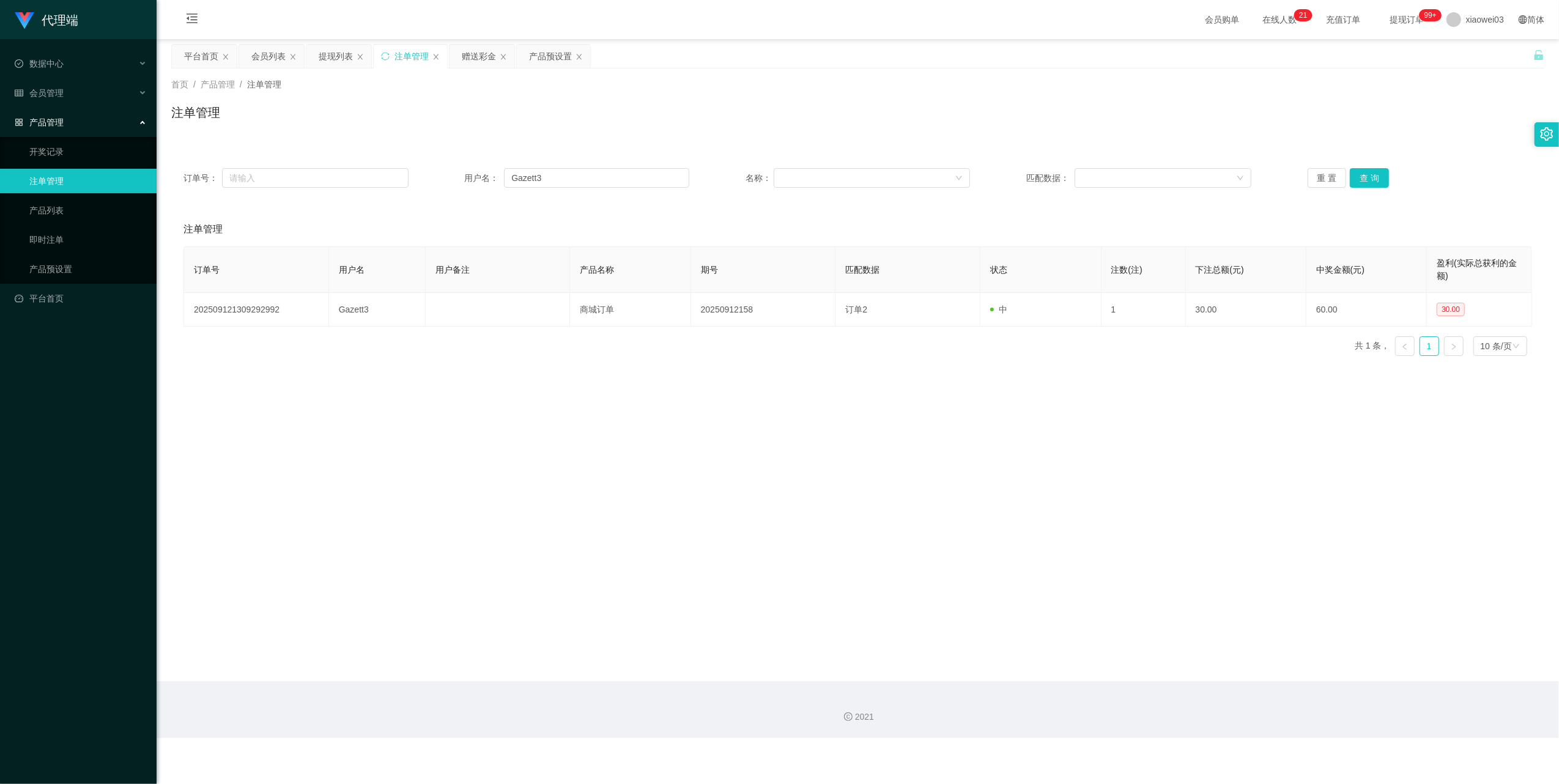
click at [341, 57] on div "提现列表" at bounding box center [336, 56] width 34 height 23
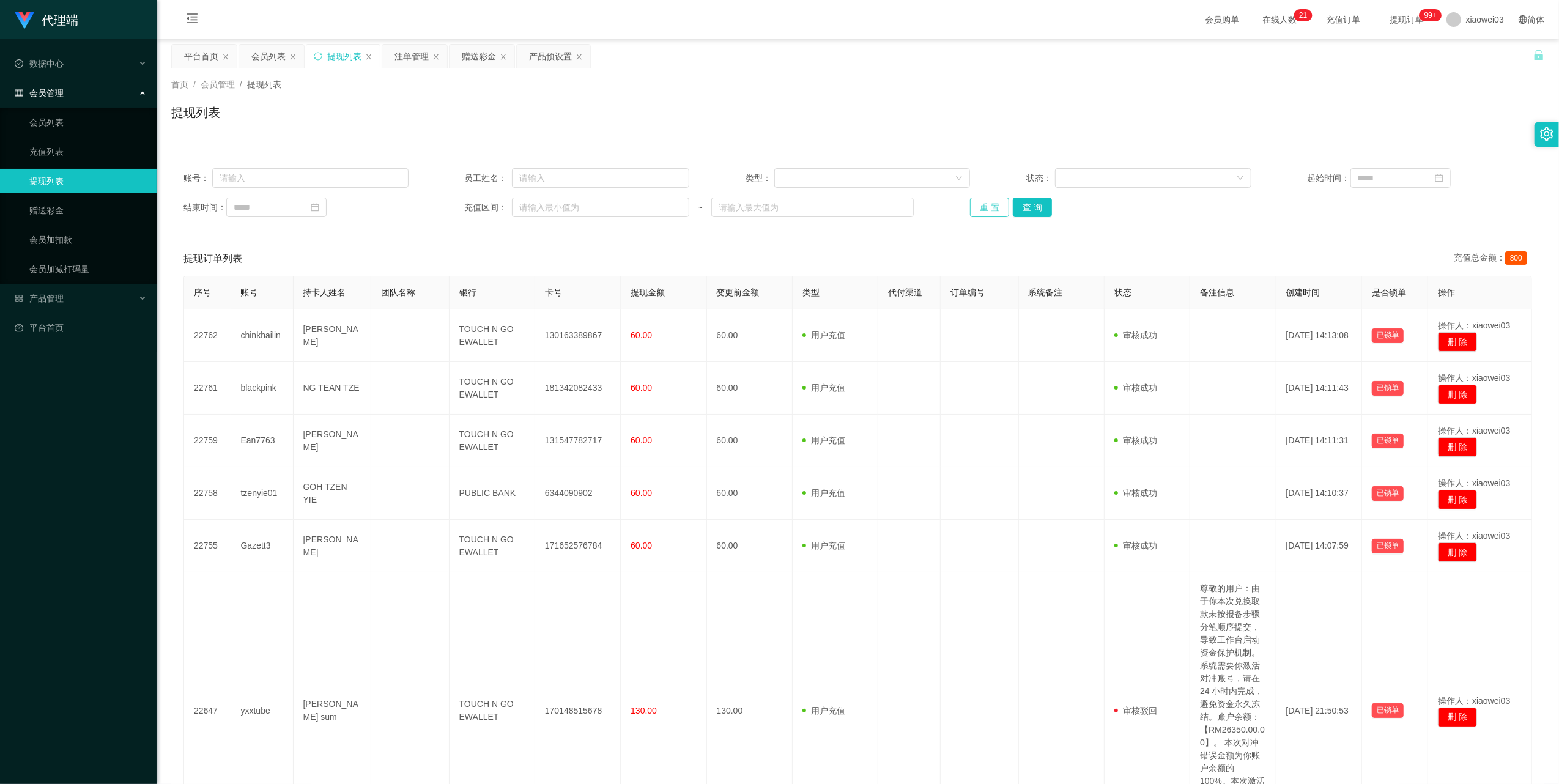
click at [991, 207] on button "重 置" at bounding box center [990, 207] width 39 height 19
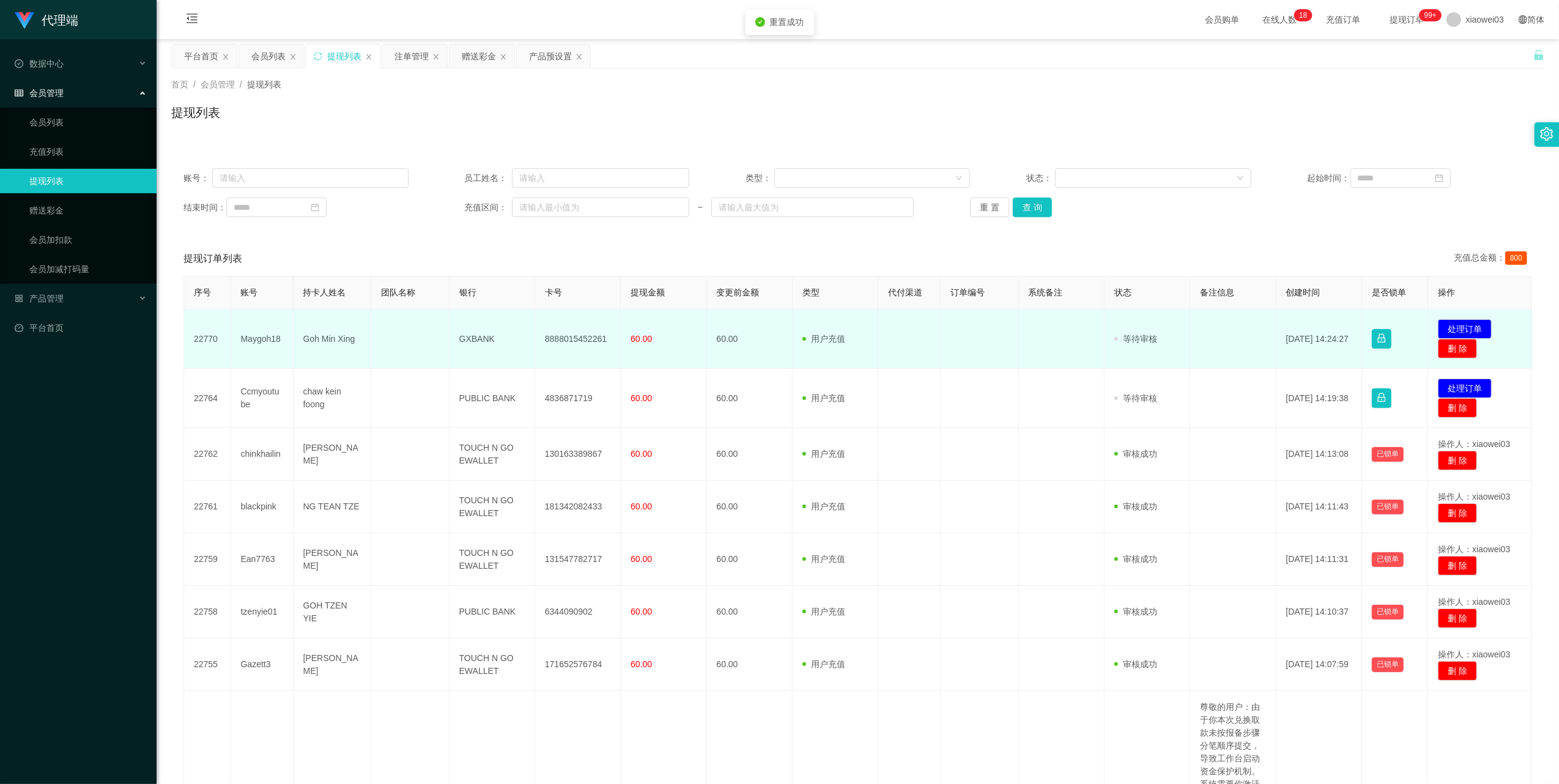
click at [565, 331] on td "8888015452261" at bounding box center [577, 339] width 85 height 59
click at [478, 337] on td "GXBANK" at bounding box center [492, 339] width 85 height 59
click at [1446, 324] on button "处理订单" at bounding box center [1464, 328] width 54 height 19
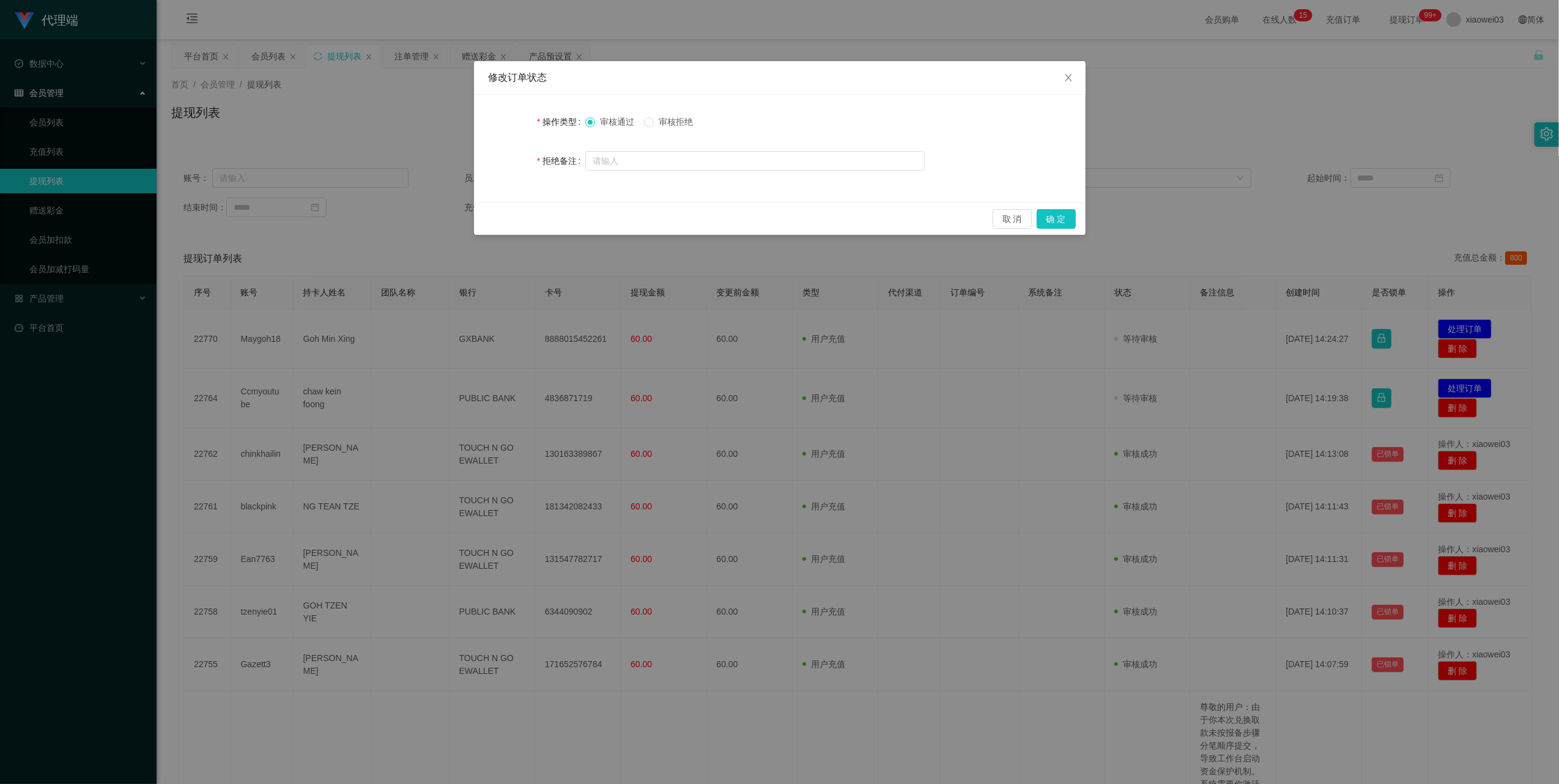
click at [1378, 88] on div "修改订单状态 操作类型 审核通过 审核拒绝 拒绝备注 取 消 确 定" at bounding box center [780, 392] width 1559 height 784
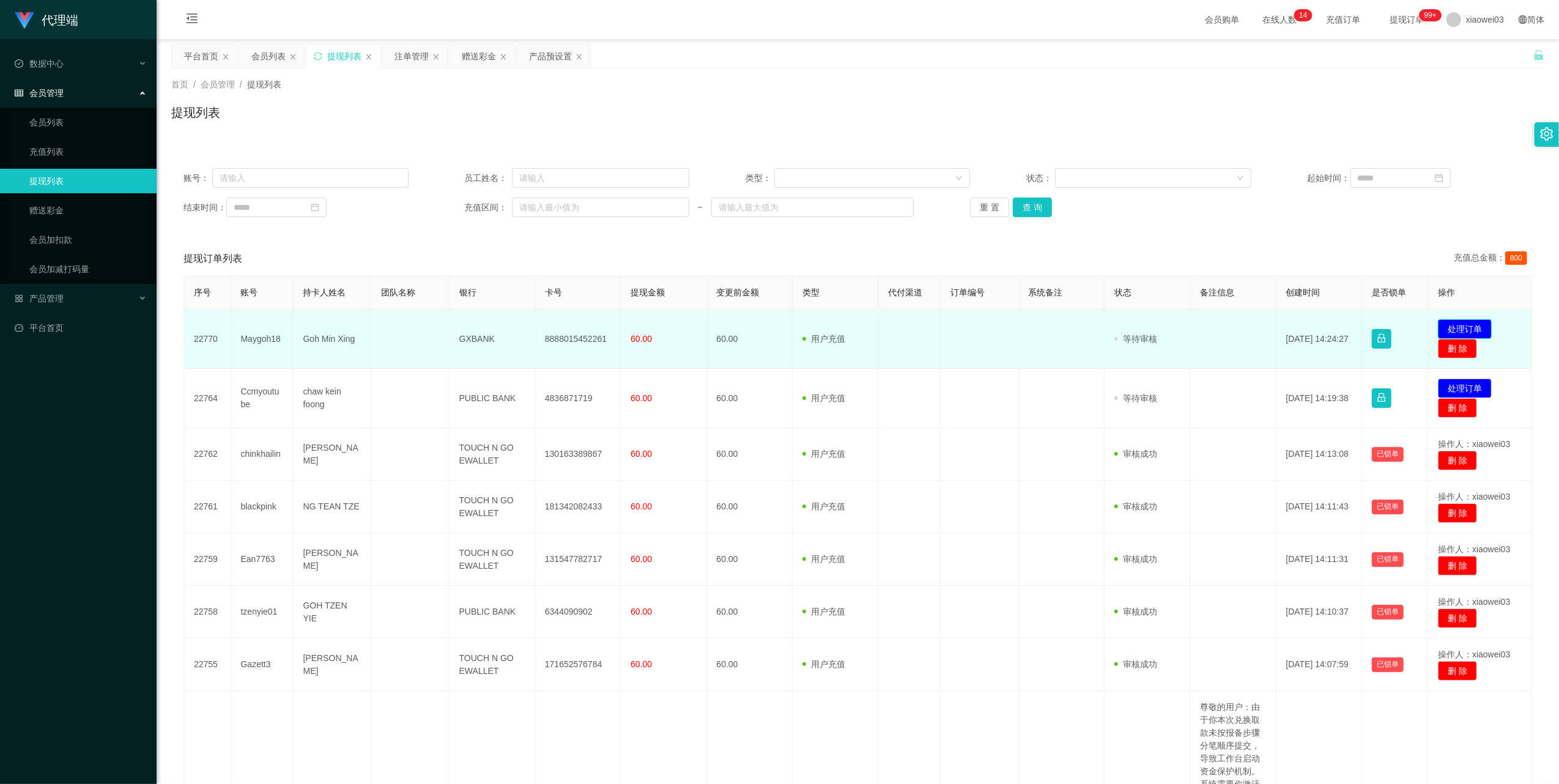
click at [1450, 326] on button "处理订单" at bounding box center [1464, 328] width 54 height 19
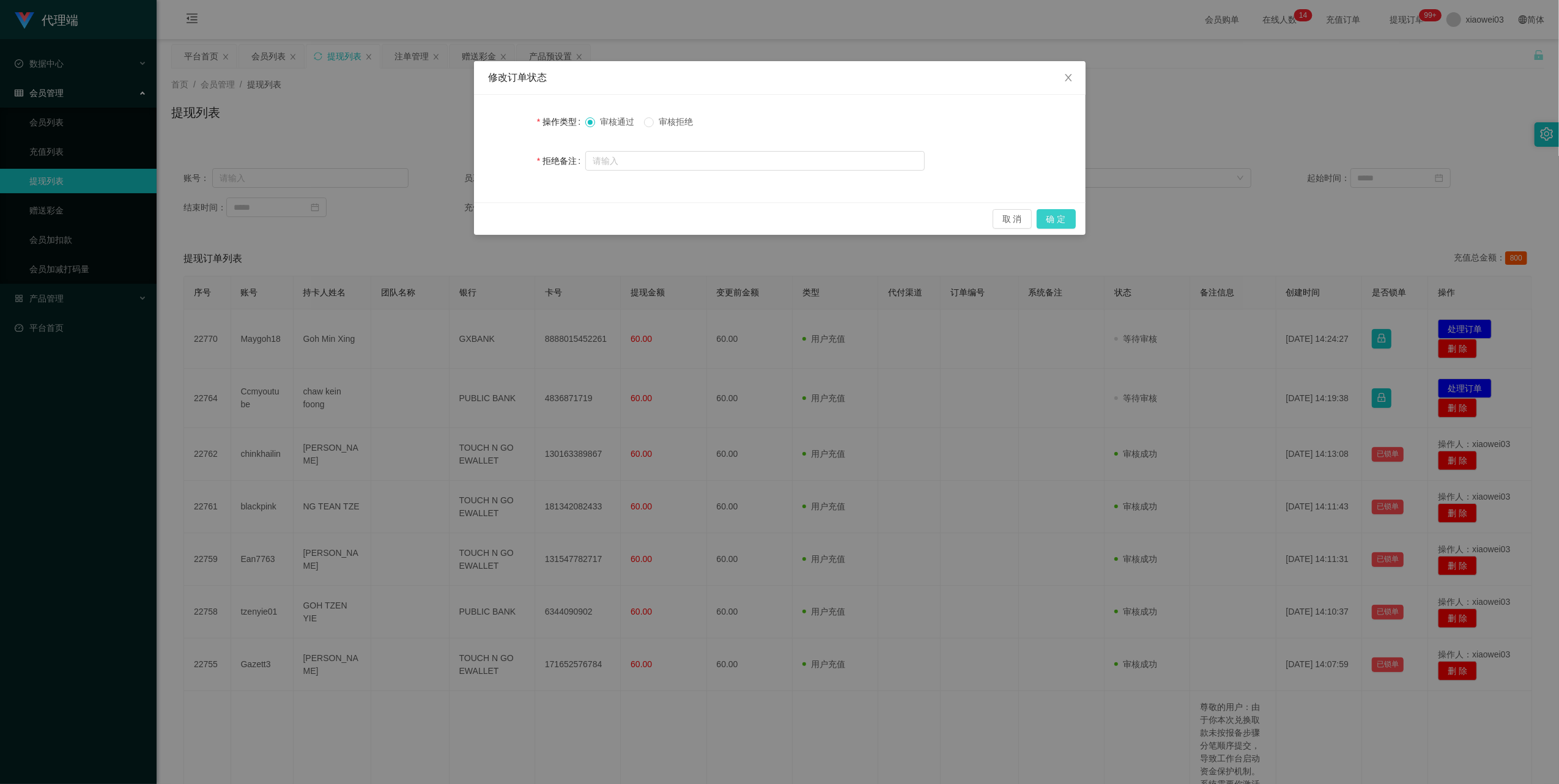
click at [1072, 223] on button "确 定" at bounding box center [1057, 219] width 39 height 19
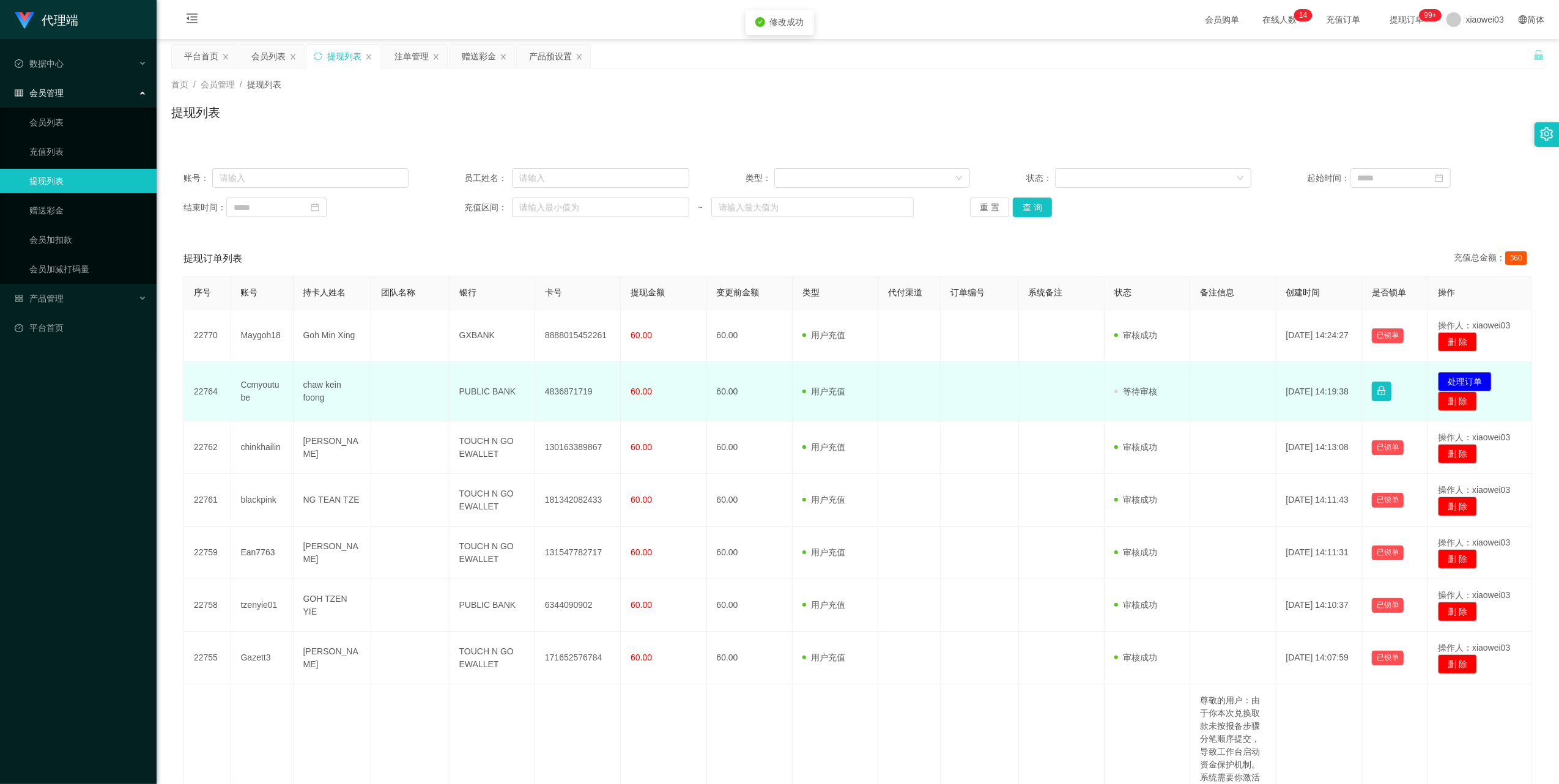
click at [566, 389] on td "4836871719" at bounding box center [577, 392] width 85 height 59
click at [492, 387] on td "PUBLIC BANK" at bounding box center [492, 392] width 85 height 59
drag, startPoint x: 492, startPoint y: 387, endPoint x: 534, endPoint y: 407, distance: 46.5
click at [492, 387] on td "PUBLIC BANK" at bounding box center [492, 392] width 85 height 59
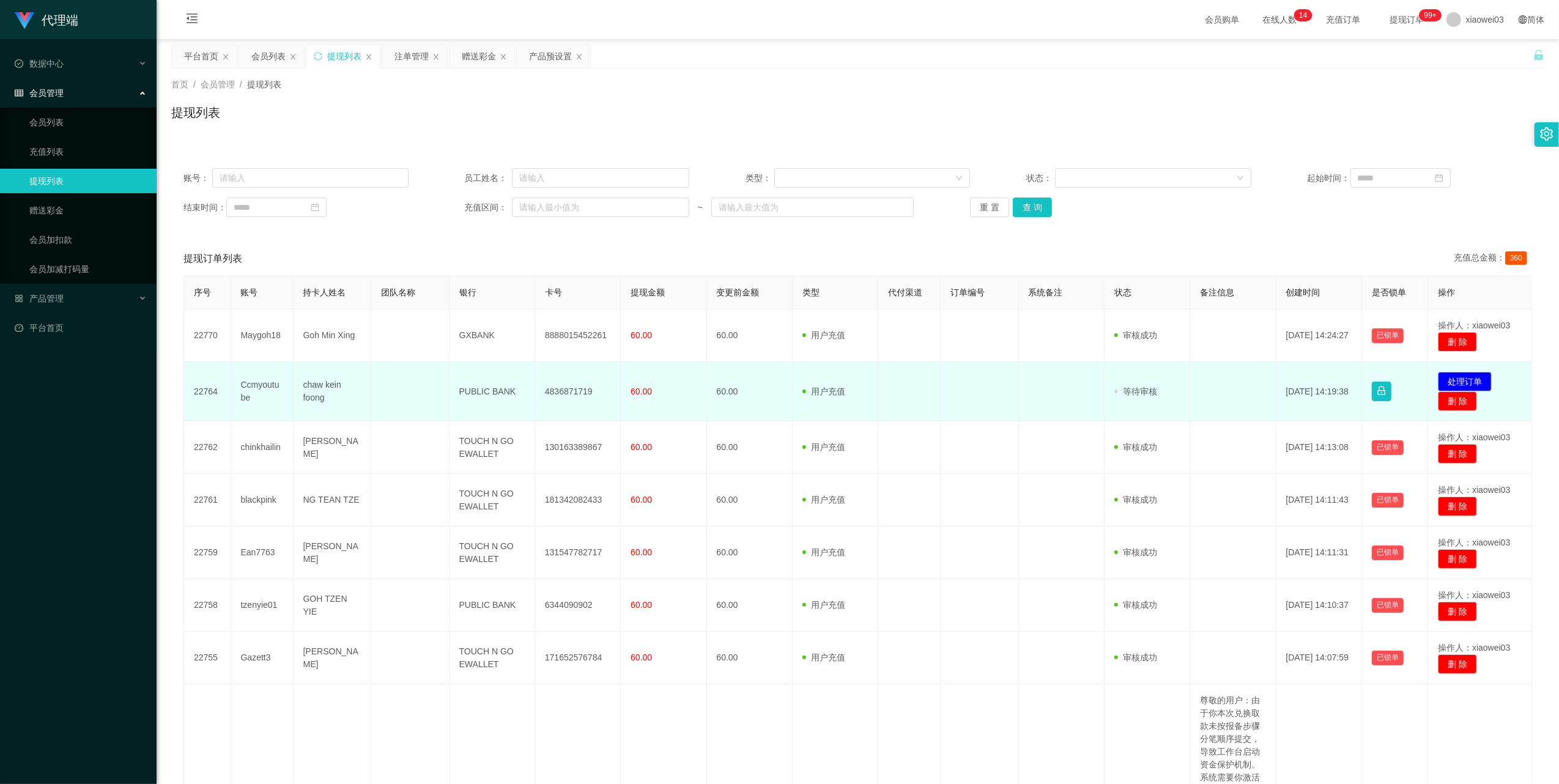
click at [471, 380] on td "PUBLIC BANK" at bounding box center [492, 392] width 85 height 59
click at [475, 391] on td "PUBLIC BANK" at bounding box center [492, 392] width 85 height 59
click at [1474, 378] on button "处理订单" at bounding box center [1464, 381] width 54 height 19
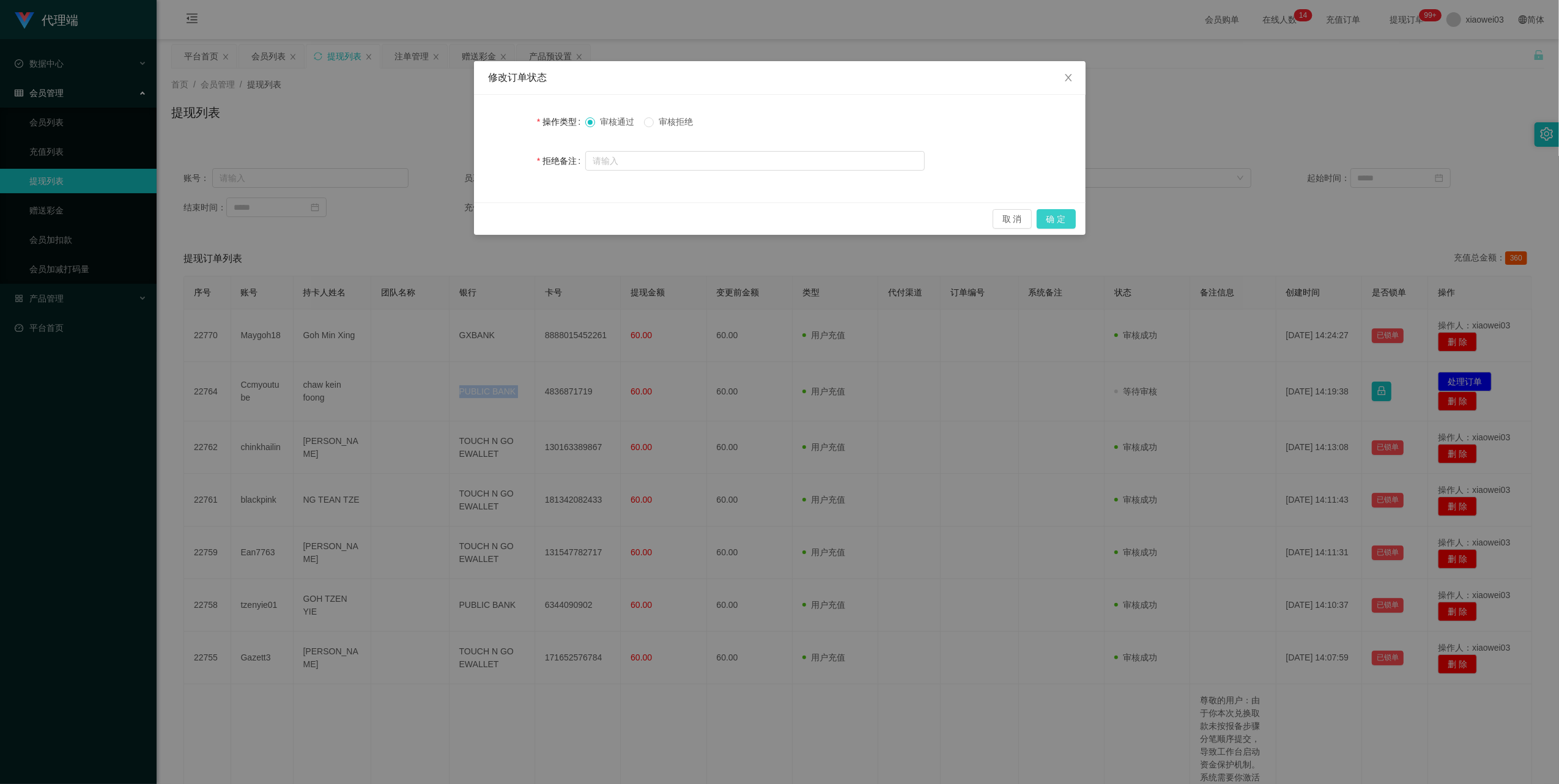
click at [1062, 225] on button "确 定" at bounding box center [1057, 219] width 39 height 19
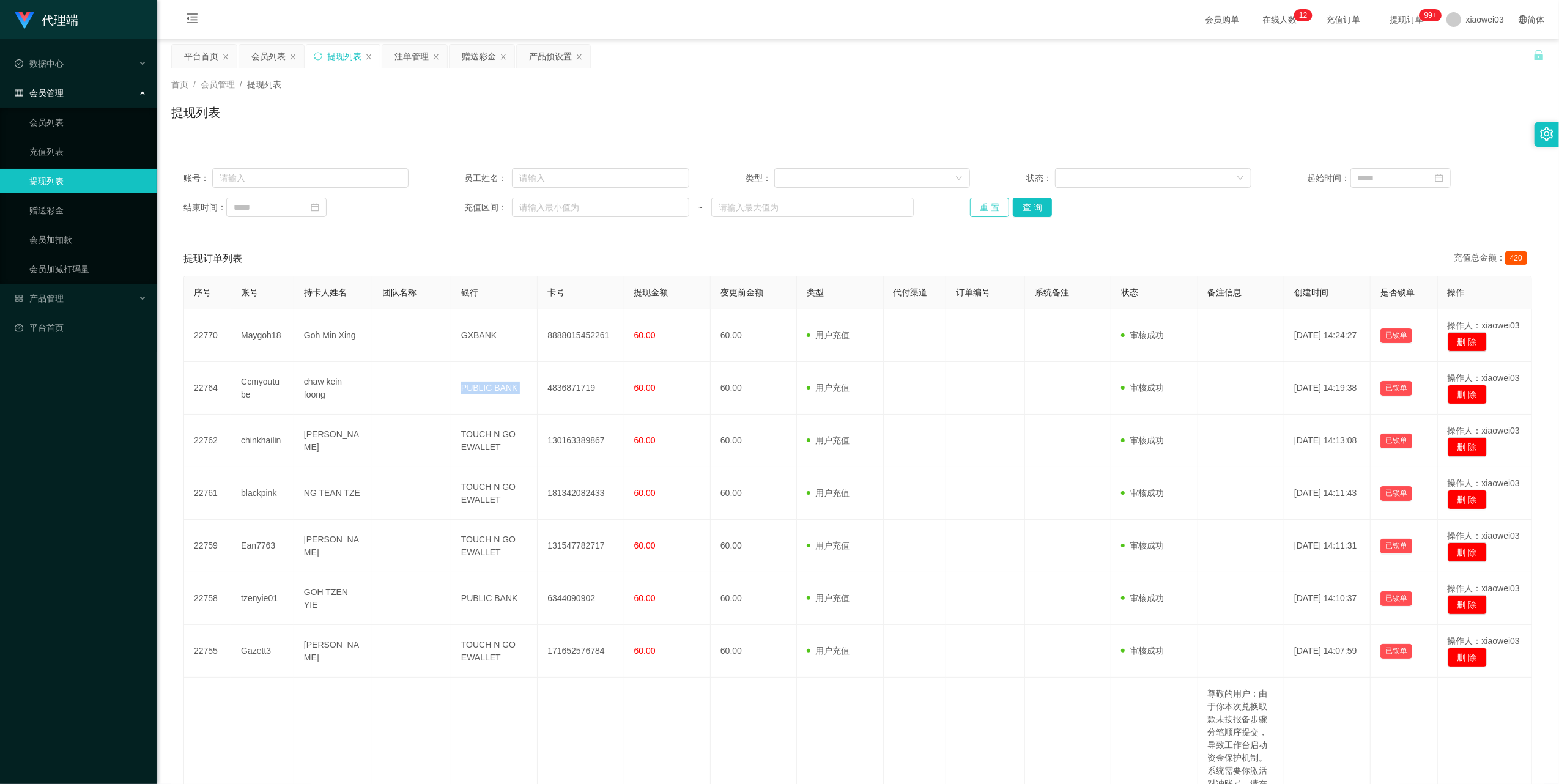
click at [986, 209] on button "重 置" at bounding box center [990, 207] width 39 height 19
click at [990, 209] on button "重 置" at bounding box center [990, 207] width 39 height 19
click at [378, 173] on input "text" at bounding box center [311, 177] width 196 height 19
paste input "9515"
type input "9515"
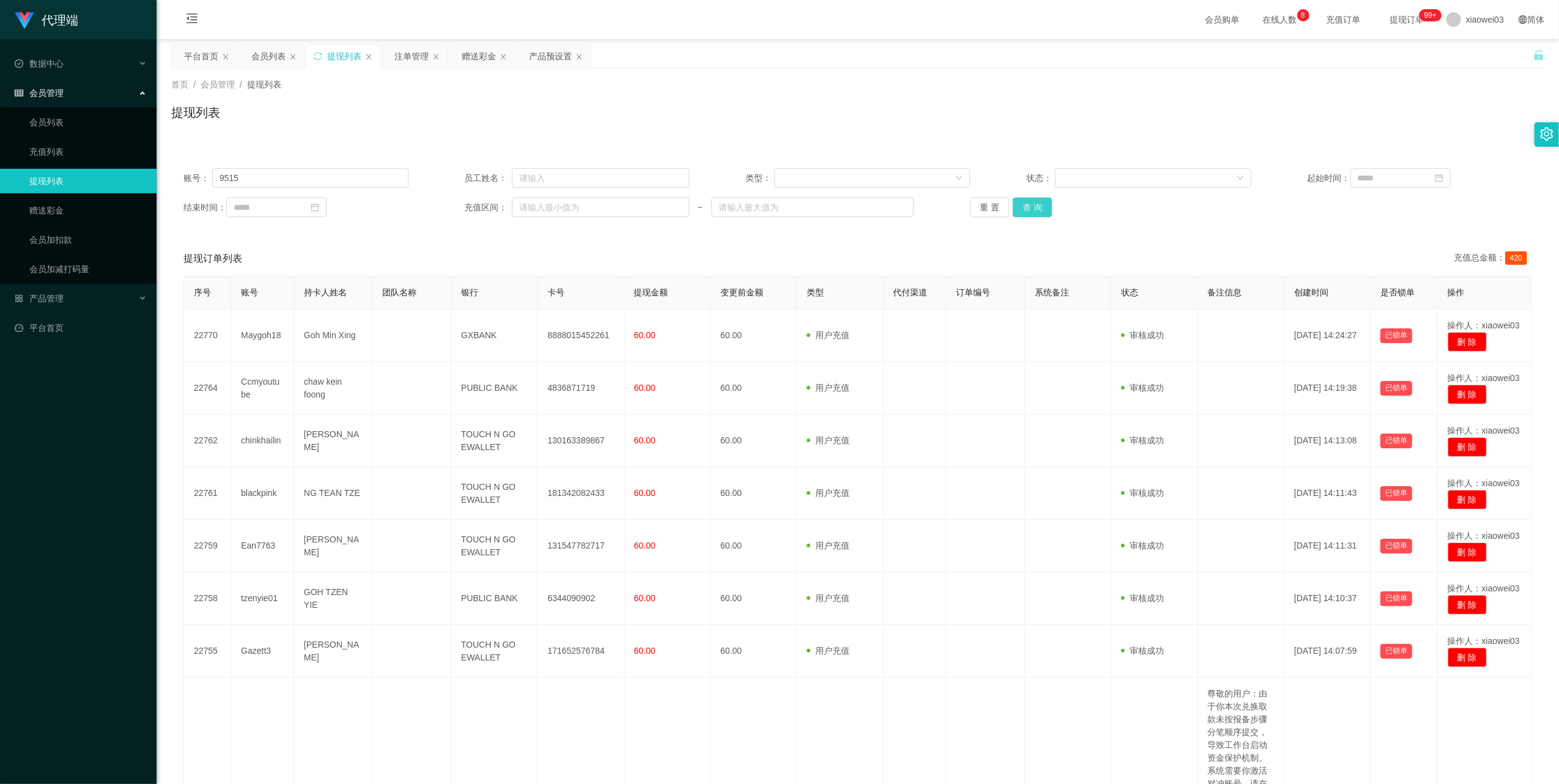
click at [1033, 209] on button "查 询" at bounding box center [1033, 207] width 39 height 19
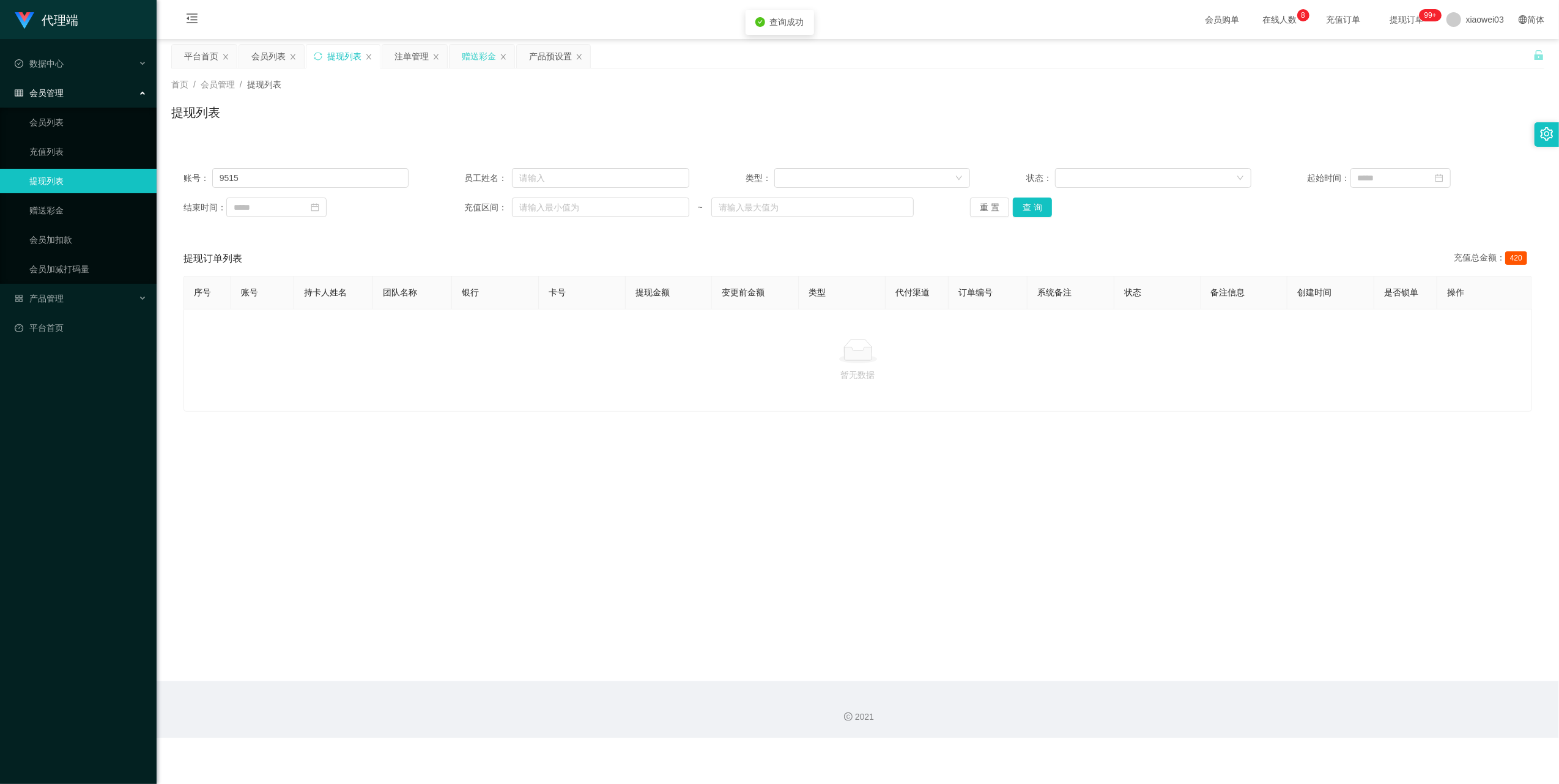
click at [485, 58] on div "赠送彩金" at bounding box center [478, 56] width 34 height 23
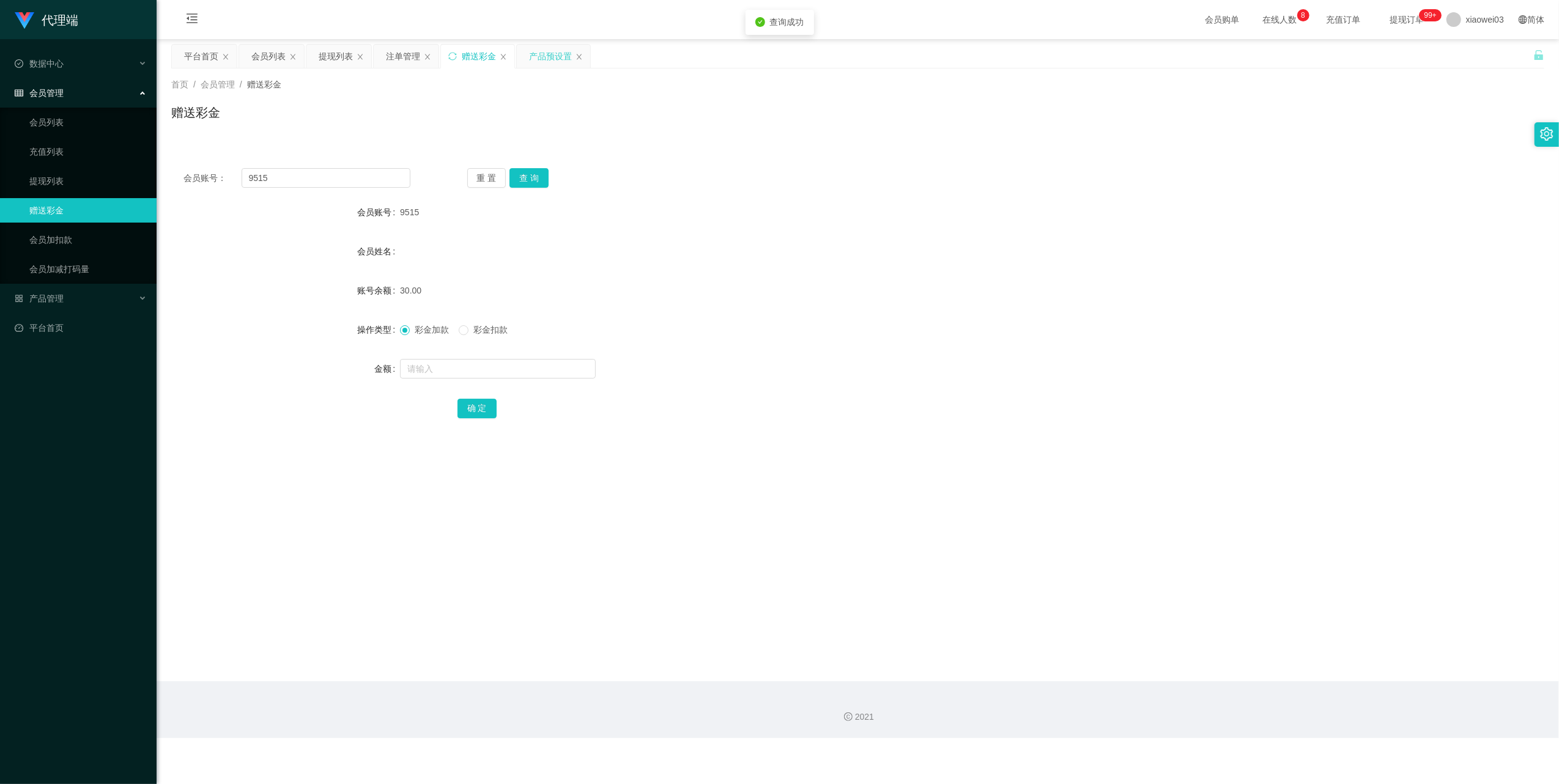
click at [551, 58] on div "产品预设置" at bounding box center [551, 56] width 43 height 23
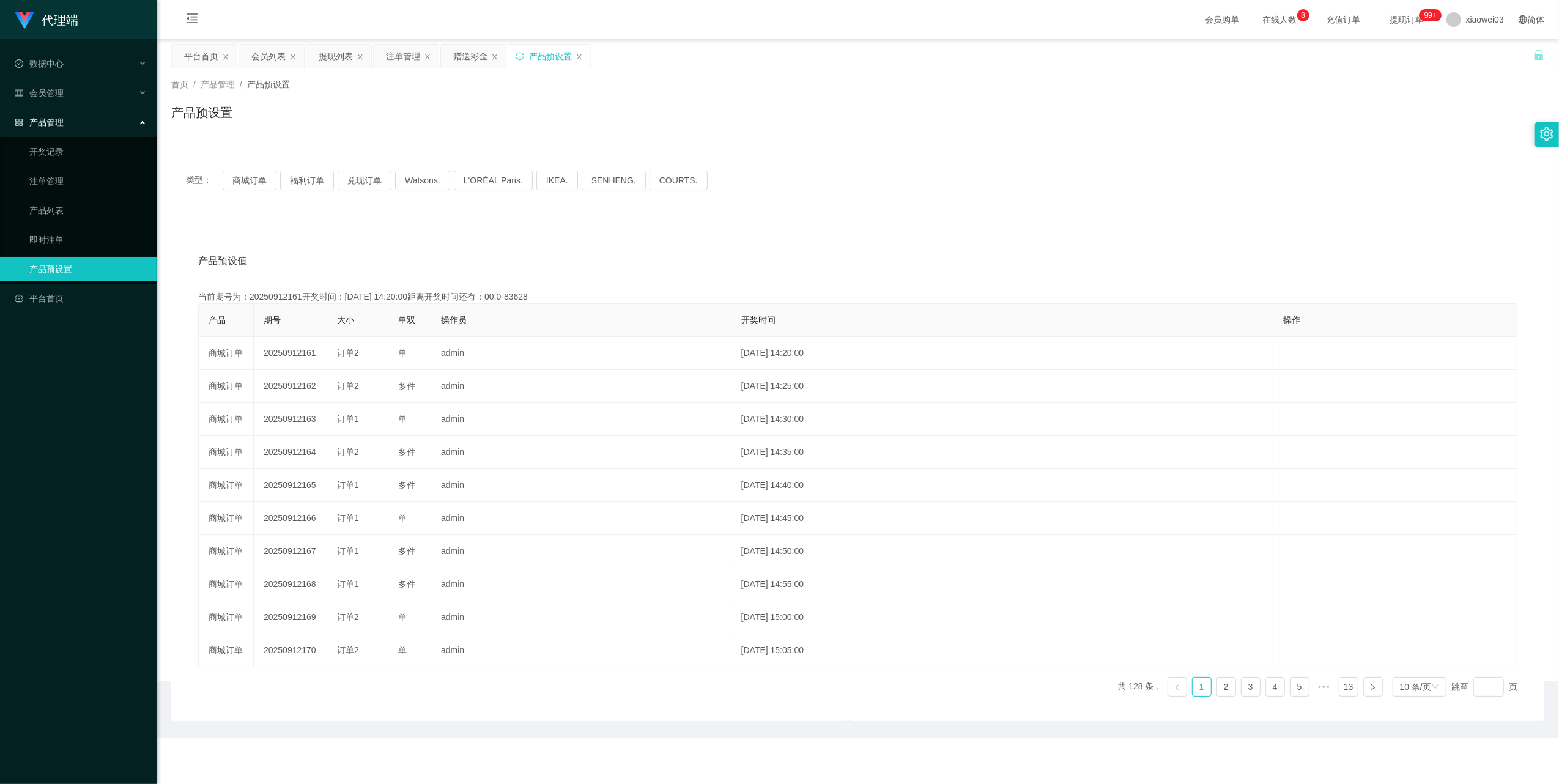
drag, startPoint x: 402, startPoint y: 51, endPoint x: 475, endPoint y: 126, distance: 104.7
click at [401, 50] on div "注单管理" at bounding box center [402, 56] width 34 height 23
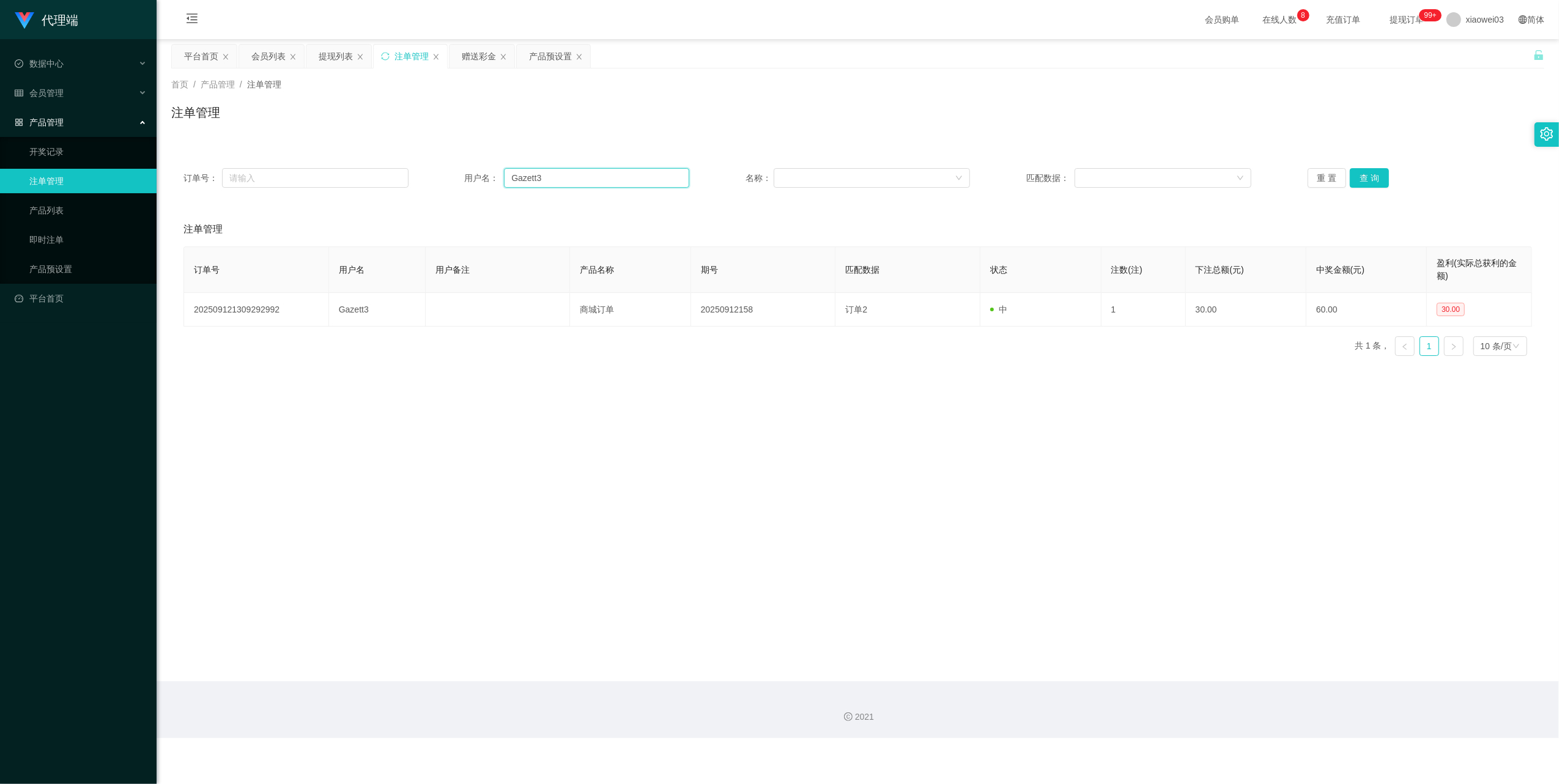
click at [624, 176] on input "Gazett3" at bounding box center [597, 177] width 185 height 19
drag, startPoint x: 624, startPoint y: 176, endPoint x: 731, endPoint y: 224, distance: 117.3
click at [625, 179] on input "Gazett3" at bounding box center [597, 177] width 185 height 19
paste input "9515"
type input "9515"
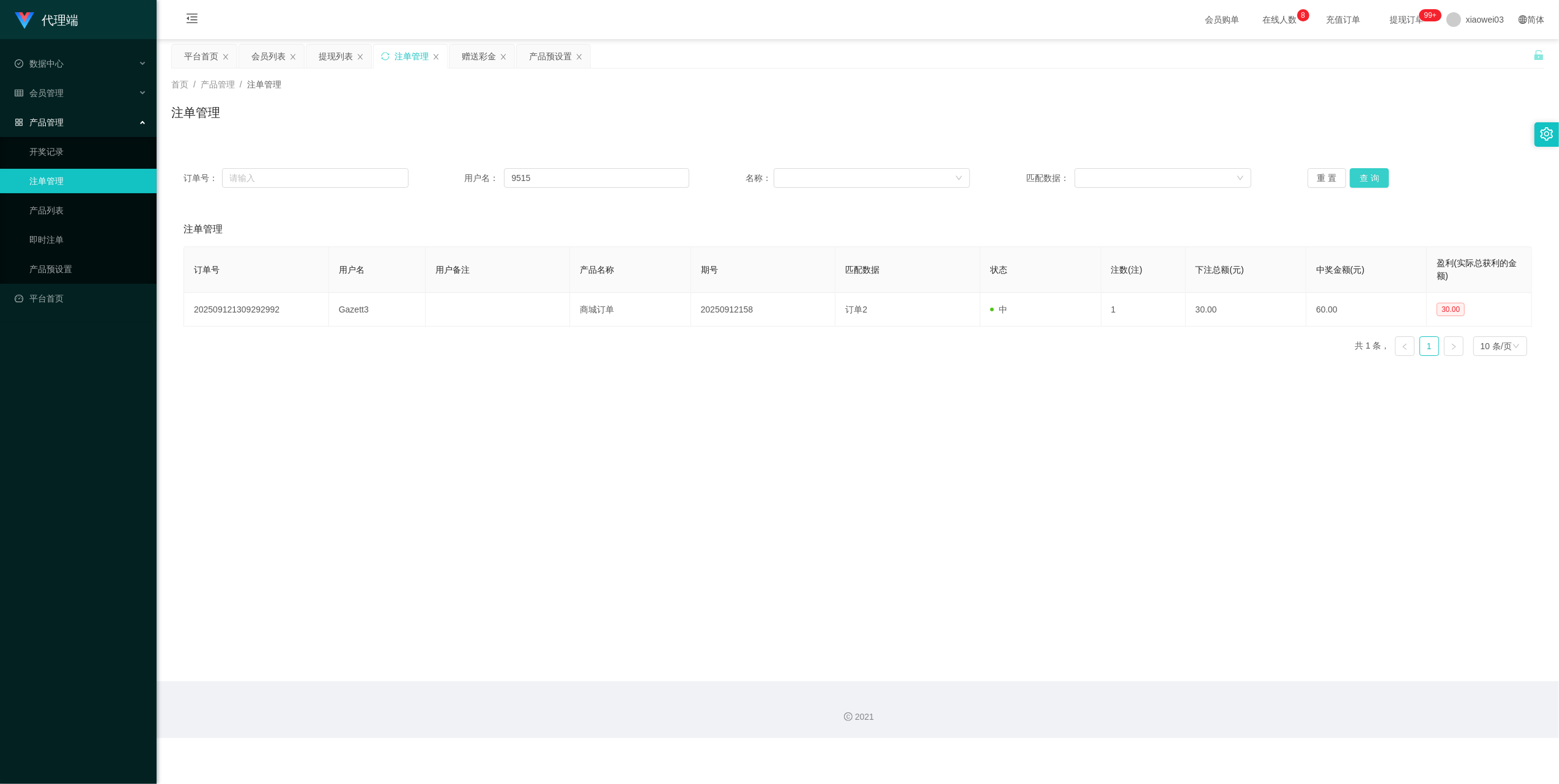
click at [1351, 174] on button "查 询" at bounding box center [1369, 177] width 39 height 19
click at [333, 62] on div "提现列表" at bounding box center [336, 56] width 34 height 23
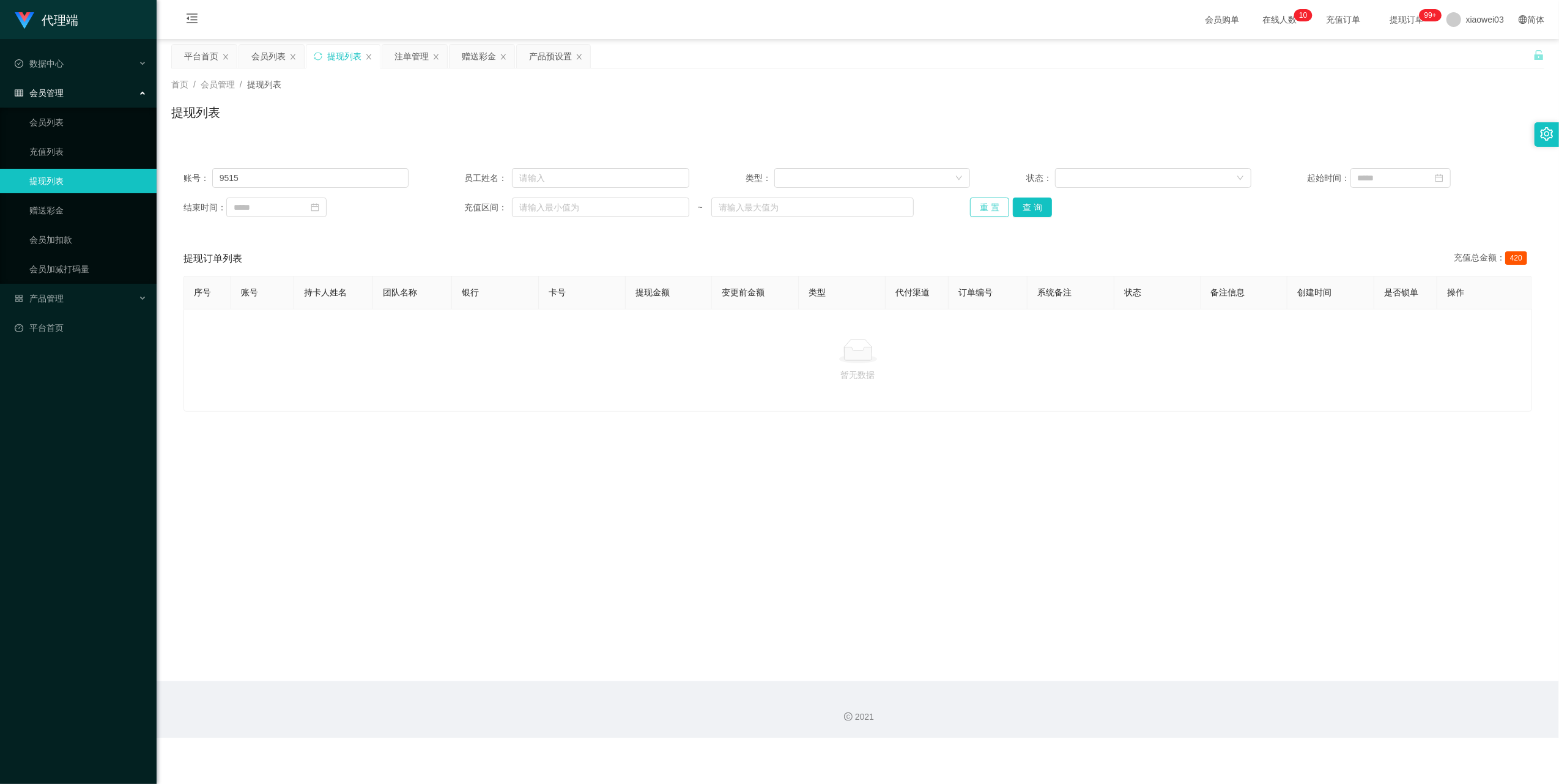
drag, startPoint x: 990, startPoint y: 209, endPoint x: 994, endPoint y: 302, distance: 93.1
click at [989, 209] on button "重 置" at bounding box center [990, 207] width 39 height 19
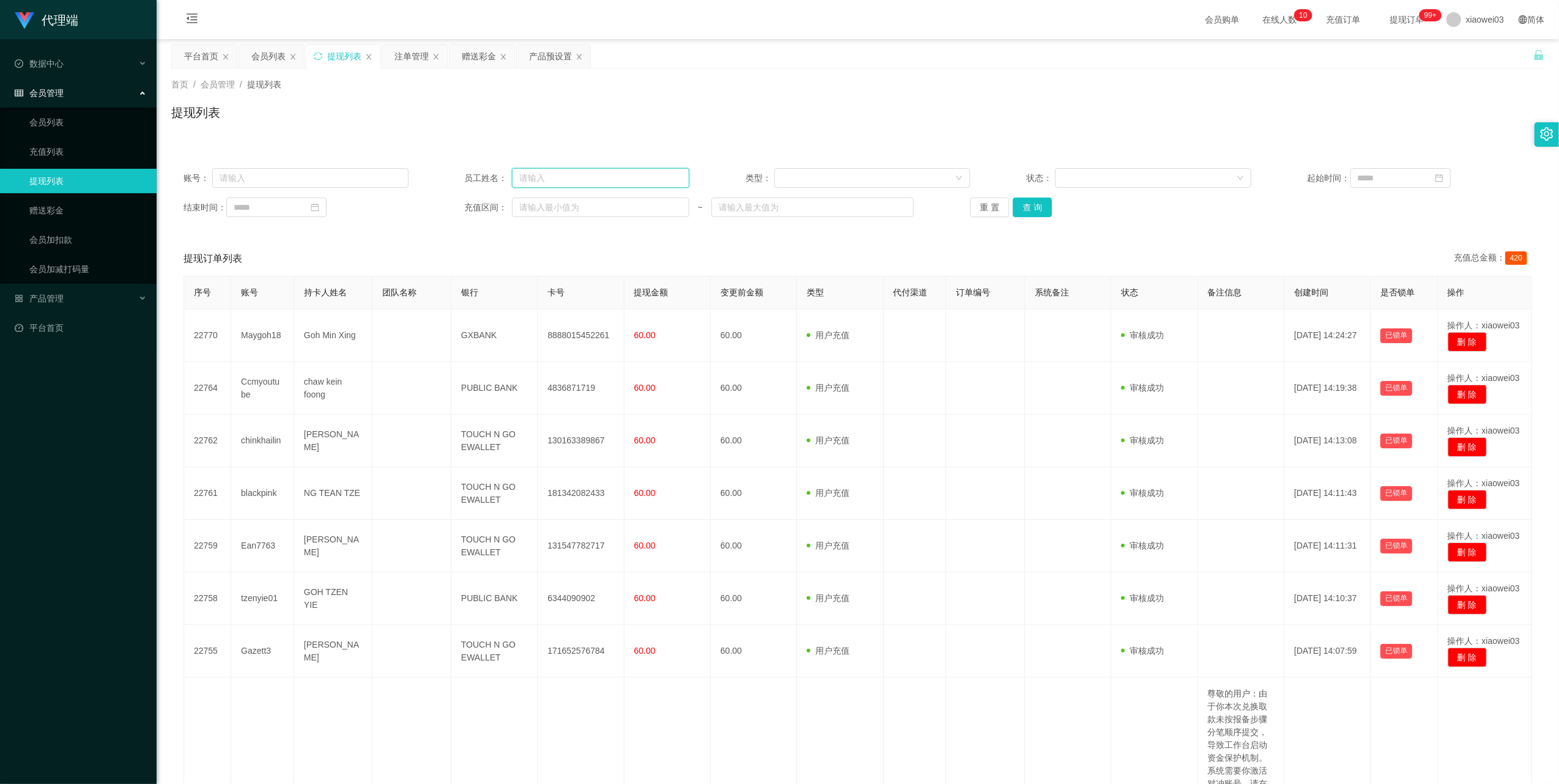
drag, startPoint x: 625, startPoint y: 181, endPoint x: 634, endPoint y: 186, distance: 10.3
click at [624, 181] on input "text" at bounding box center [600, 177] width 177 height 19
paste input "chailingkho2051"
type input "chailingkho2051"
click at [1033, 203] on button "查 询" at bounding box center [1033, 207] width 39 height 19
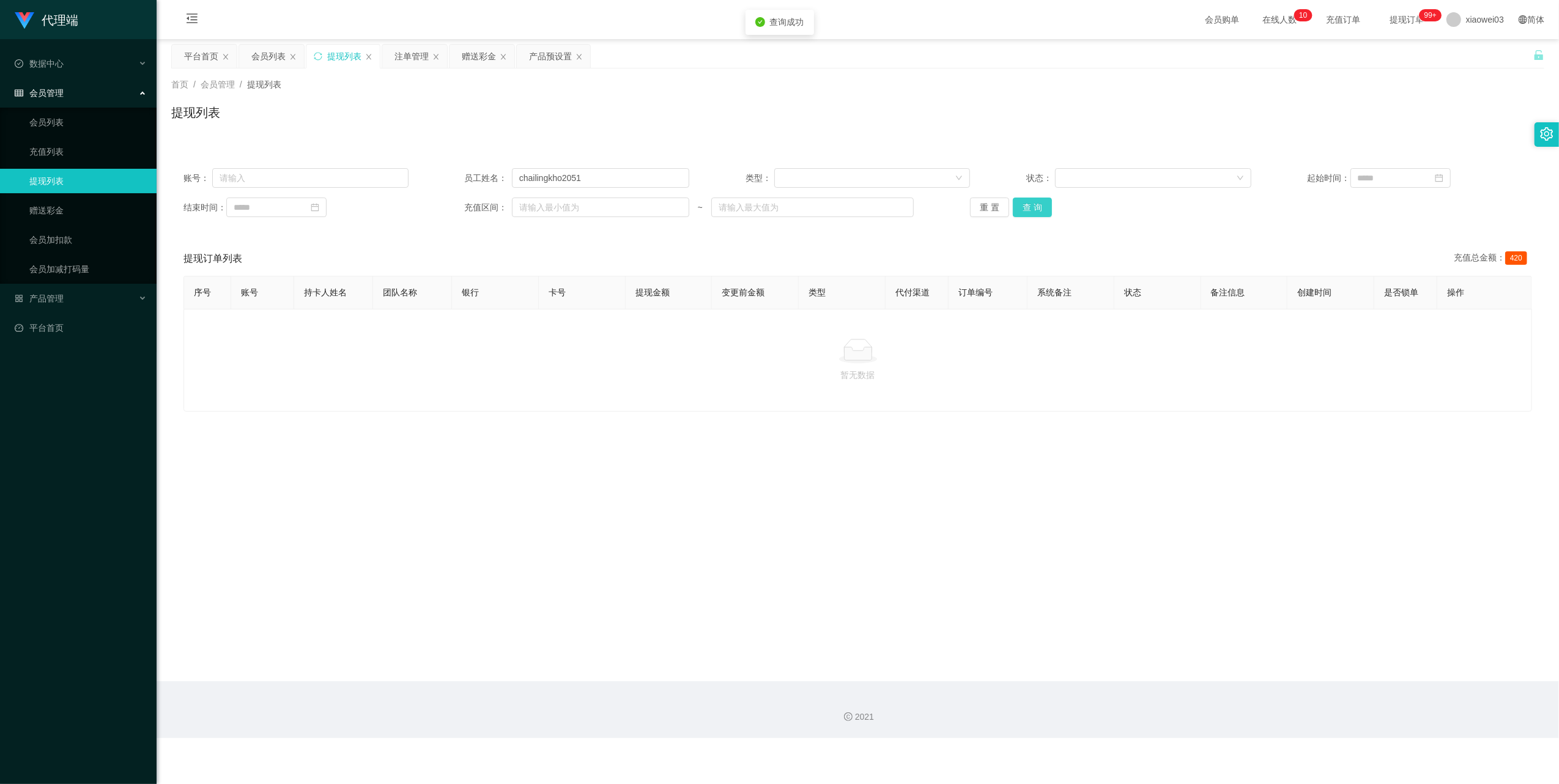
click at [1033, 203] on button "查 询" at bounding box center [1033, 207] width 39 height 19
drag, startPoint x: 543, startPoint y: 59, endPoint x: 554, endPoint y: 71, distance: 16.3
click at [543, 59] on div "产品预设置" at bounding box center [551, 56] width 43 height 23
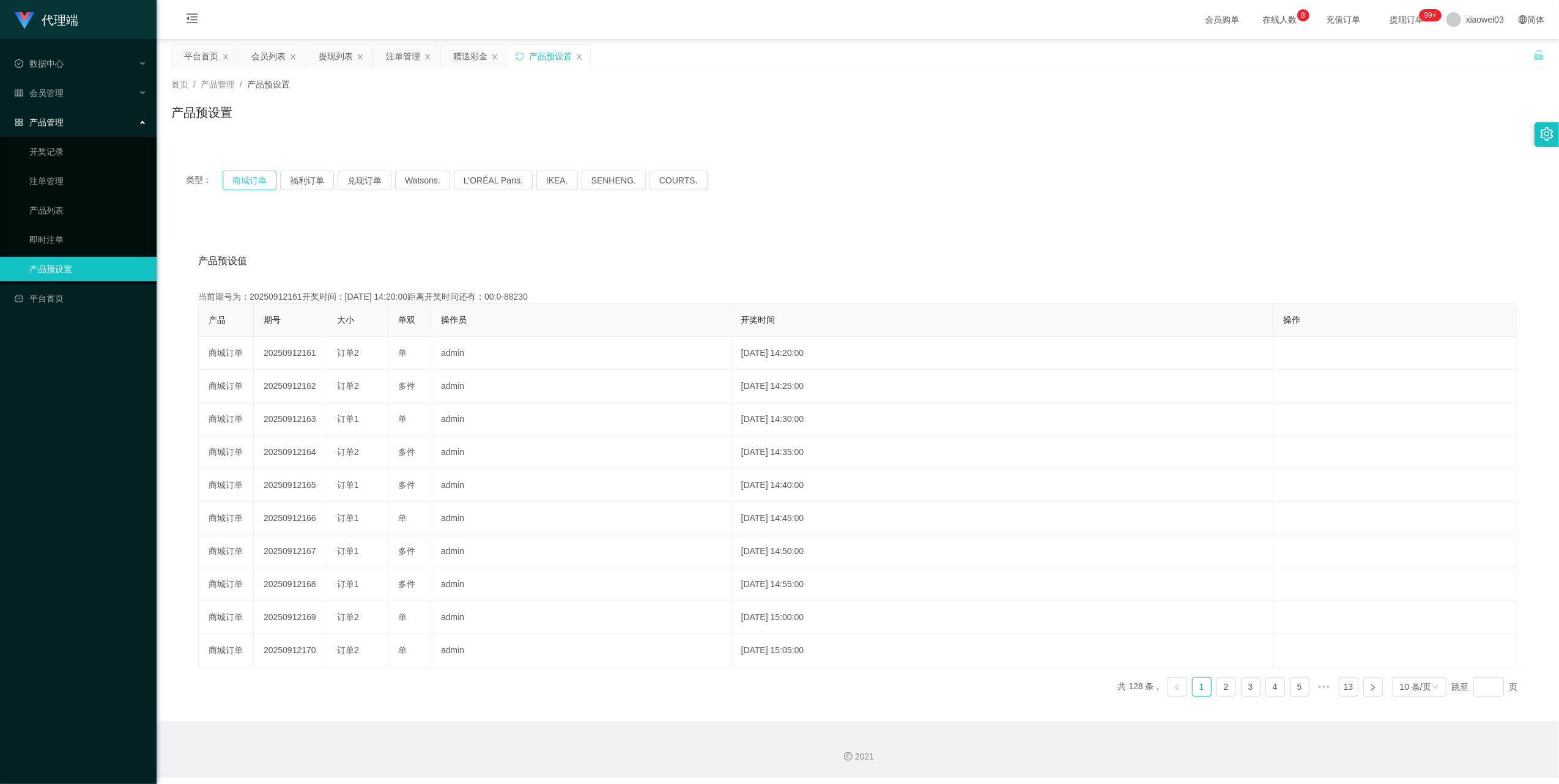
click at [240, 184] on button "商城订单" at bounding box center [249, 180] width 54 height 19
click at [247, 183] on button "商城订单" at bounding box center [249, 180] width 54 height 19
click at [258, 172] on button "商城订单" at bounding box center [249, 180] width 54 height 19
drag, startPoint x: 413, startPoint y: 58, endPoint x: 425, endPoint y: 74, distance: 20.0
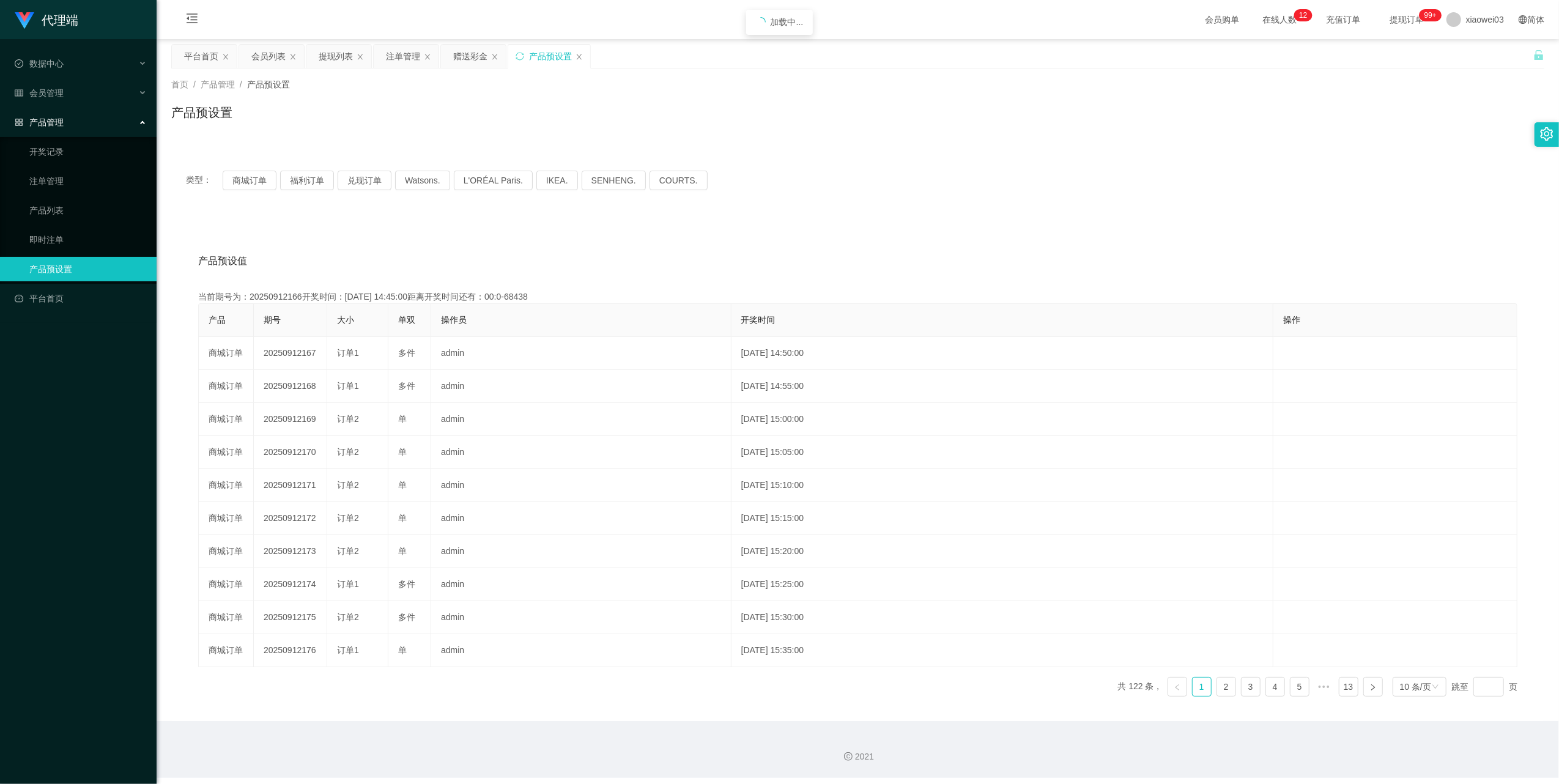
click at [412, 58] on div "注单管理" at bounding box center [402, 56] width 34 height 23
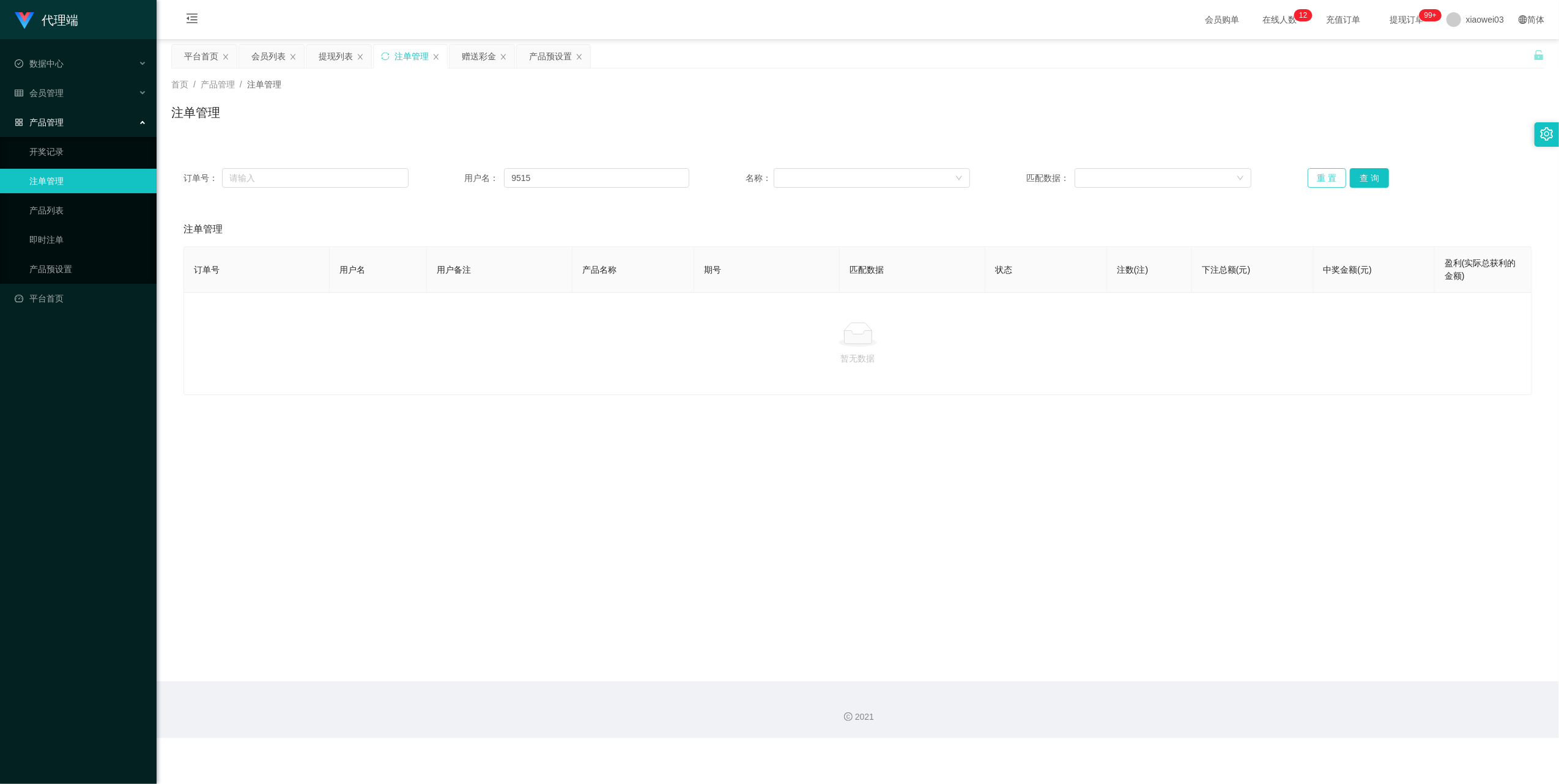
click at [1308, 177] on button "重 置" at bounding box center [1327, 177] width 39 height 19
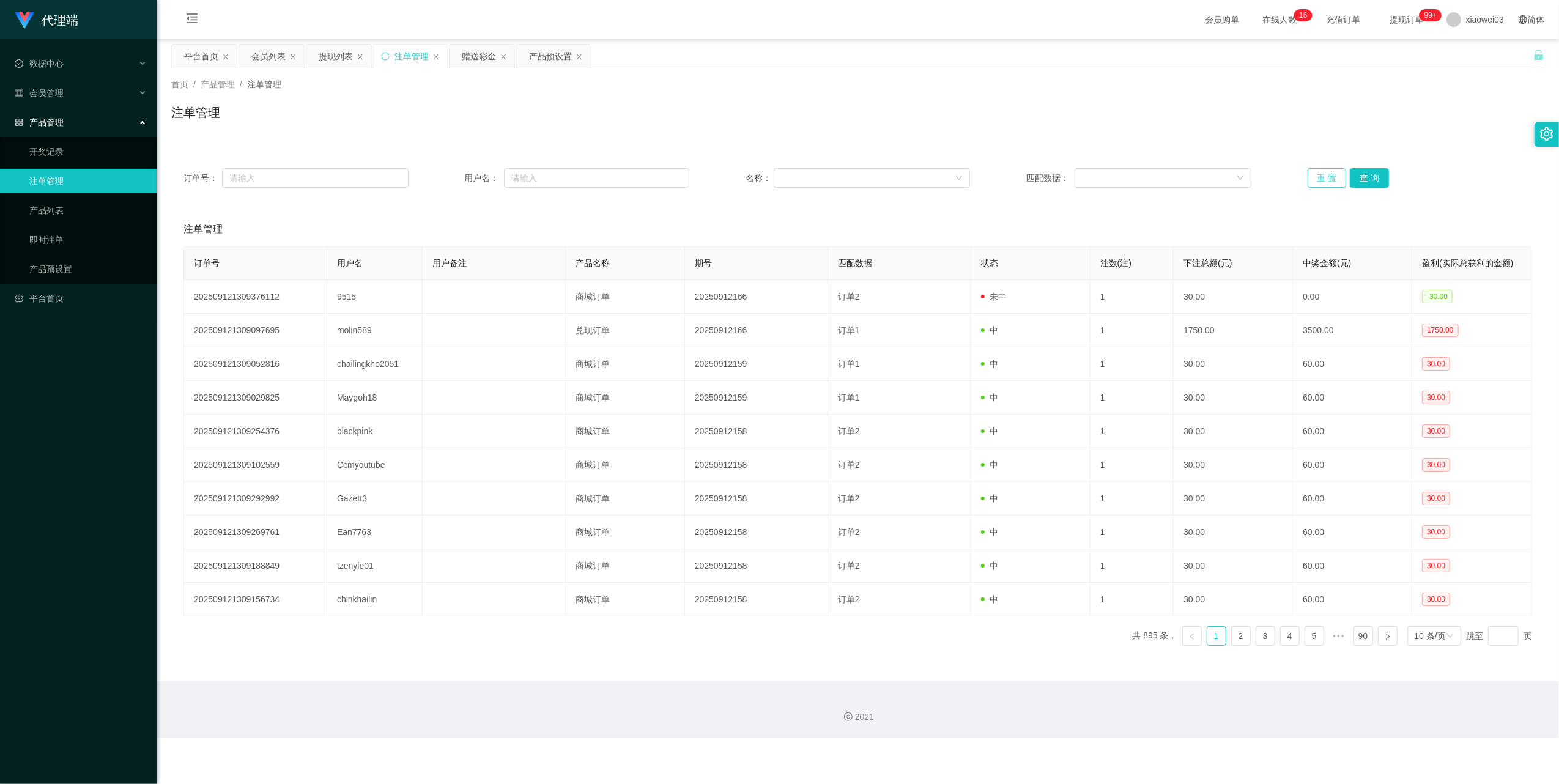
click at [1319, 176] on button "重 置" at bounding box center [1327, 177] width 39 height 19
click at [465, 61] on div "赠送彩金" at bounding box center [478, 56] width 34 height 23
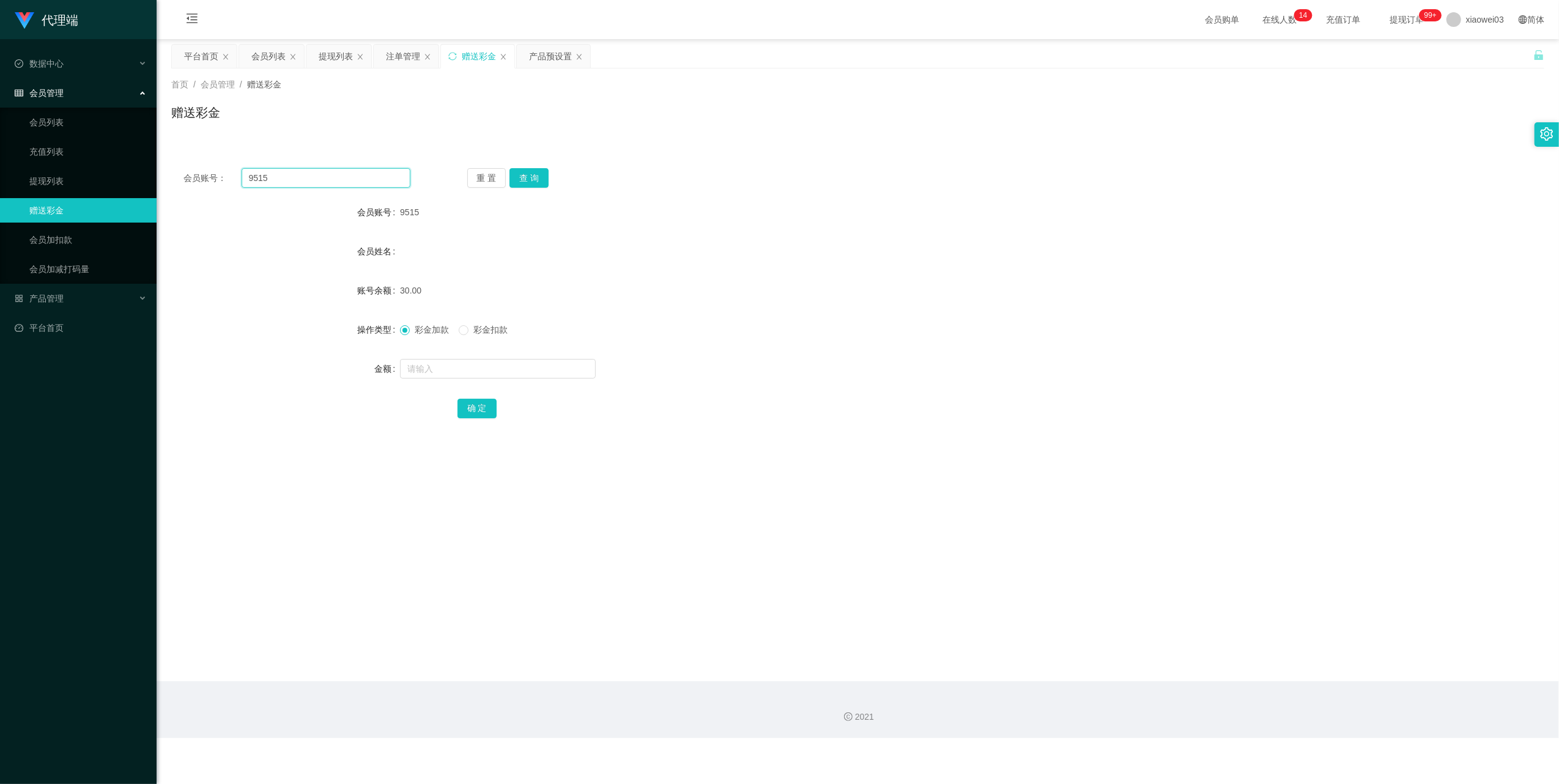
click at [361, 186] on input "9515" at bounding box center [326, 177] width 169 height 19
drag, startPoint x: 361, startPoint y: 186, endPoint x: 504, endPoint y: 244, distance: 154.3
click at [361, 186] on input "9515" at bounding box center [326, 177] width 169 height 19
click at [529, 192] on div "会员账号： 9515 重 置 查 询 会员账号 9515 会员姓名 账号余额 30.00 操作类型 彩金加款 彩金扣款 金额 确 定" at bounding box center [857, 301] width 1373 height 291
click at [543, 176] on button "查 询" at bounding box center [529, 177] width 39 height 19
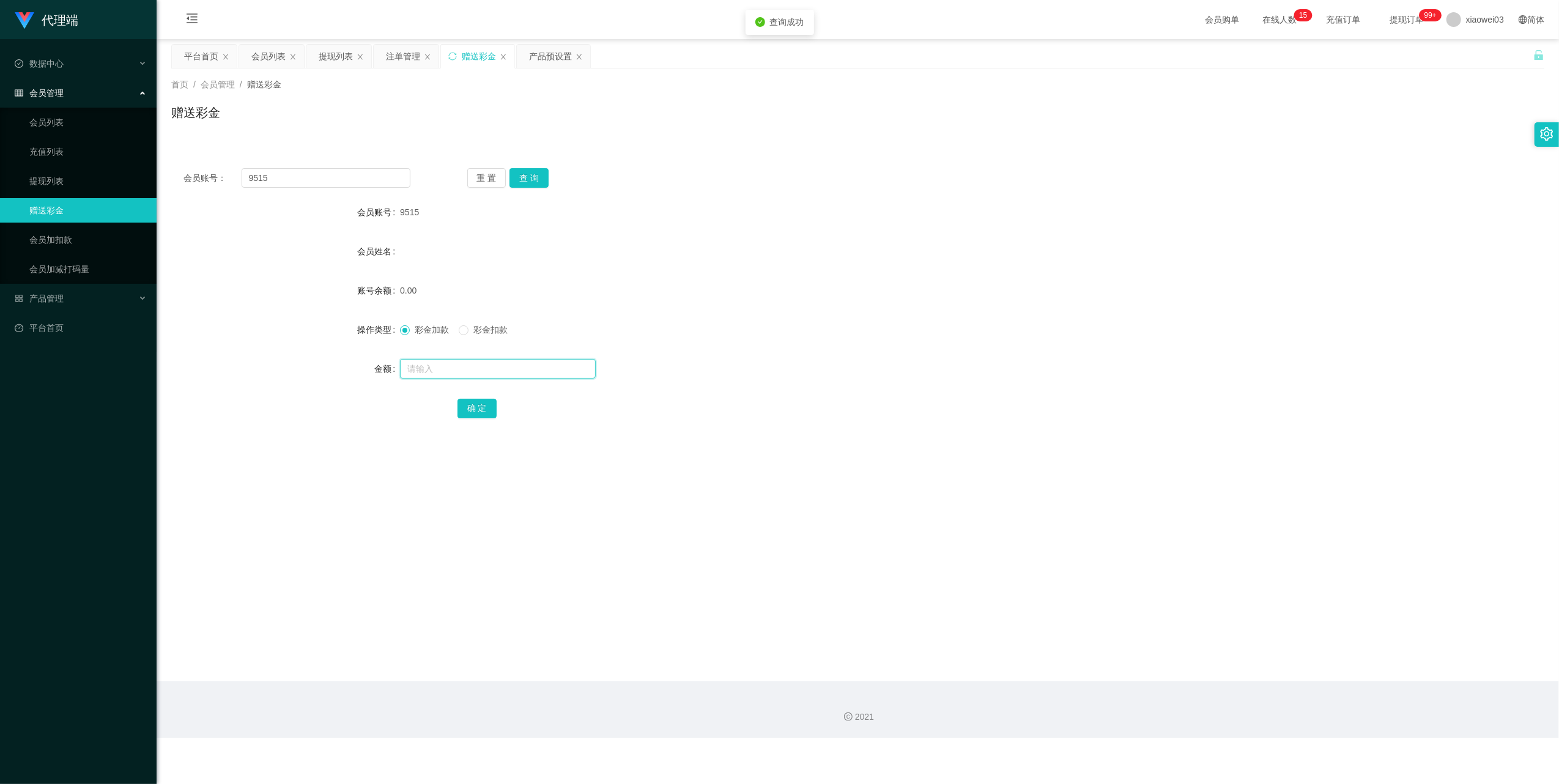
click at [479, 360] on input "text" at bounding box center [498, 368] width 196 height 19
type input "60"
click at [475, 411] on button "确 定" at bounding box center [477, 408] width 39 height 19
click at [332, 174] on input "9515" at bounding box center [326, 177] width 169 height 19
drag, startPoint x: 332, startPoint y: 174, endPoint x: 468, endPoint y: 226, distance: 145.6
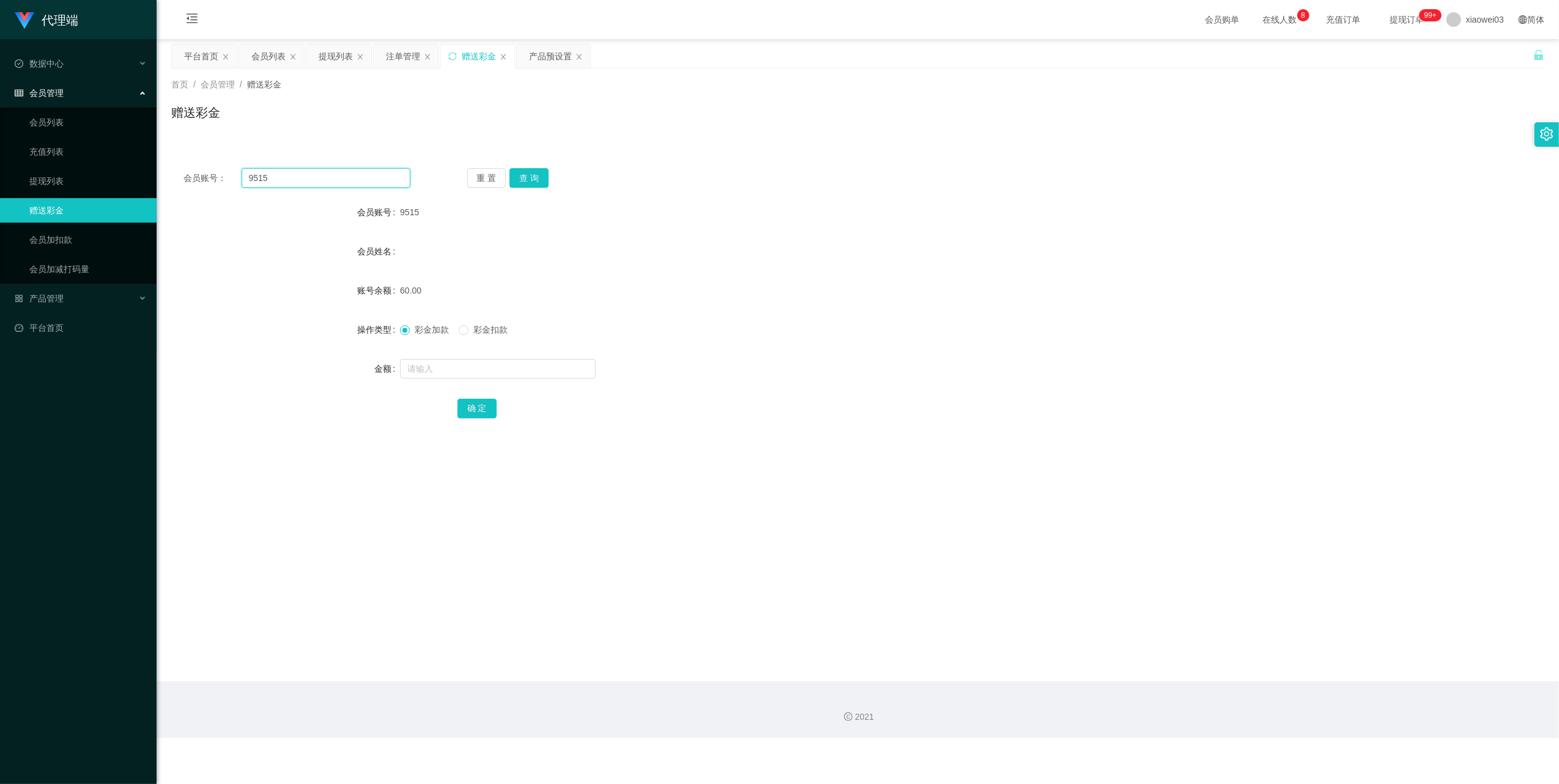
click at [331, 174] on input "9515" at bounding box center [326, 177] width 169 height 19
paste input "Yee9599"
type input "Yee9599"
click at [516, 170] on button "查 询" at bounding box center [529, 177] width 39 height 19
click at [488, 359] on input "text" at bounding box center [498, 368] width 196 height 19
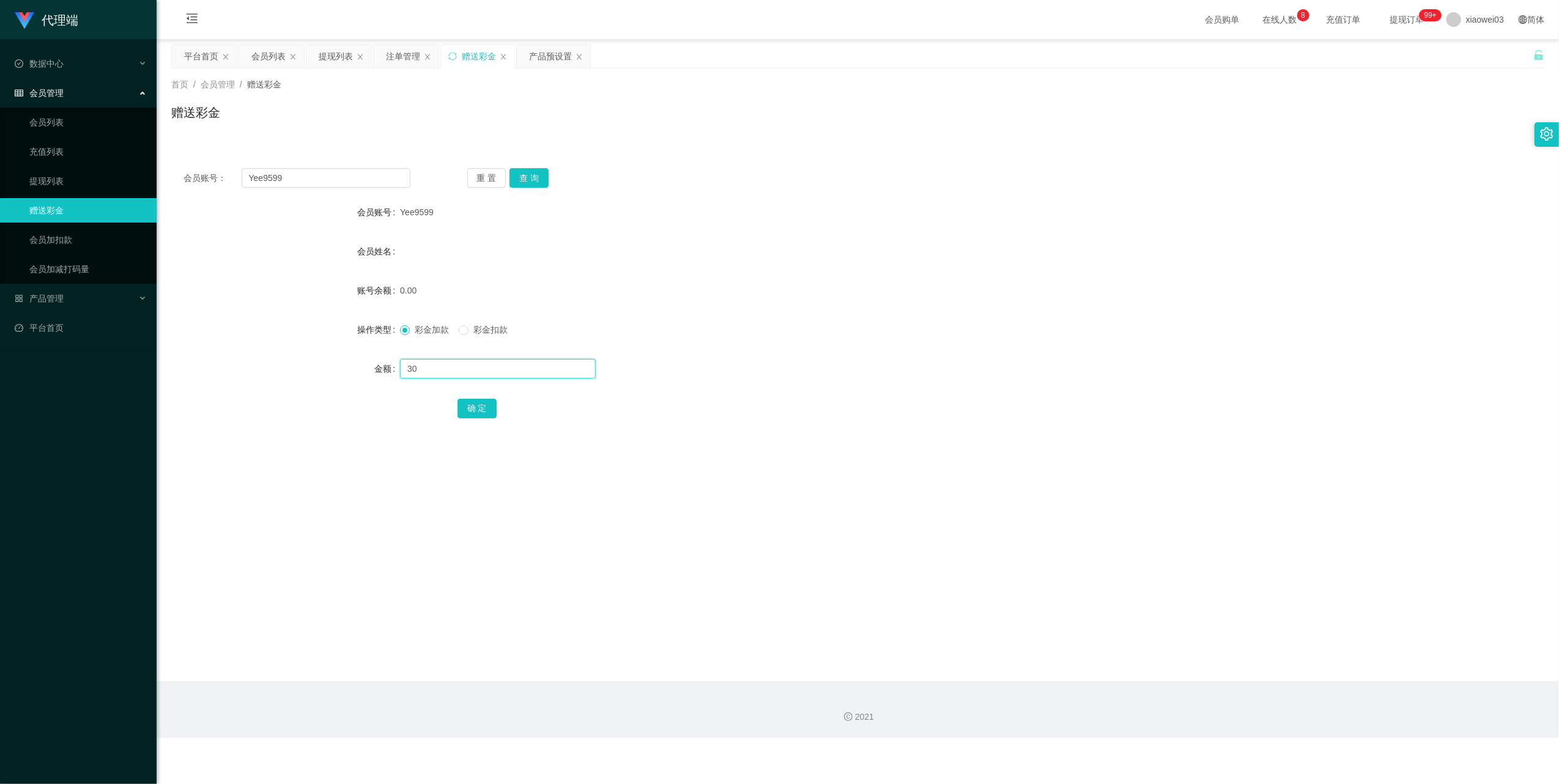
type input "30"
drag, startPoint x: 496, startPoint y: 412, endPoint x: 485, endPoint y: 409, distance: 11.4
click at [496, 412] on div "确 定" at bounding box center [858, 408] width 801 height 24
click at [482, 407] on button "确 定" at bounding box center [477, 408] width 39 height 19
drag, startPoint x: 338, startPoint y: 50, endPoint x: 377, endPoint y: 64, distance: 41.4
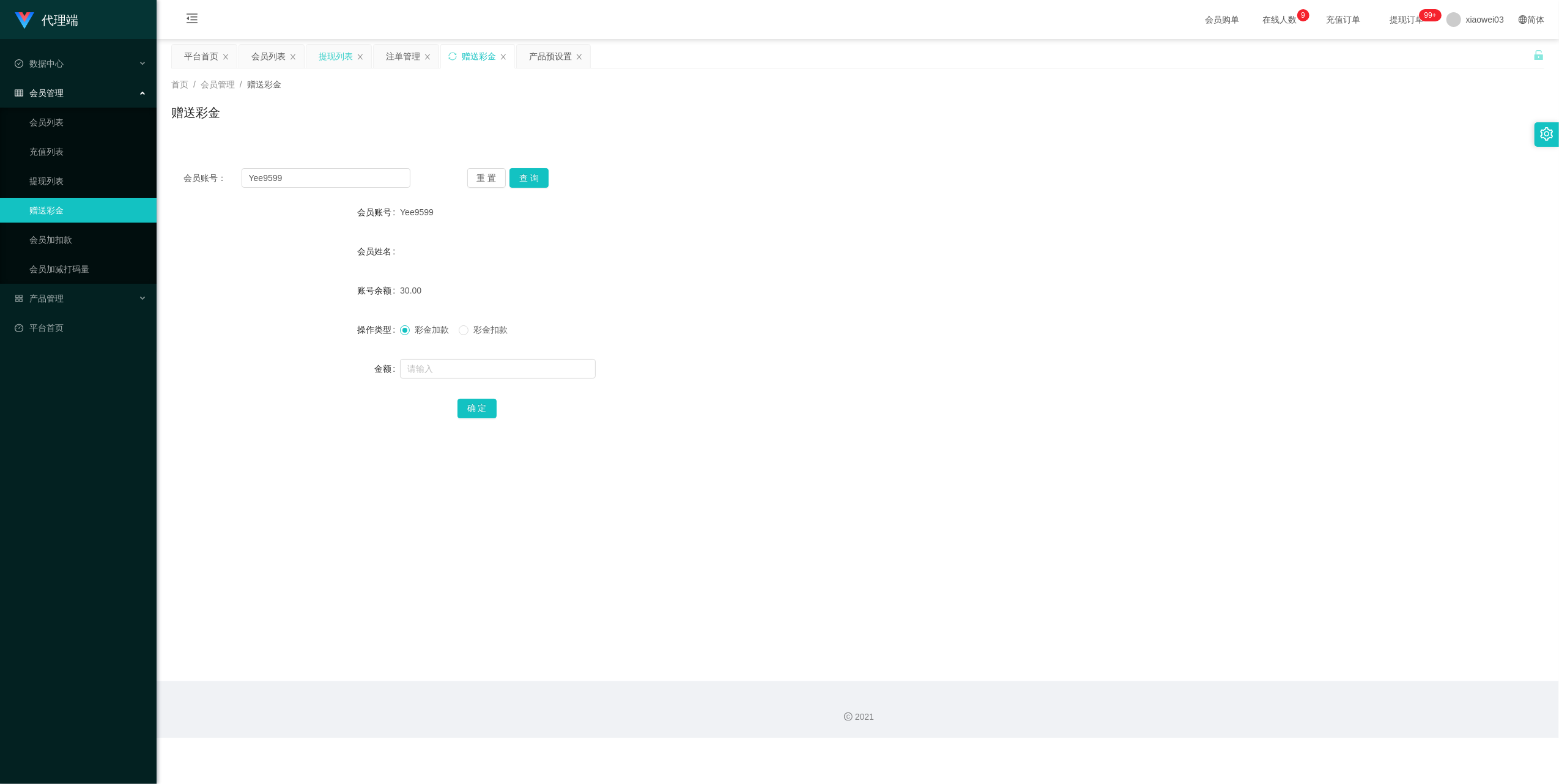
click at [337, 50] on div "提现列表" at bounding box center [336, 56] width 34 height 23
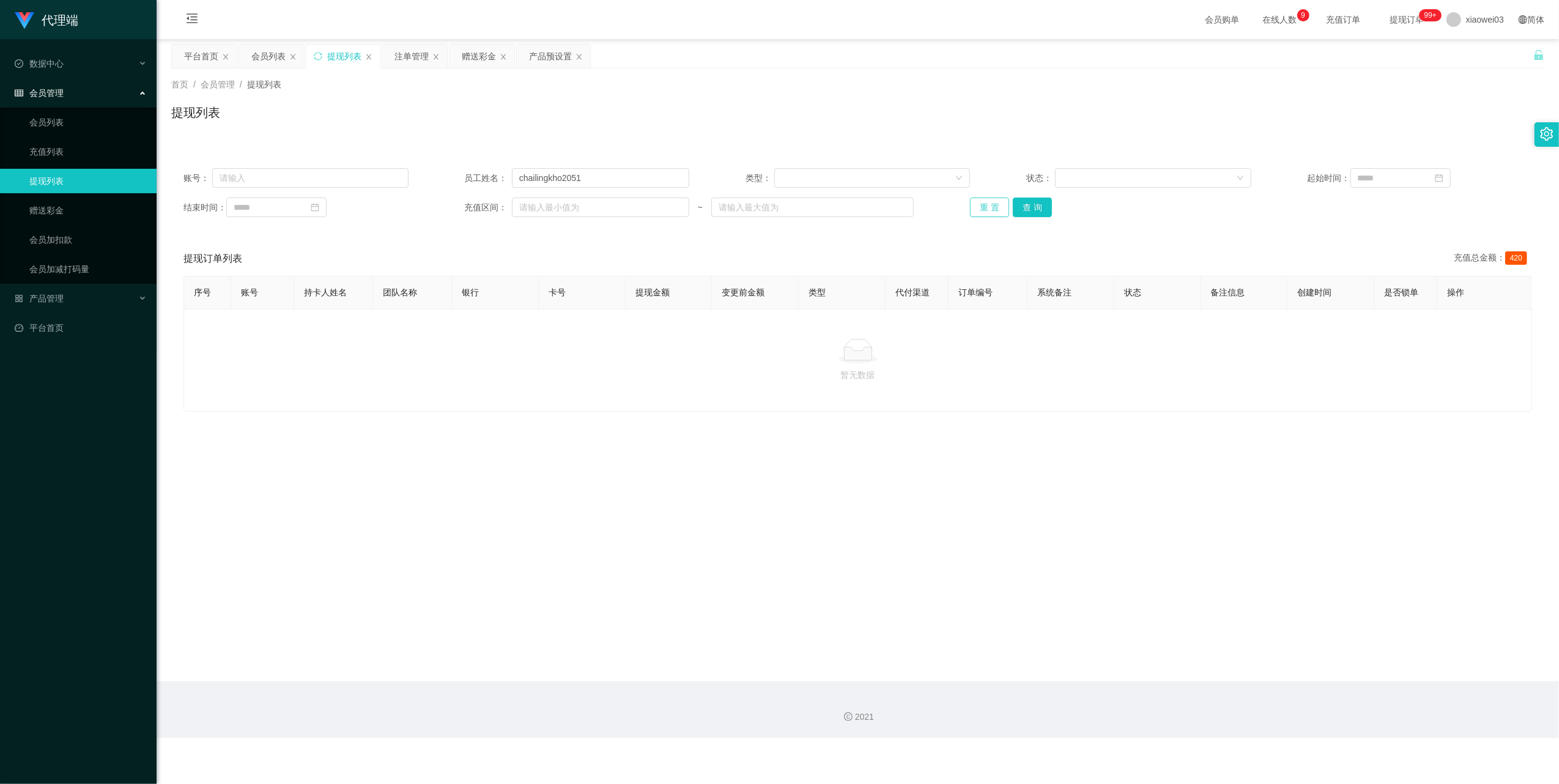
click at [987, 204] on button "重 置" at bounding box center [990, 207] width 39 height 19
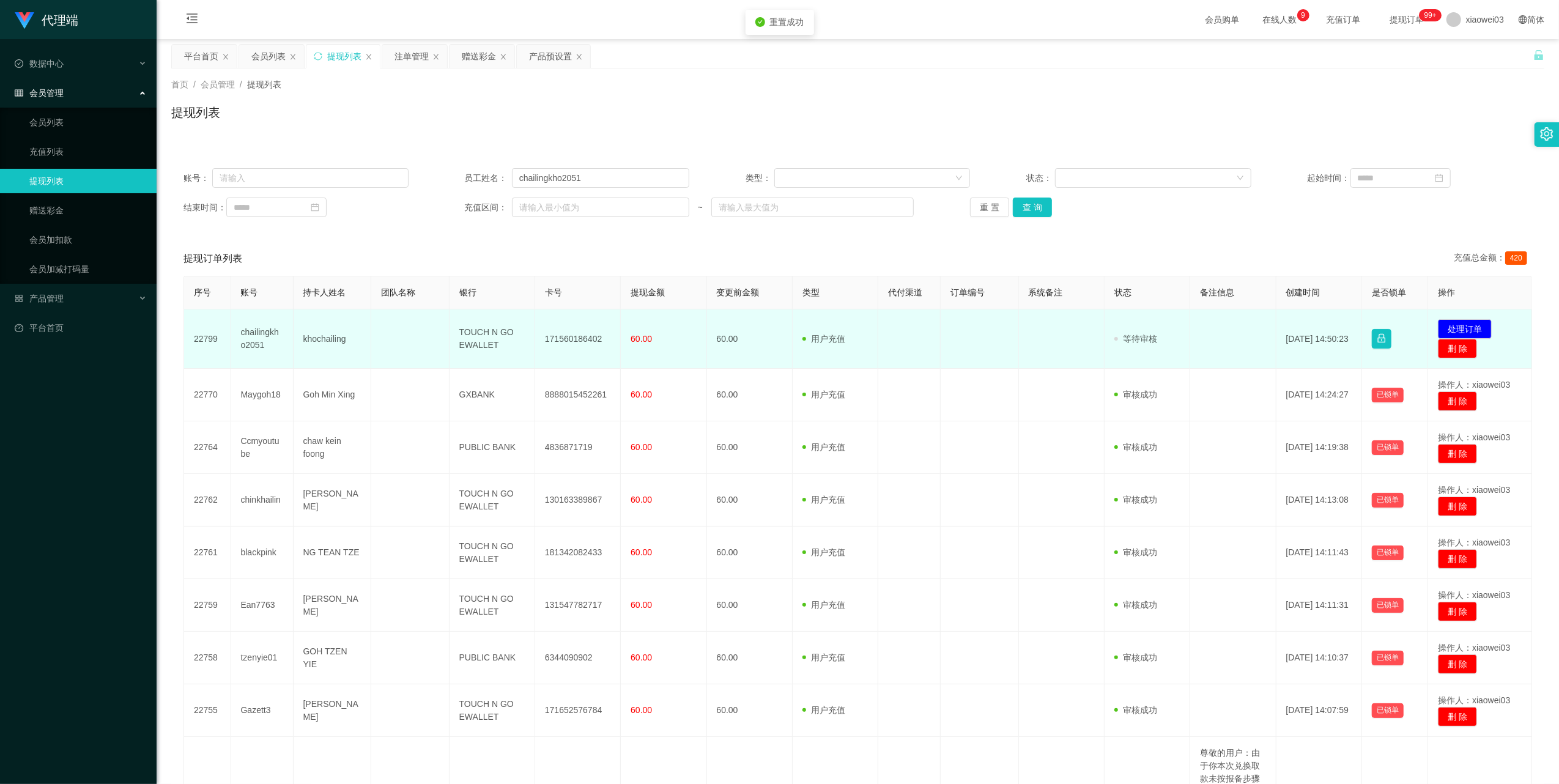
click at [580, 343] on td "171560186402" at bounding box center [577, 339] width 85 height 59
click at [488, 338] on td "TOUCH N GO EWALLET" at bounding box center [492, 339] width 85 height 59
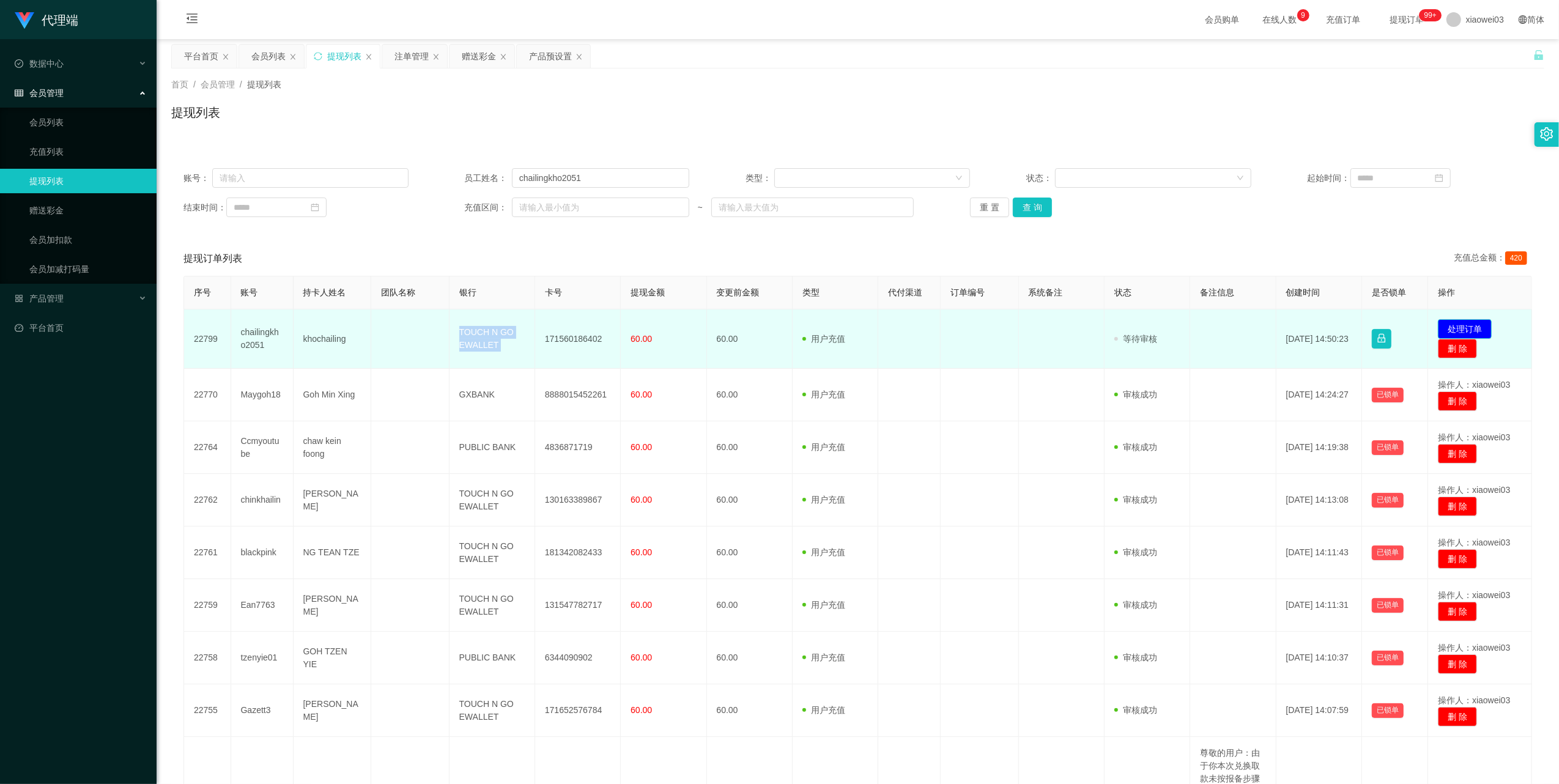
click at [1438, 324] on button "处理订单" at bounding box center [1464, 328] width 54 height 19
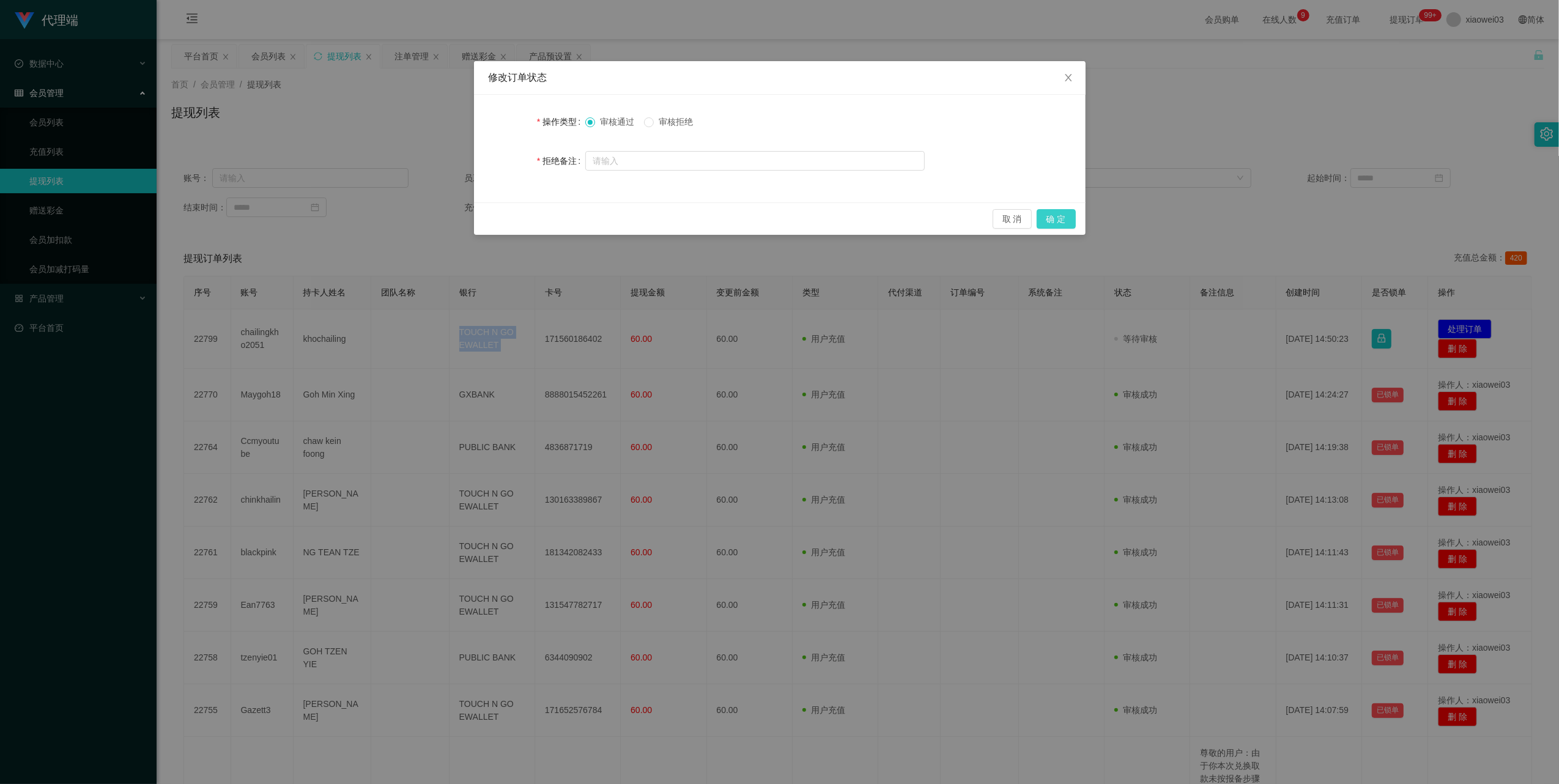
click at [1065, 221] on button "确 定" at bounding box center [1057, 219] width 39 height 19
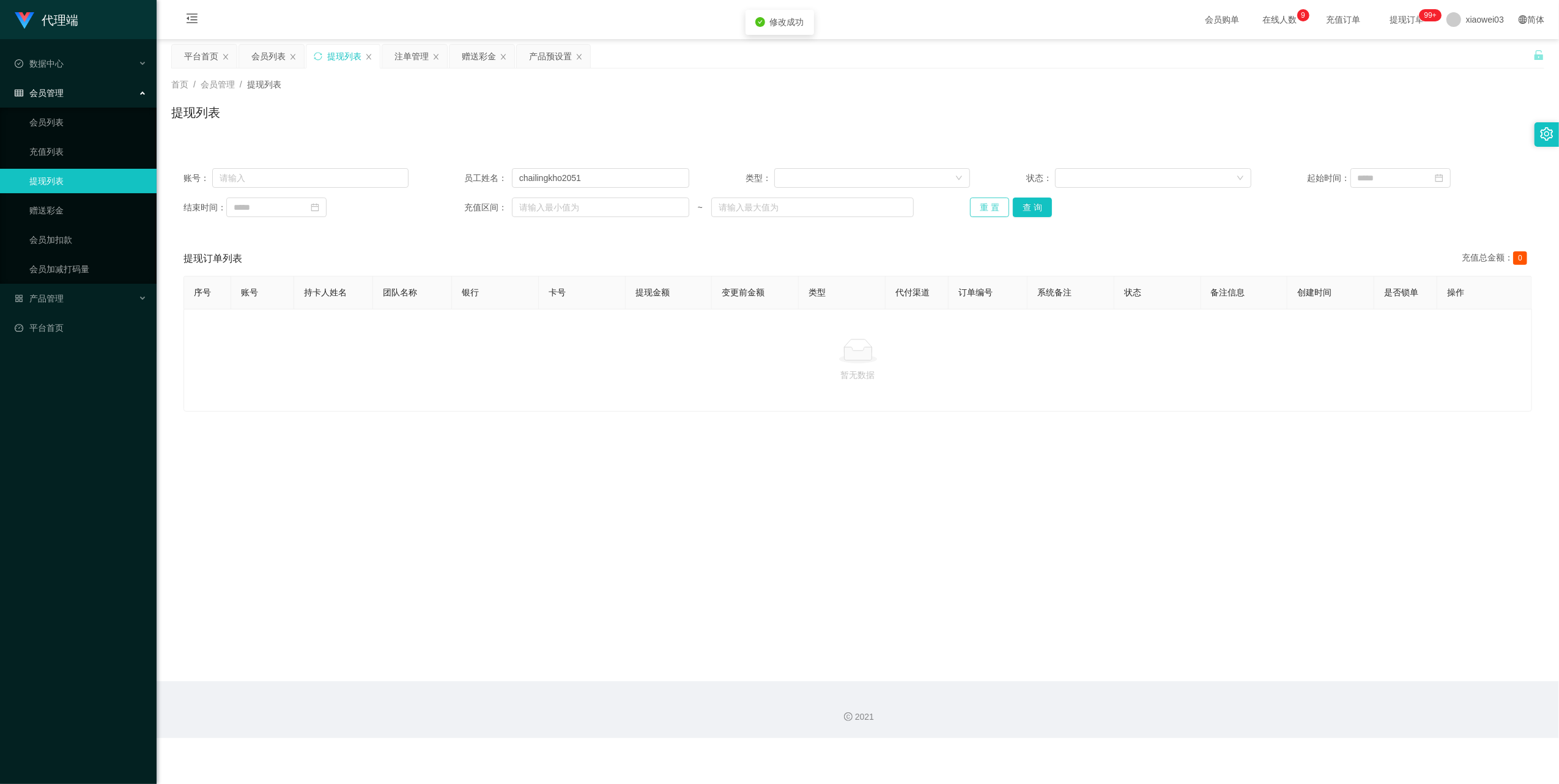
click at [992, 206] on button "重 置" at bounding box center [990, 207] width 39 height 19
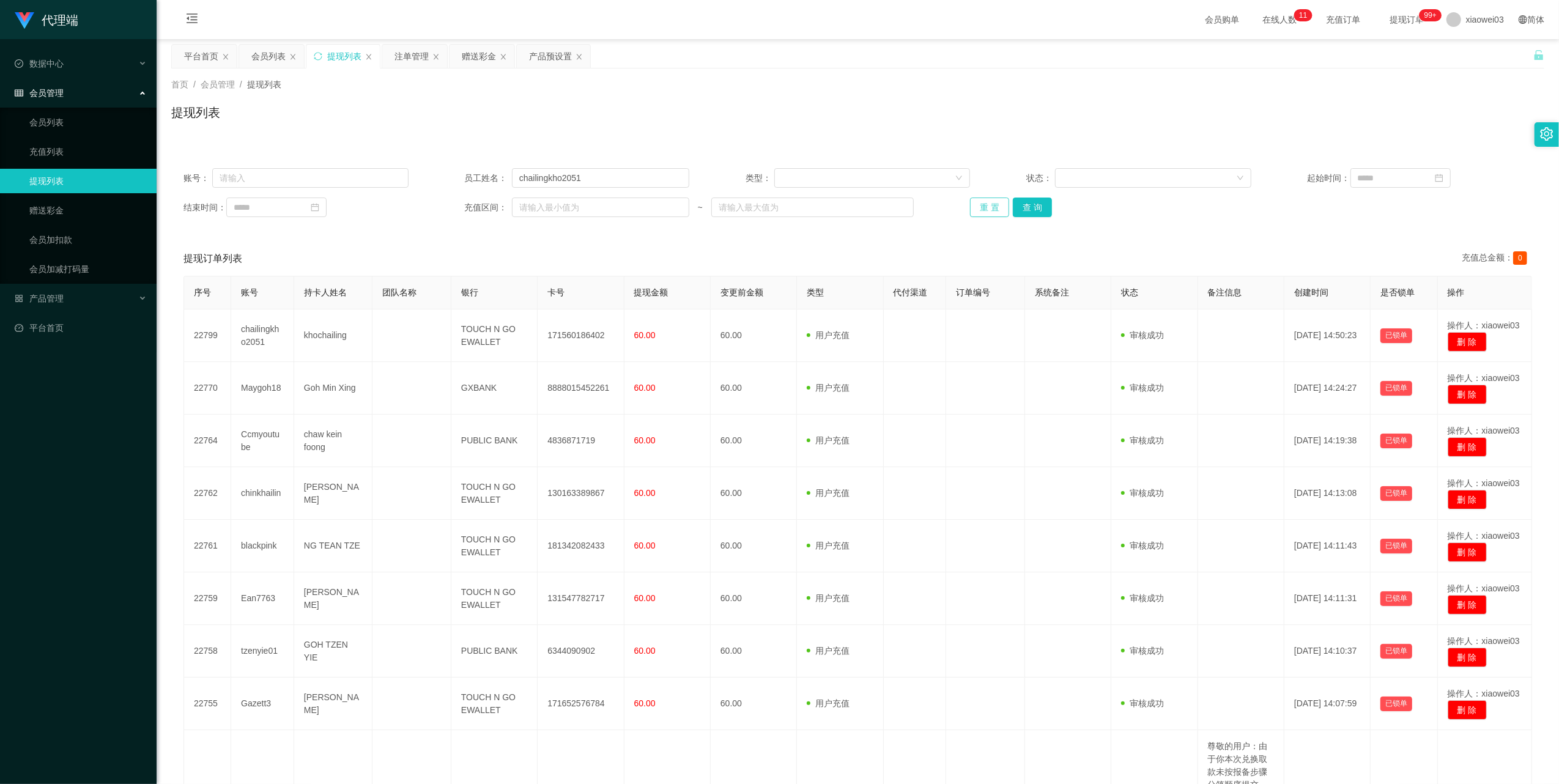
click at [994, 204] on button "重 置" at bounding box center [990, 207] width 39 height 19
click at [544, 57] on div "产品预设置" at bounding box center [551, 56] width 43 height 23
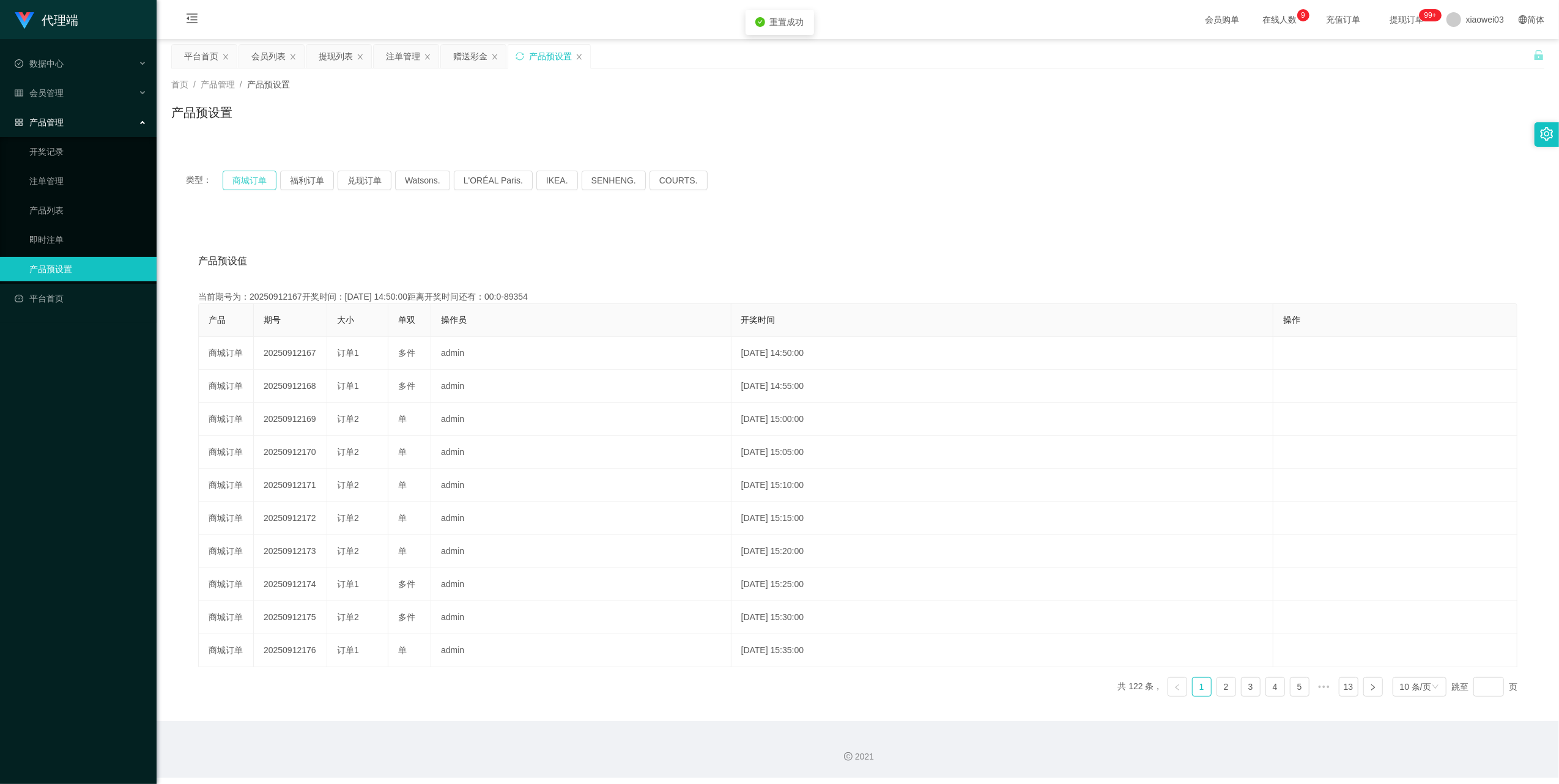
click at [246, 179] on button "商城订单" at bounding box center [249, 180] width 54 height 19
click at [257, 182] on button "商城订单" at bounding box center [249, 180] width 54 height 19
click at [252, 175] on button "商城订单" at bounding box center [249, 180] width 54 height 19
click at [272, 177] on button "商城订单" at bounding box center [249, 180] width 54 height 19
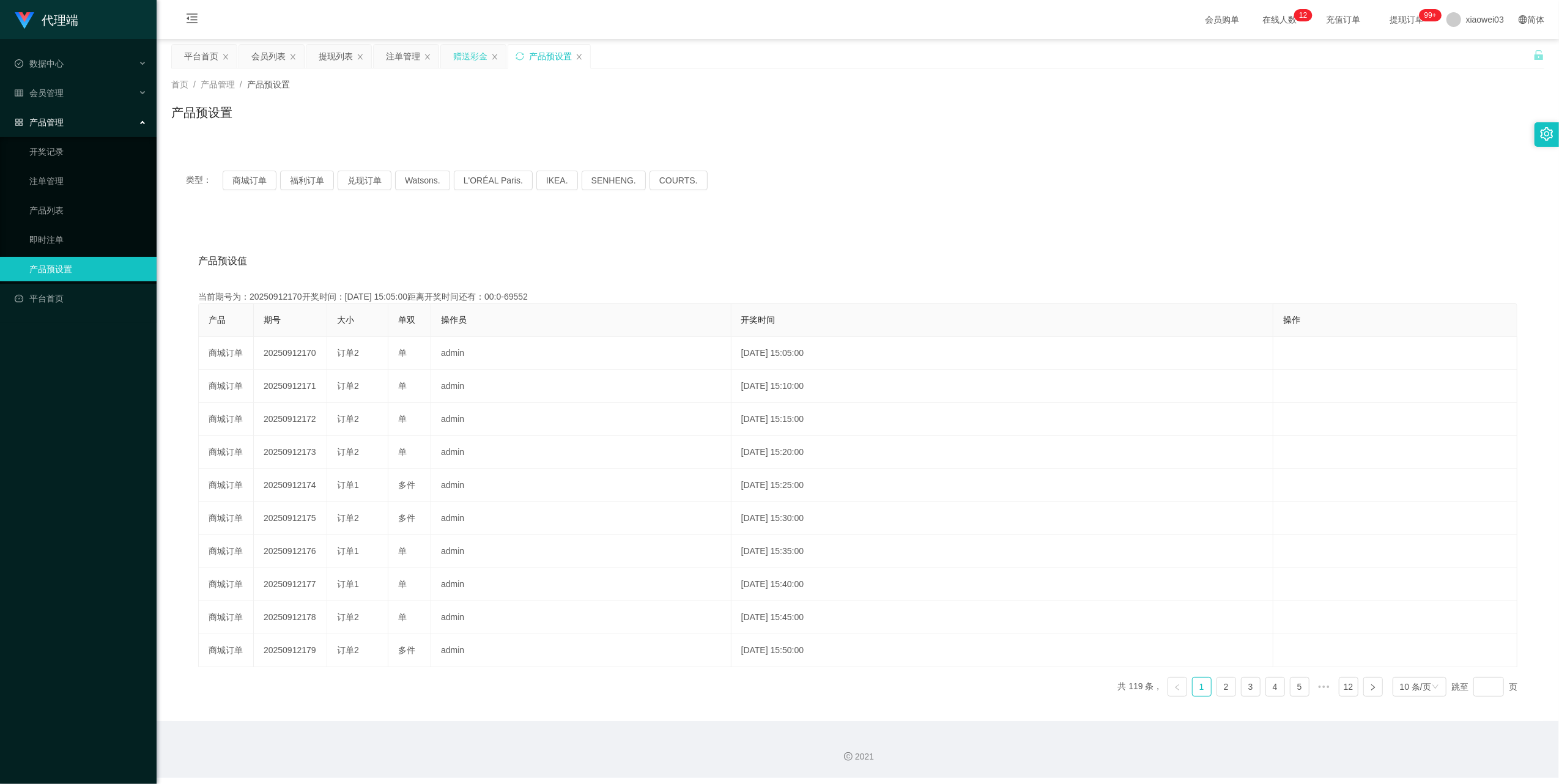
click at [465, 51] on div "赠送彩金" at bounding box center [470, 56] width 34 height 23
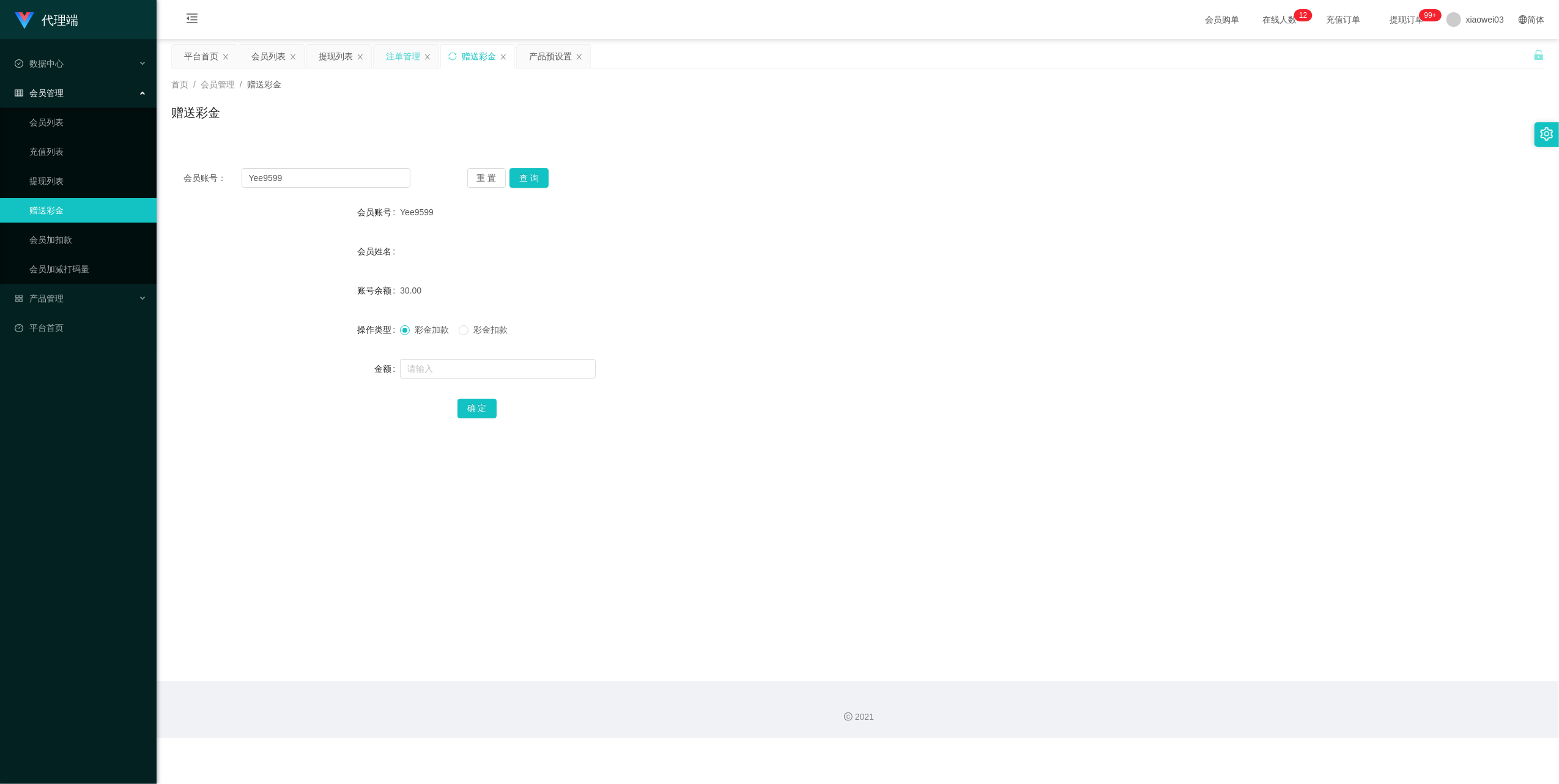
click at [397, 53] on div "注单管理" at bounding box center [402, 56] width 34 height 23
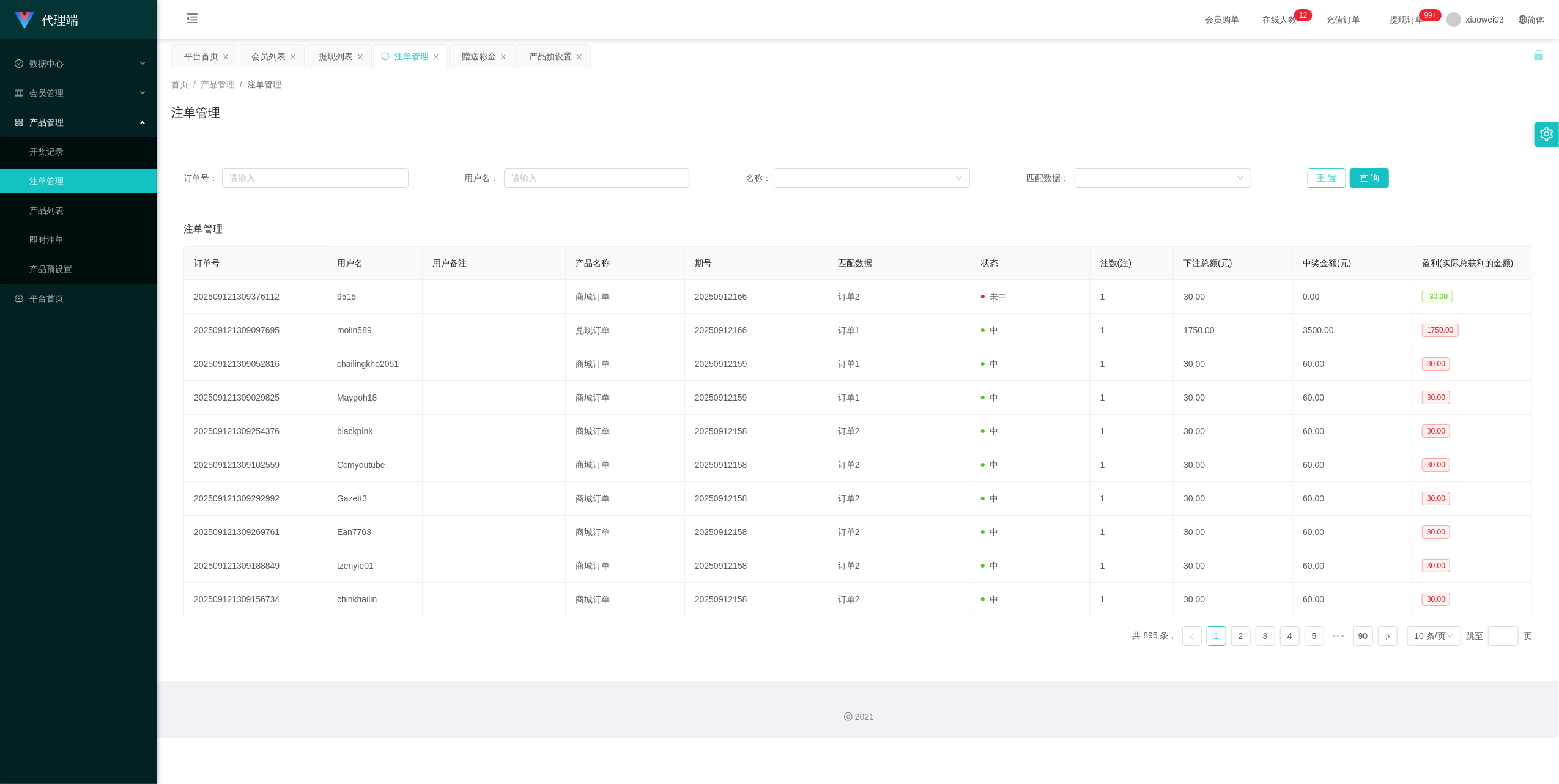
click at [1317, 181] on button "重 置" at bounding box center [1327, 177] width 39 height 19
click at [546, 50] on div "产品预设置" at bounding box center [551, 56] width 43 height 23
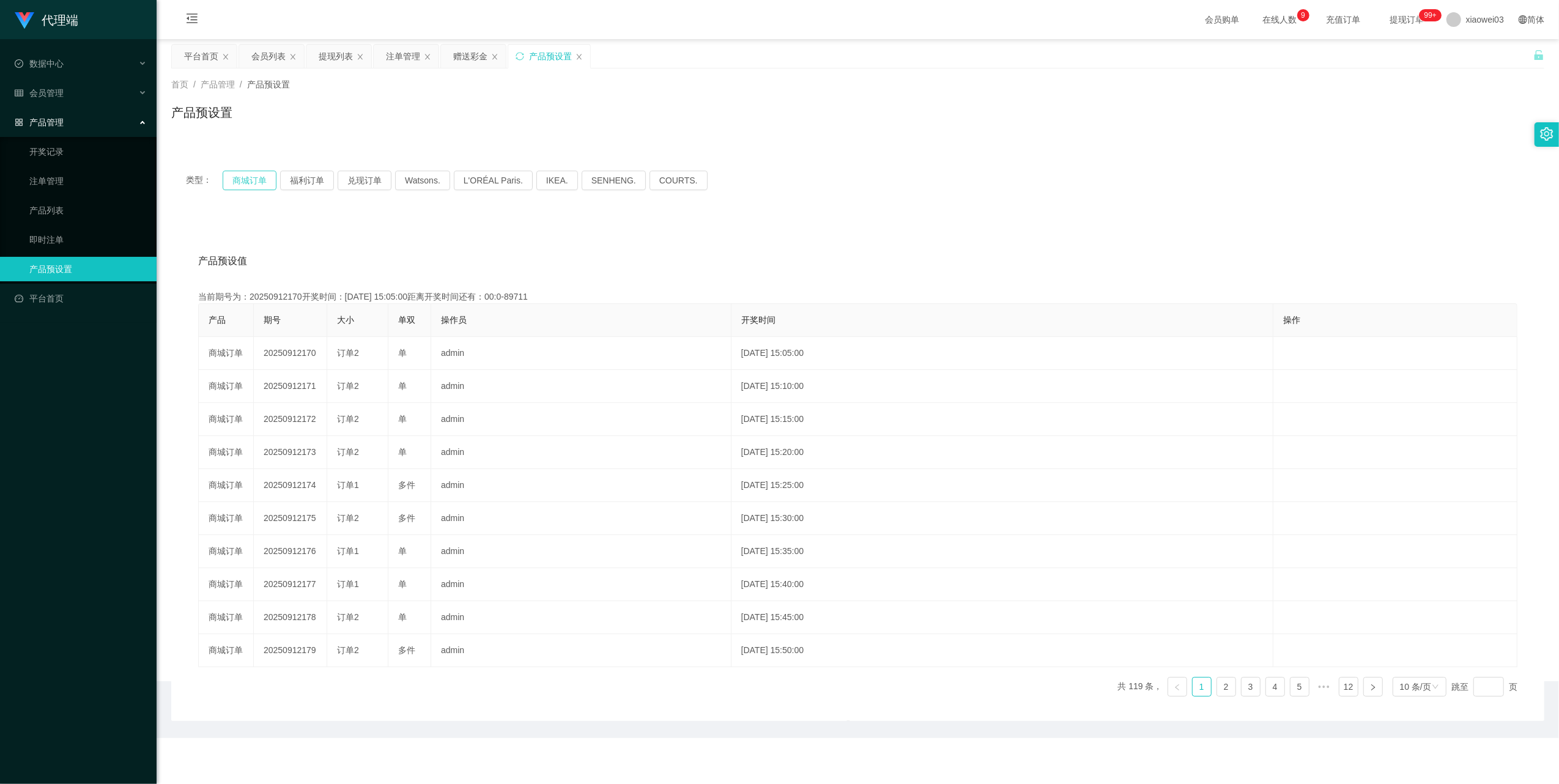
click at [267, 179] on button "商城订单" at bounding box center [249, 180] width 54 height 19
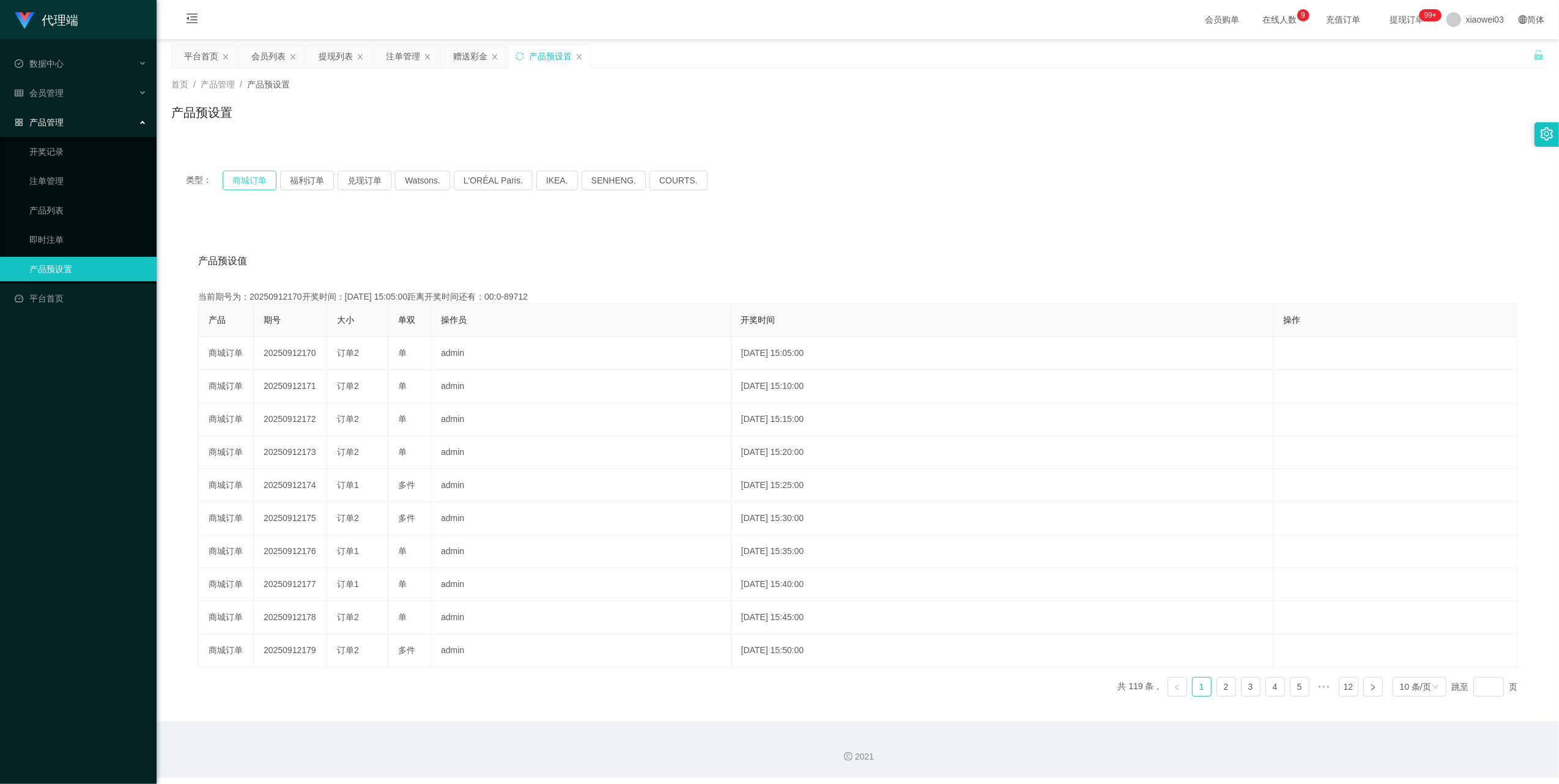
click at [267, 179] on button "商城订单" at bounding box center [249, 180] width 54 height 19
drag, startPoint x: 267, startPoint y: 179, endPoint x: 481, endPoint y: 194, distance: 214.5
click at [265, 179] on button "商城订单" at bounding box center [249, 180] width 54 height 19
drag, startPoint x: 199, startPoint y: 57, endPoint x: 230, endPoint y: 108, distance: 59.7
click at [198, 57] on div "平台首页" at bounding box center [201, 56] width 34 height 23
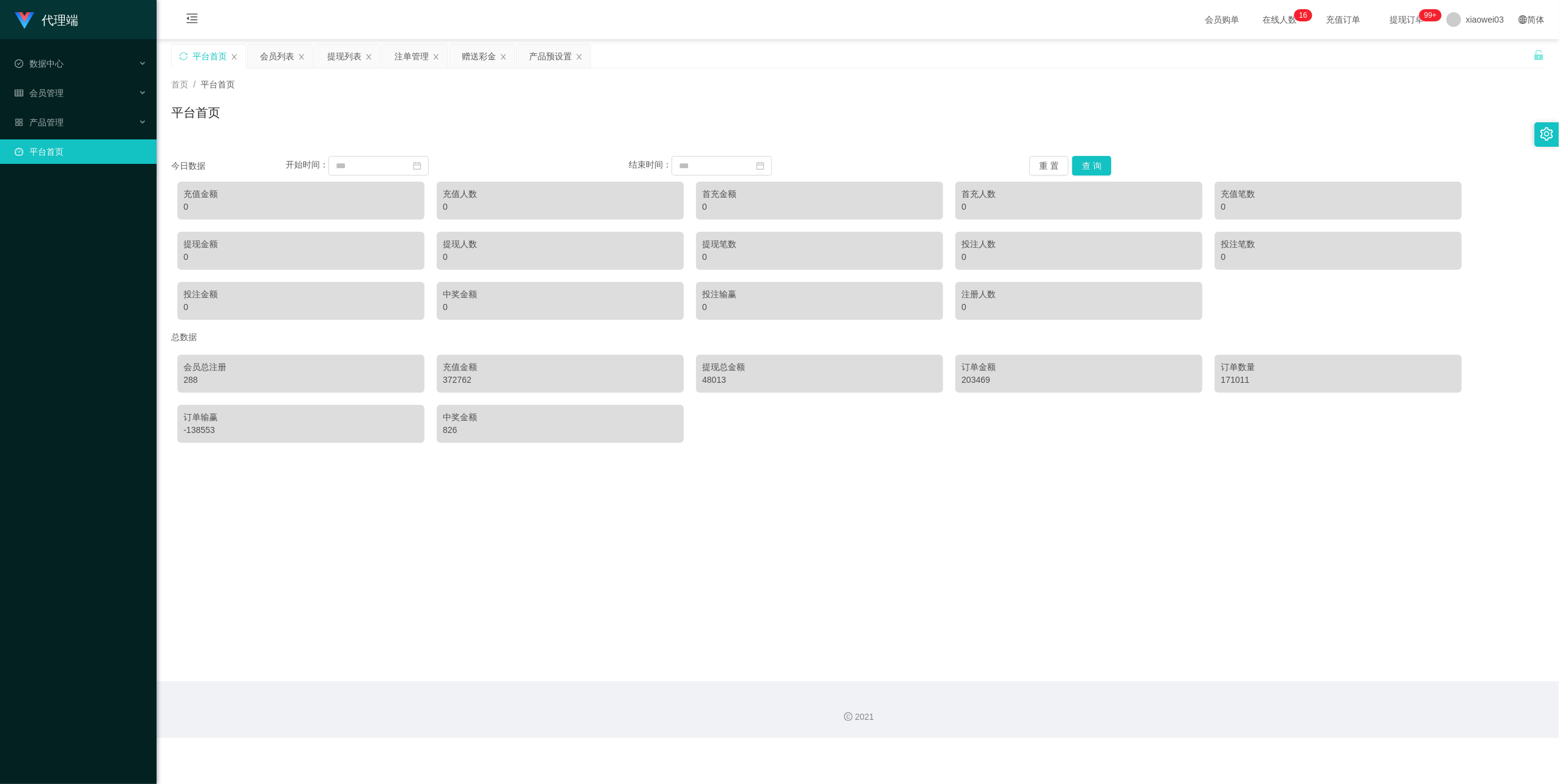
click at [276, 55] on div "会员列表" at bounding box center [276, 56] width 34 height 23
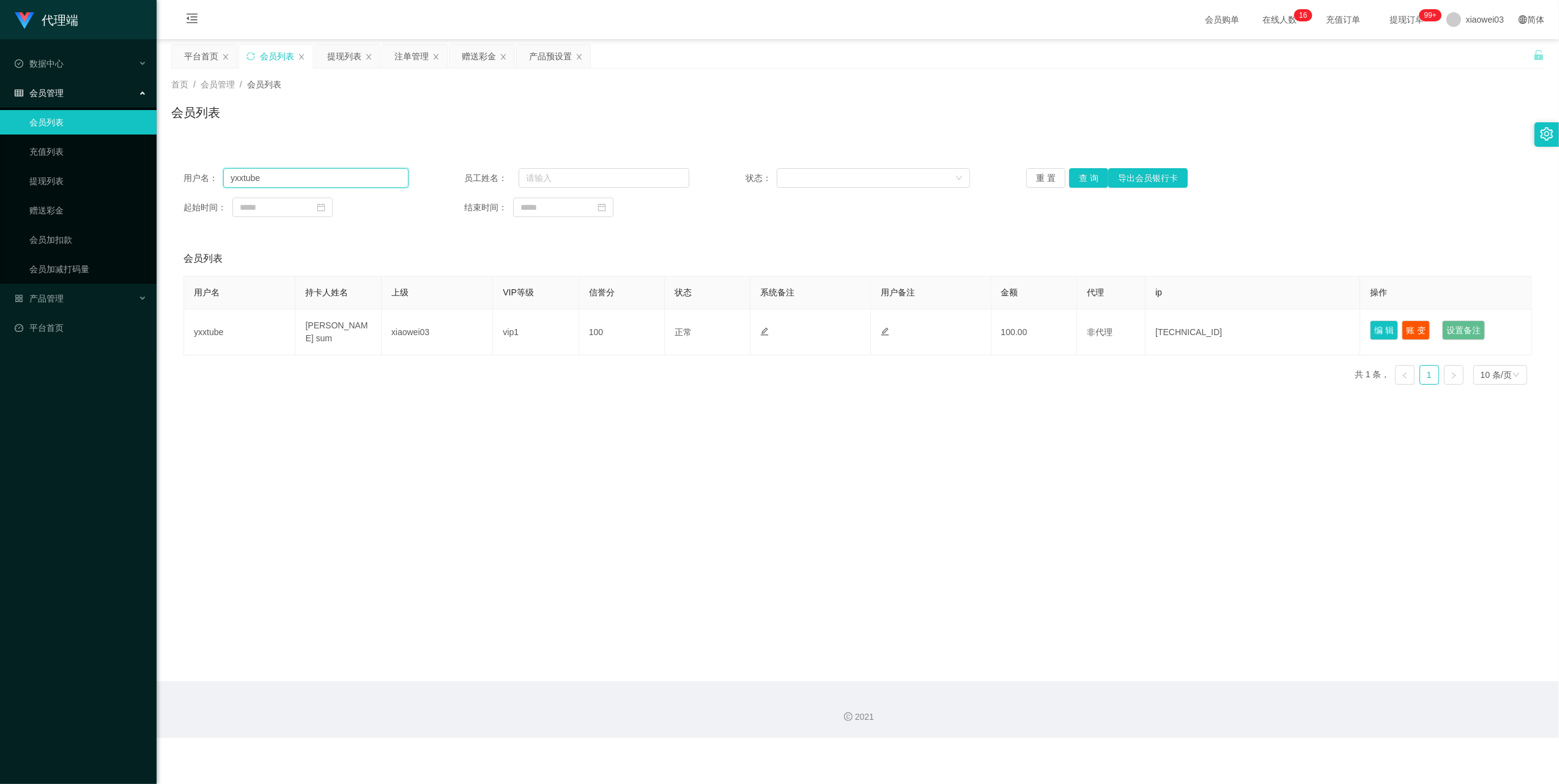
click at [321, 172] on input "yxxtube" at bounding box center [316, 177] width 185 height 19
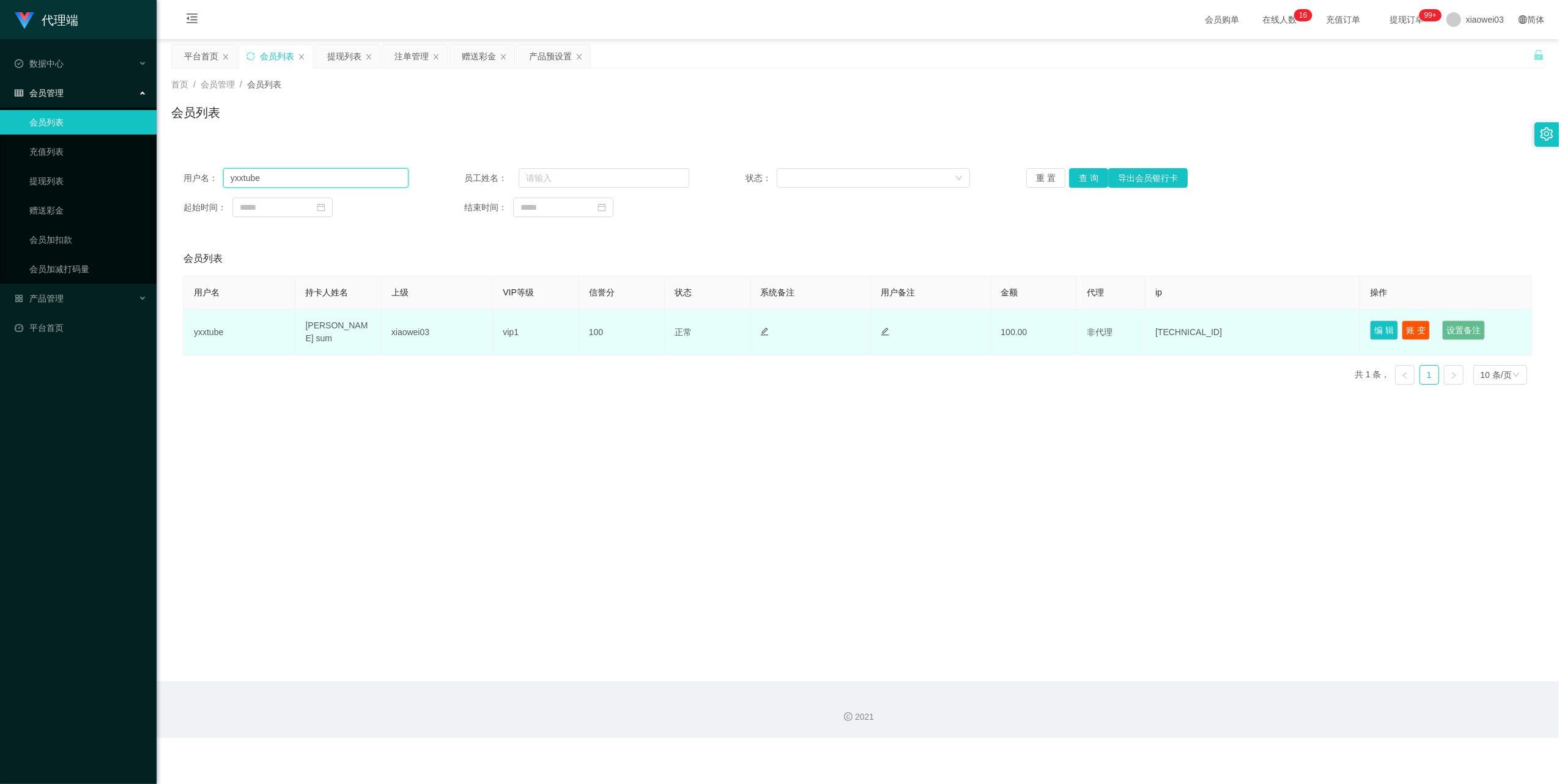
paste input "MG"
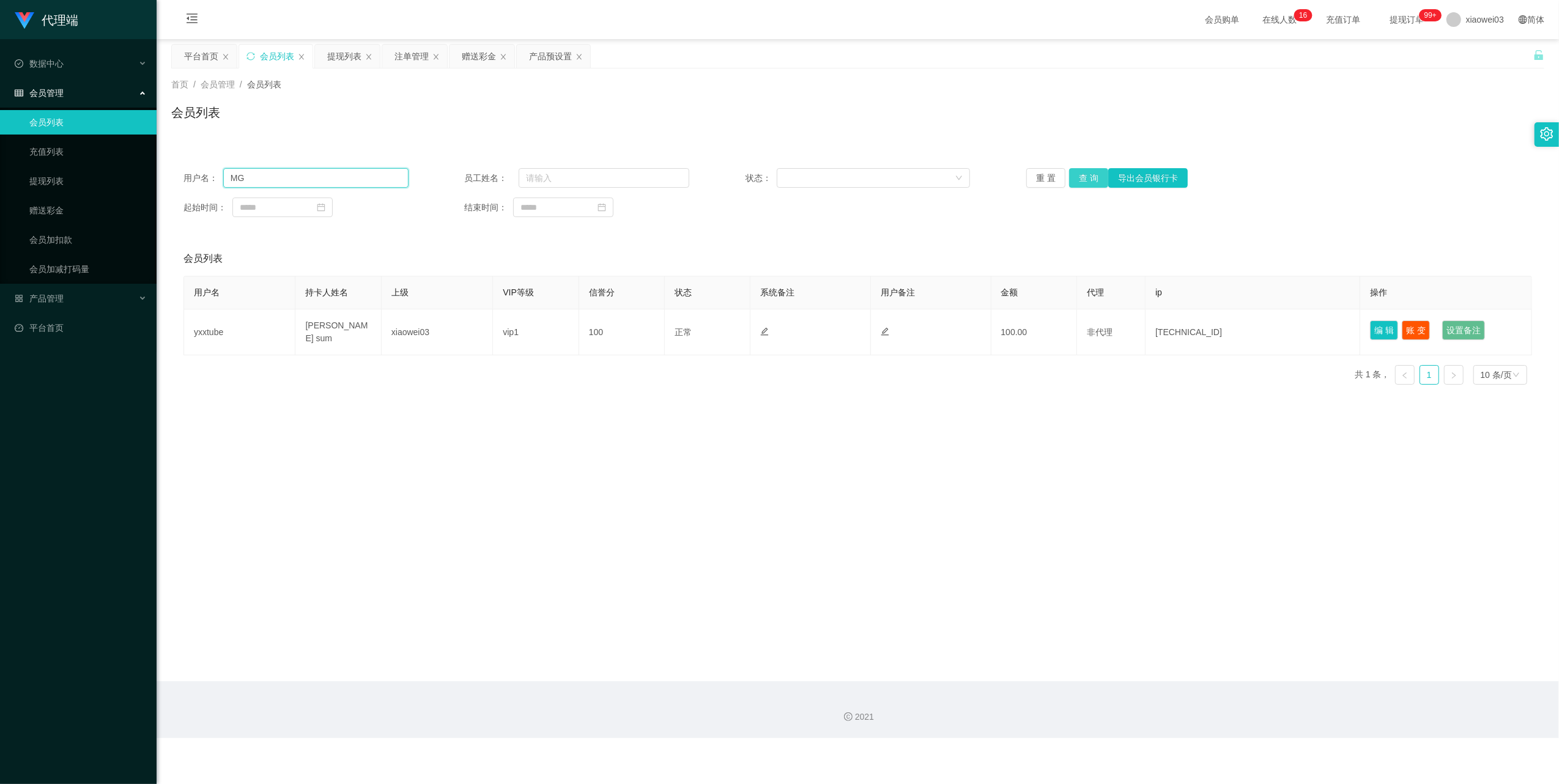
type input "MG"
click at [1082, 179] on button "查 询" at bounding box center [1088, 177] width 39 height 19
click at [339, 54] on div "提现列表" at bounding box center [344, 56] width 34 height 23
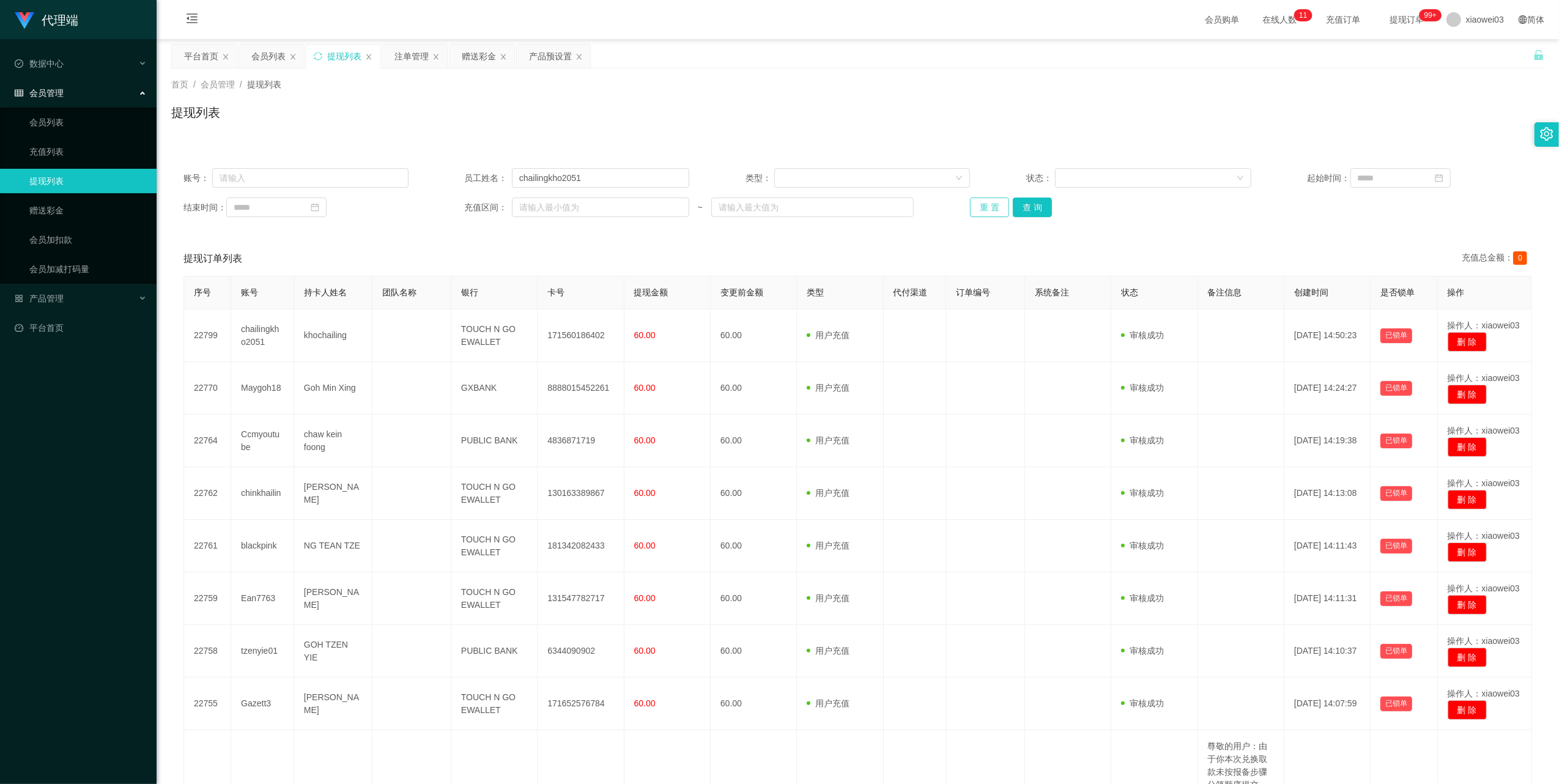
click at [978, 202] on button "重 置" at bounding box center [990, 207] width 39 height 19
click at [983, 204] on button "重 置" at bounding box center [990, 207] width 39 height 19
click at [991, 208] on button "重 置" at bounding box center [990, 207] width 39 height 19
click at [970, 211] on button "重 置" at bounding box center [990, 207] width 39 height 19
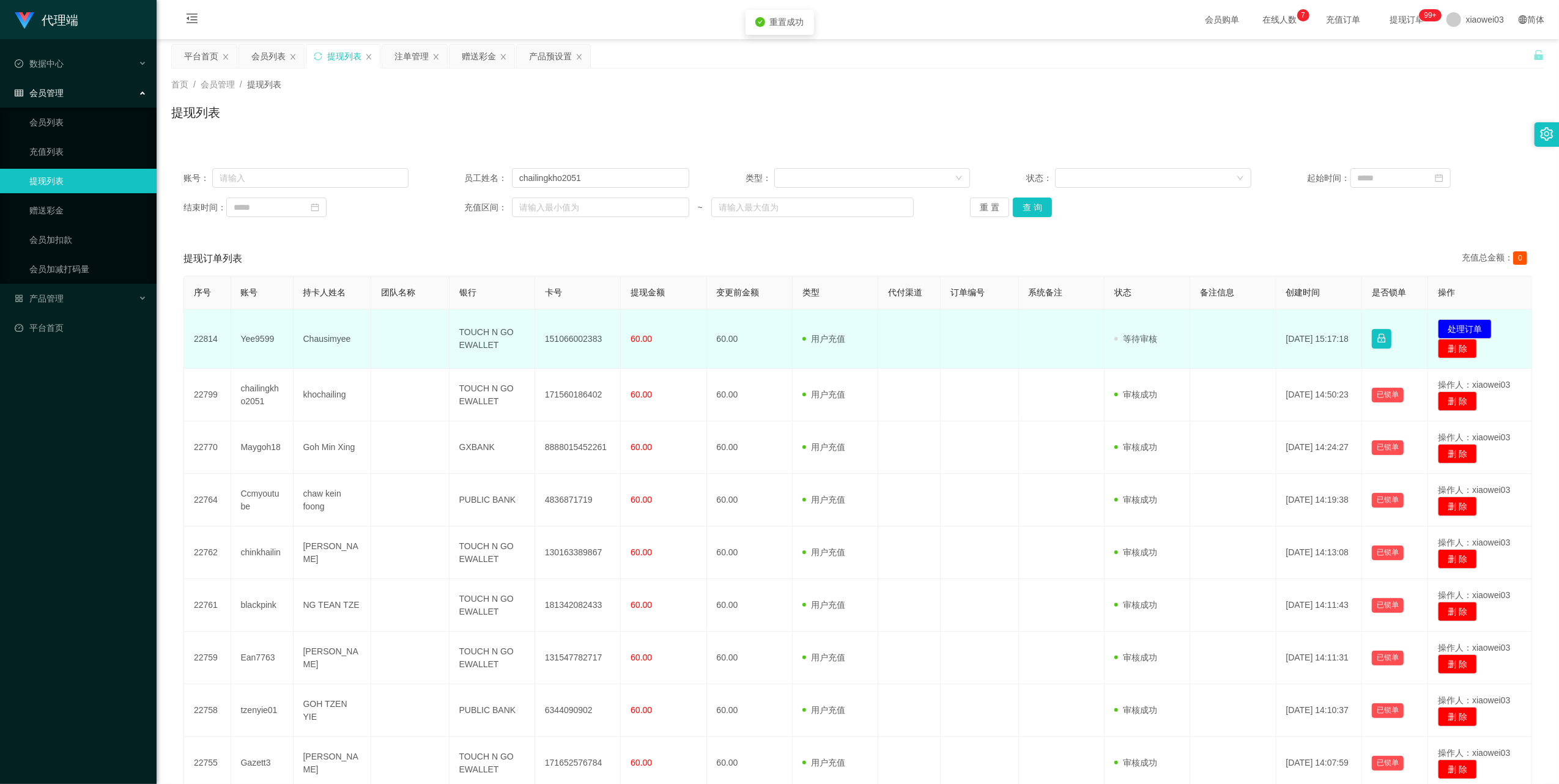
click at [578, 337] on td "151066002383" at bounding box center [577, 339] width 85 height 59
click at [475, 335] on td "TOUCH N GO EWALLET" at bounding box center [492, 339] width 85 height 59
drag, startPoint x: 475, startPoint y: 335, endPoint x: 497, endPoint y: 362, distance: 34.8
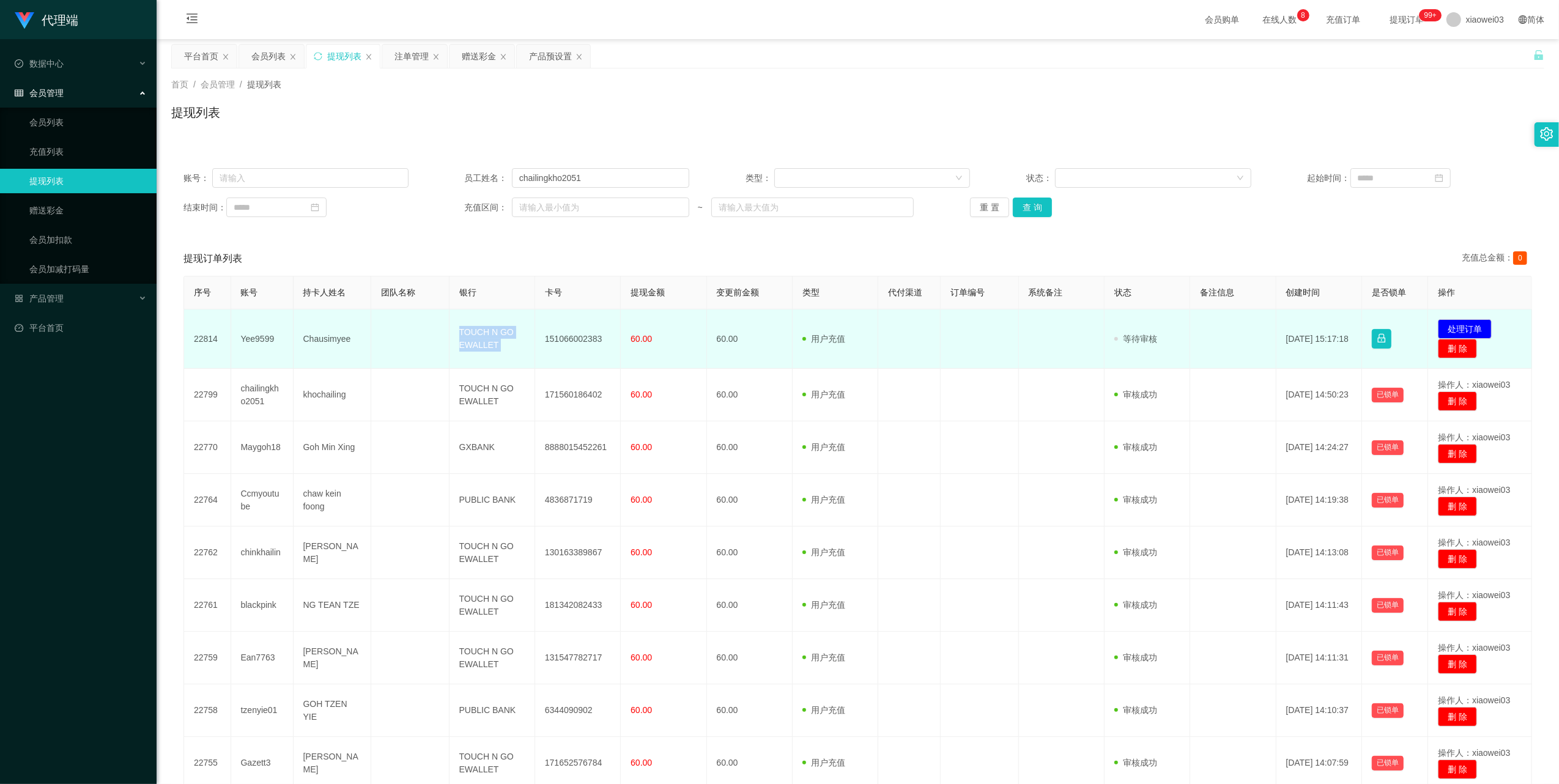
click at [475, 336] on td "TOUCH N GO EWALLET" at bounding box center [492, 339] width 85 height 59
click at [1451, 326] on button "处理订单" at bounding box center [1464, 328] width 54 height 19
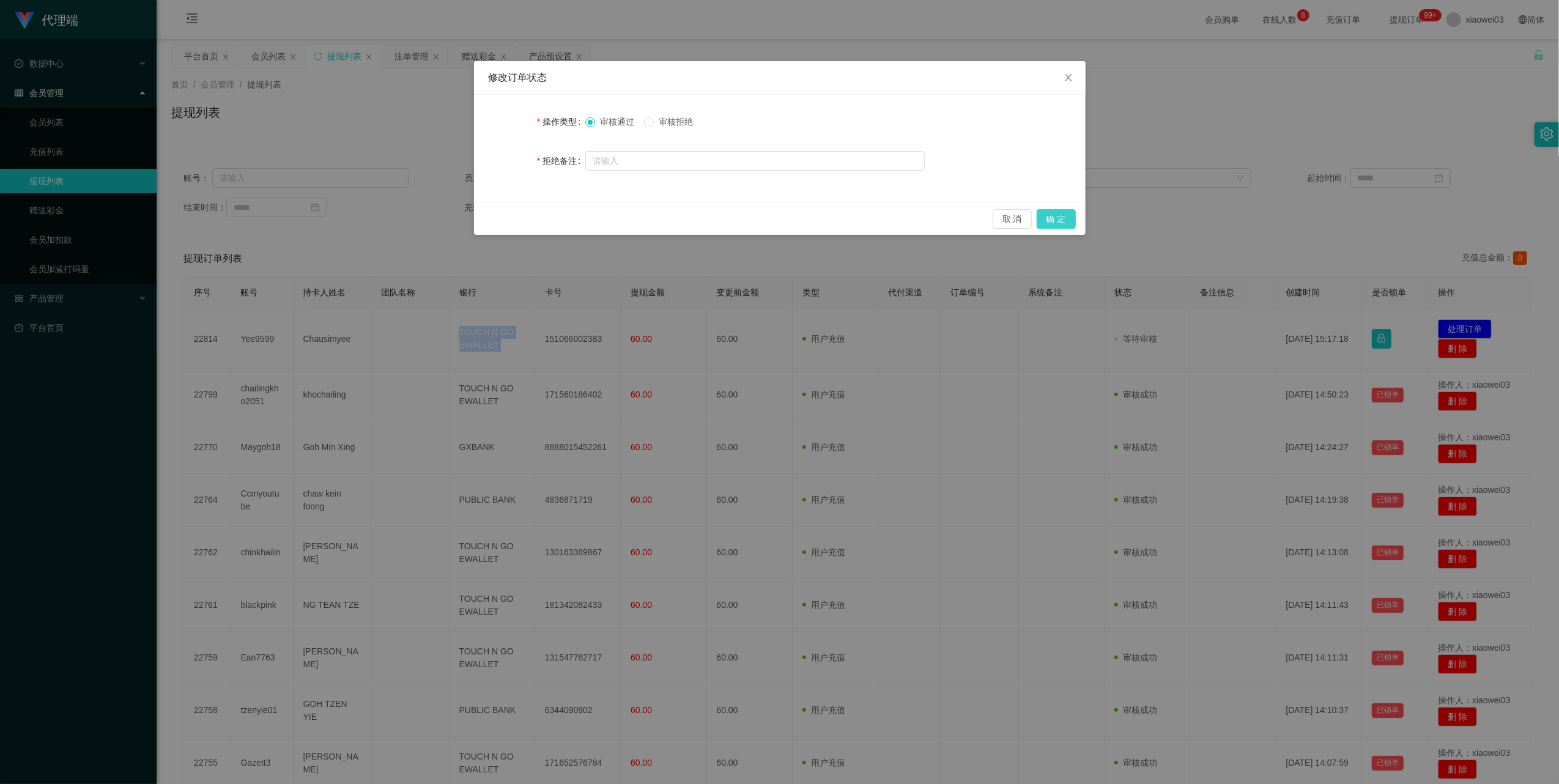
click at [1062, 218] on button "确 定" at bounding box center [1057, 219] width 39 height 19
